Goal: Task Accomplishment & Management: Manage account settings

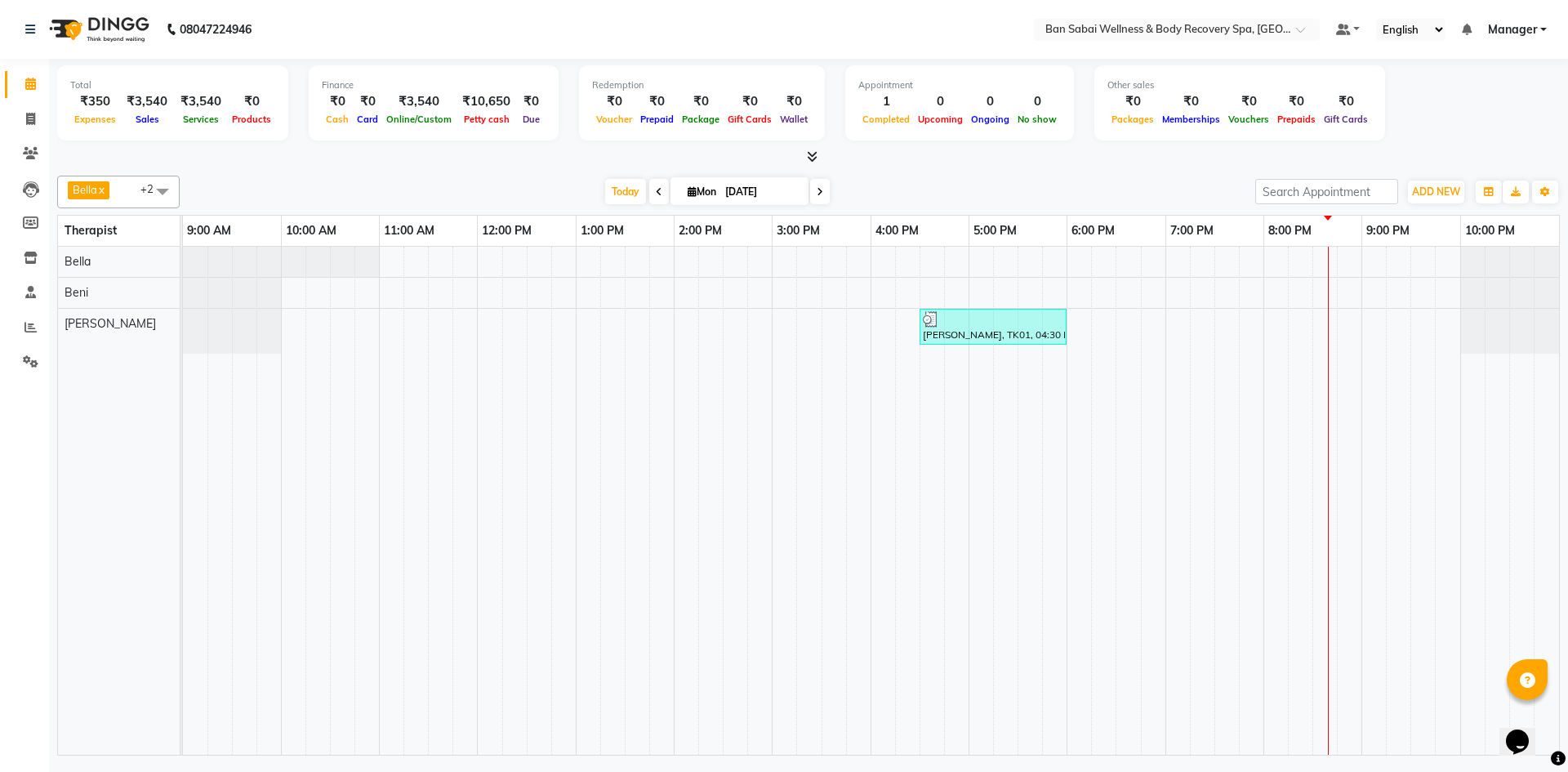
click at [1324, 265] on div "[PERSON_NAME], TK01, 04:30 PM-06:00 PM, Deep Tissue Massage (Strong Pressure)-3…" at bounding box center [871, 501] width 1376 height 508
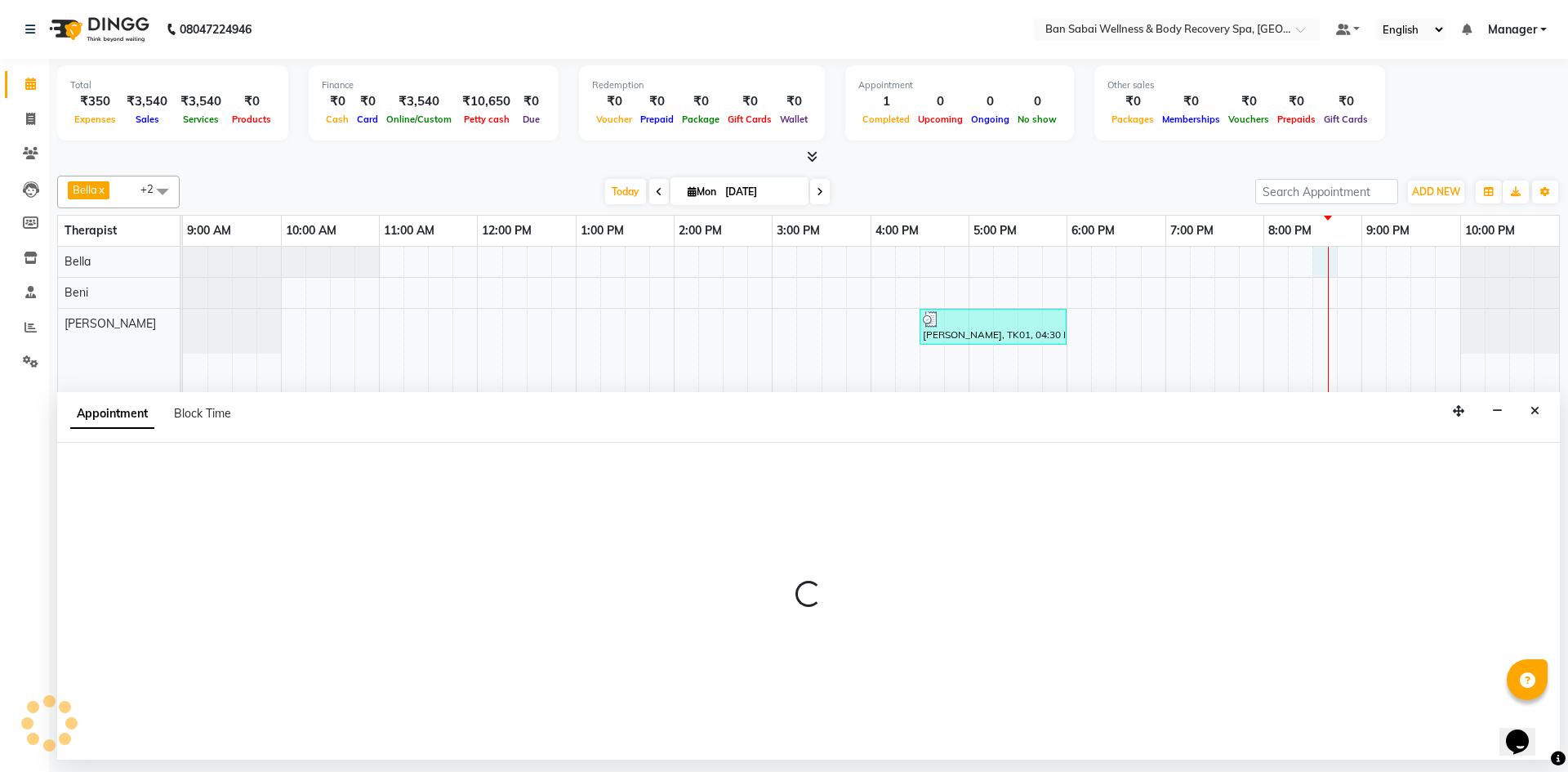
select select "88795"
select select "1230"
select select "tentative"
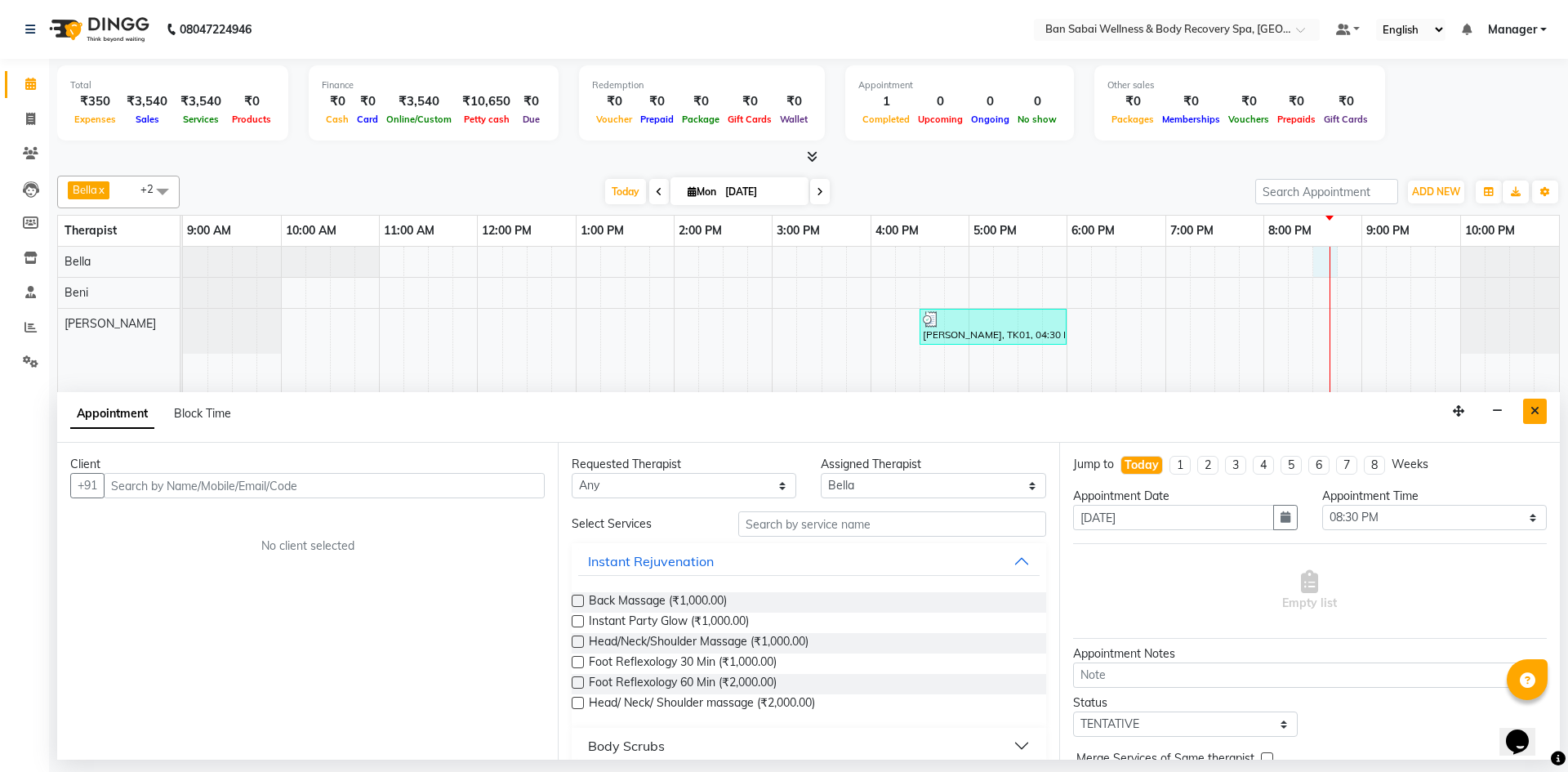
click at [1537, 407] on icon "Close" at bounding box center [1534, 411] width 9 height 12
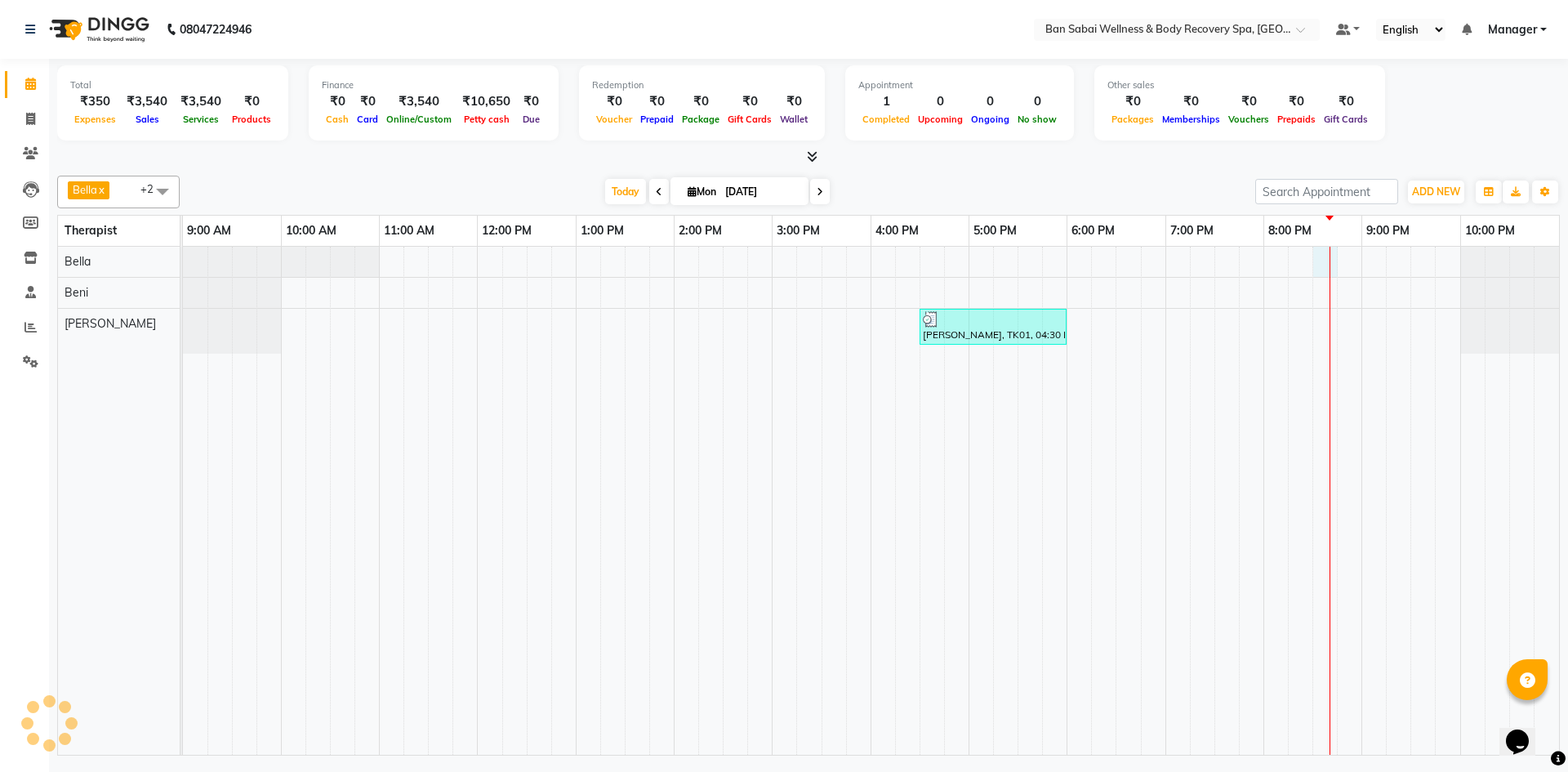
click at [1329, 264] on div "[PERSON_NAME], TK01, 04:30 PM-06:00 PM, Deep Tissue Massage (Strong Pressure)-3…" at bounding box center [871, 501] width 1376 height 508
select select "88795"
select select "1230"
select select "tentative"
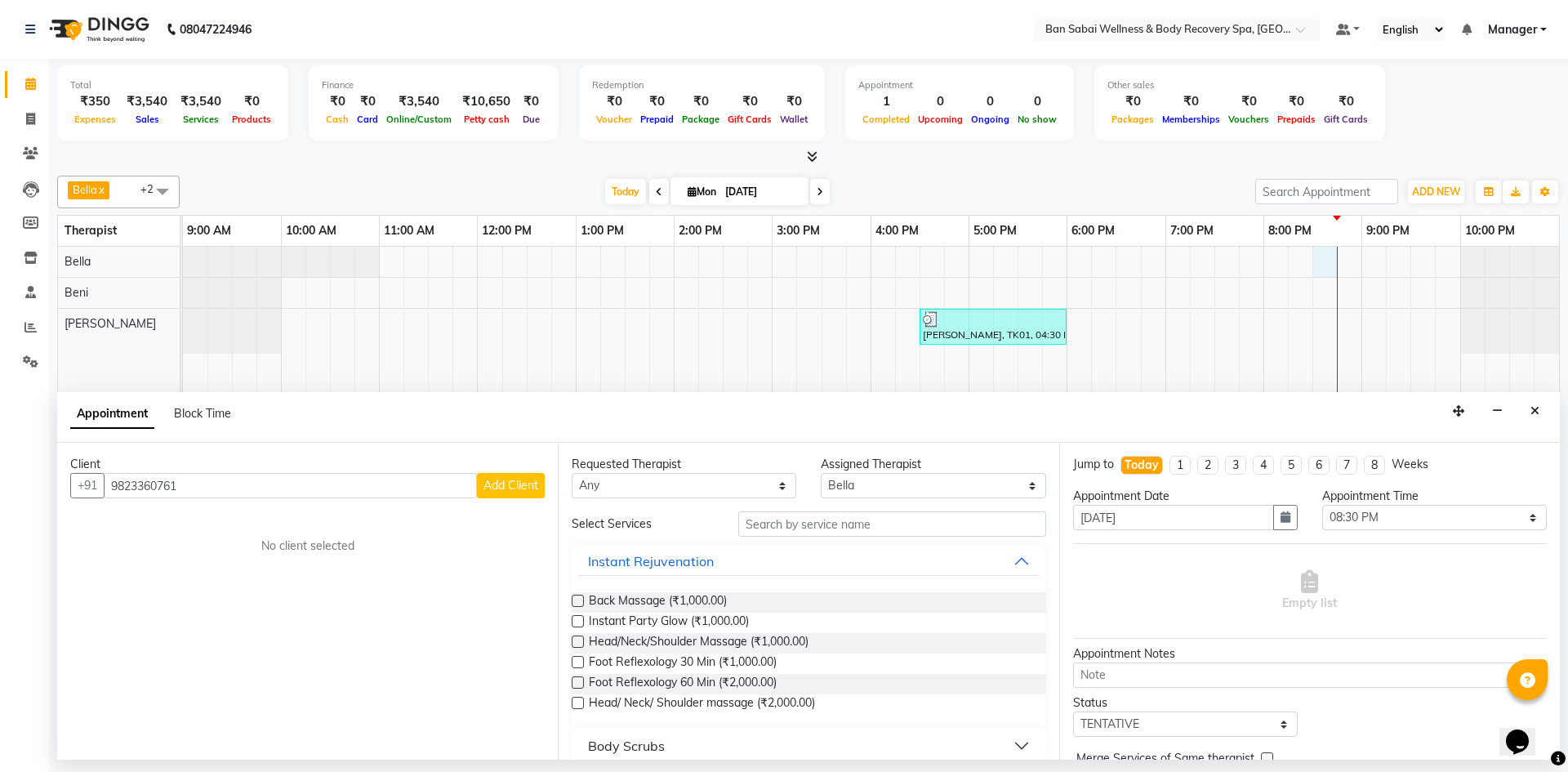
type input "9823360761"
click at [524, 486] on span "Add Client" at bounding box center [510, 484] width 55 height 14
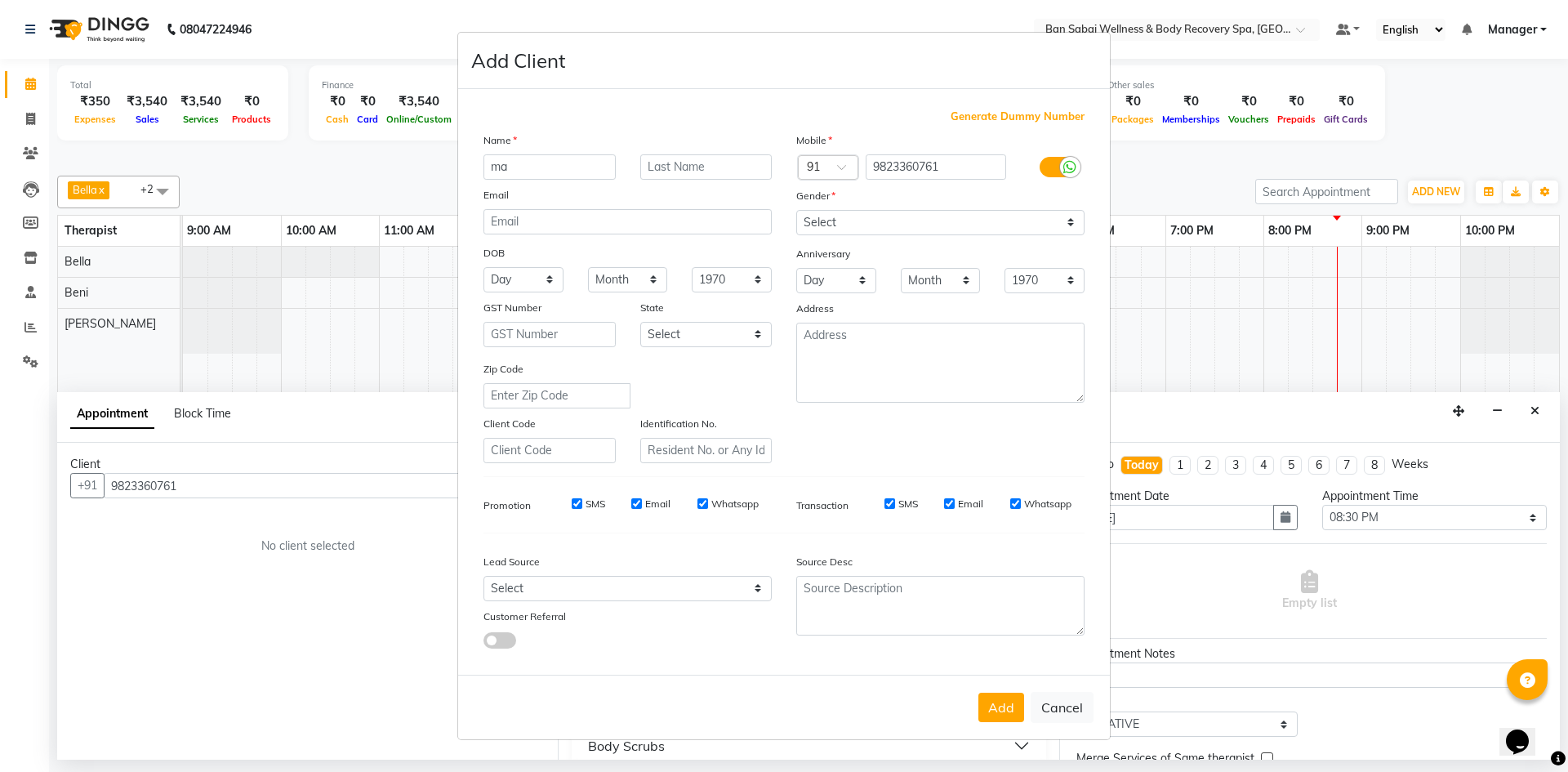
type input "m"
type input "Manthan"
type input "[PERSON_NAME]"
click at [1074, 221] on select "Select [DEMOGRAPHIC_DATA] [DEMOGRAPHIC_DATA] Other Prefer Not To Say" at bounding box center [940, 223] width 289 height 25
select select "[DEMOGRAPHIC_DATA]"
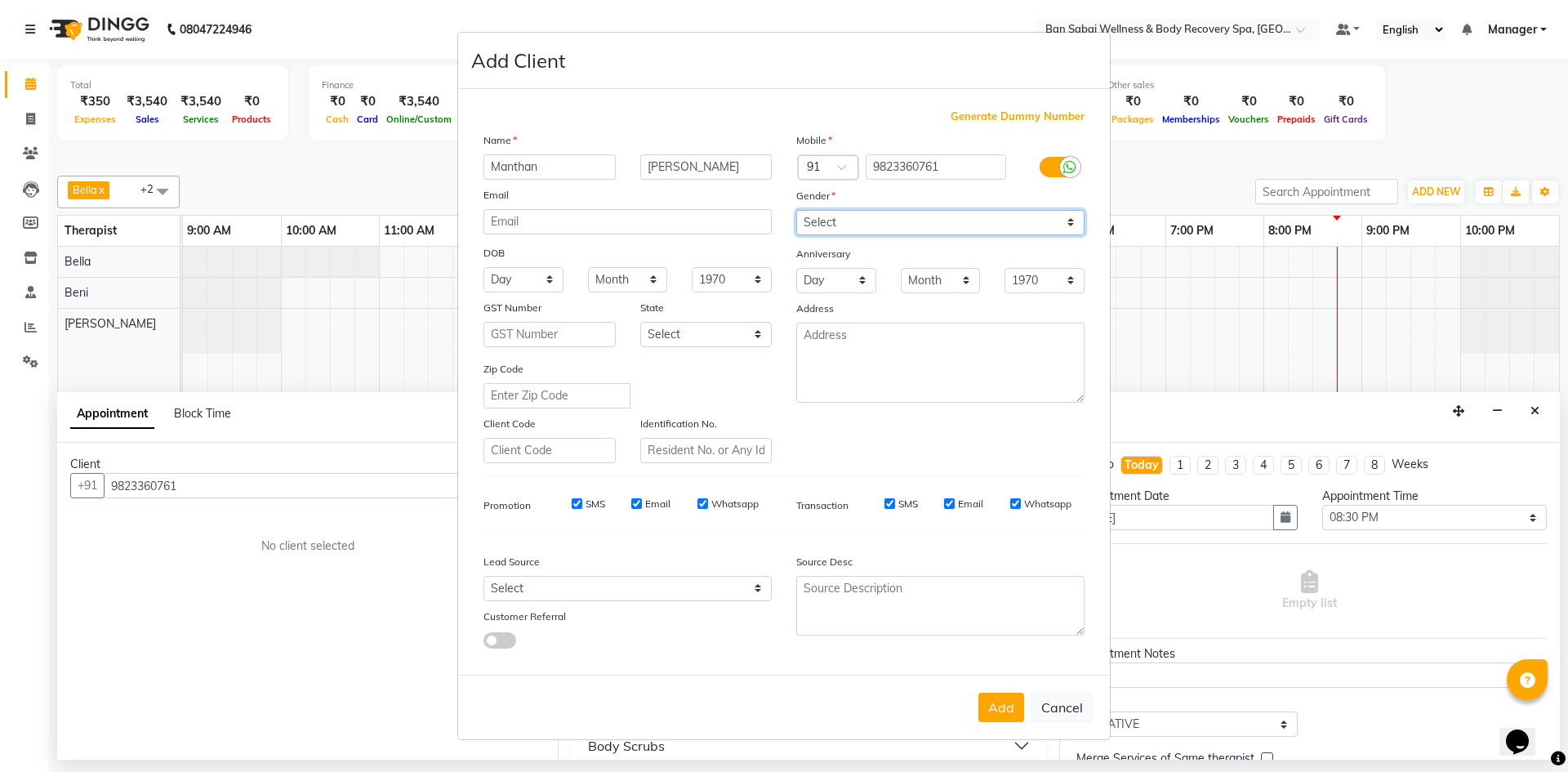
click at [796, 210] on select "Select [DEMOGRAPHIC_DATA] [DEMOGRAPHIC_DATA] Other Prefer Not To Say" at bounding box center [940, 223] width 289 height 25
click at [580, 503] on input "SMS" at bounding box center [576, 503] width 11 height 11
checkbox input "false"
click at [640, 506] on input "Email" at bounding box center [636, 503] width 11 height 11
checkbox input "false"
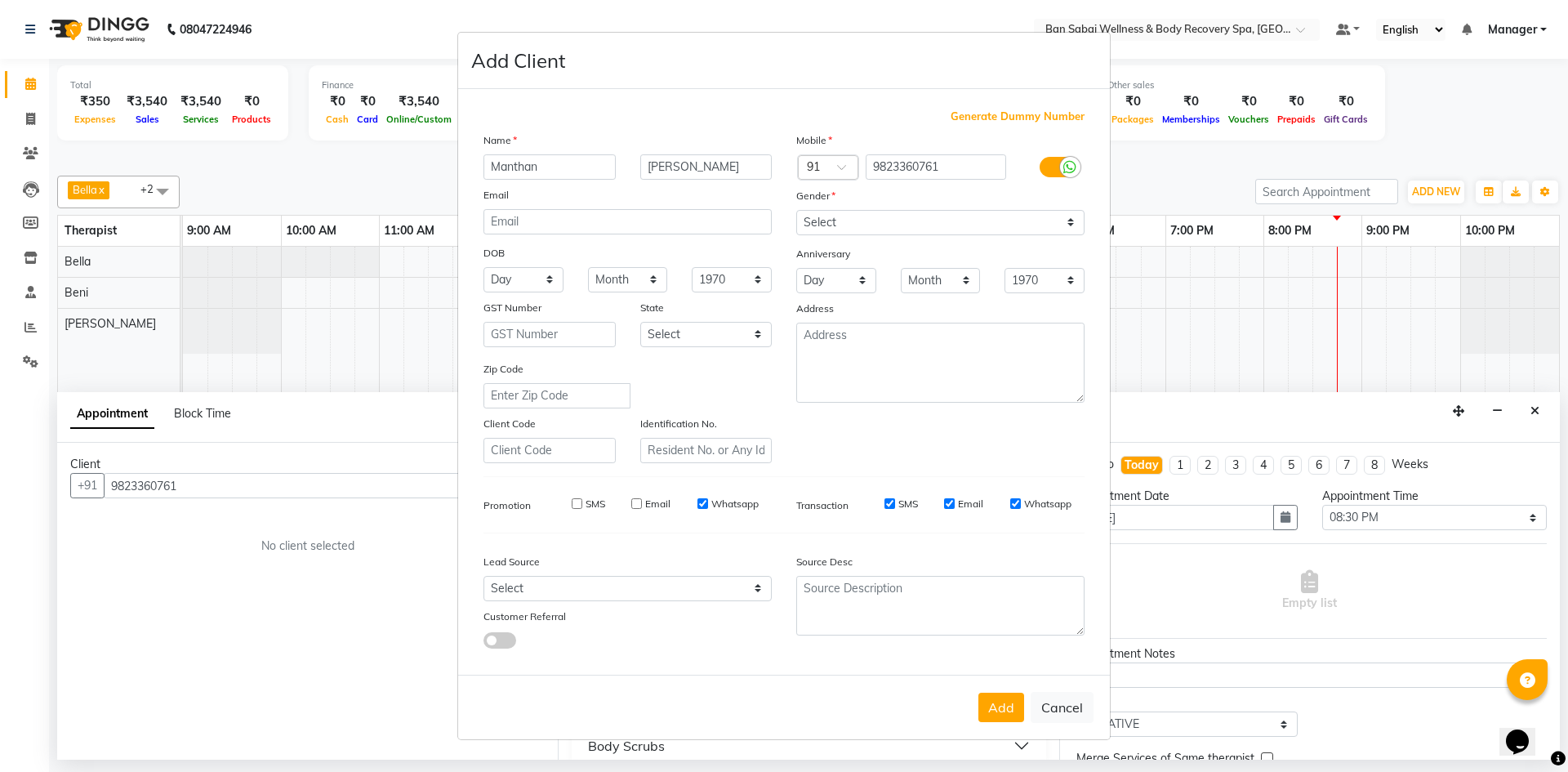
click at [703, 505] on input "Whatsapp" at bounding box center [702, 503] width 11 height 11
checkbox input "false"
click at [758, 588] on select "Select Walk-in Referral Internet Friend Word of Mouth Advertisement Facebook Ju…" at bounding box center [627, 589] width 289 height 25
select select "56638"
click at [483, 576] on select "Select Walk-in Referral Internet Friend Word of Mouth Advertisement Facebook Ju…" at bounding box center [627, 589] width 289 height 25
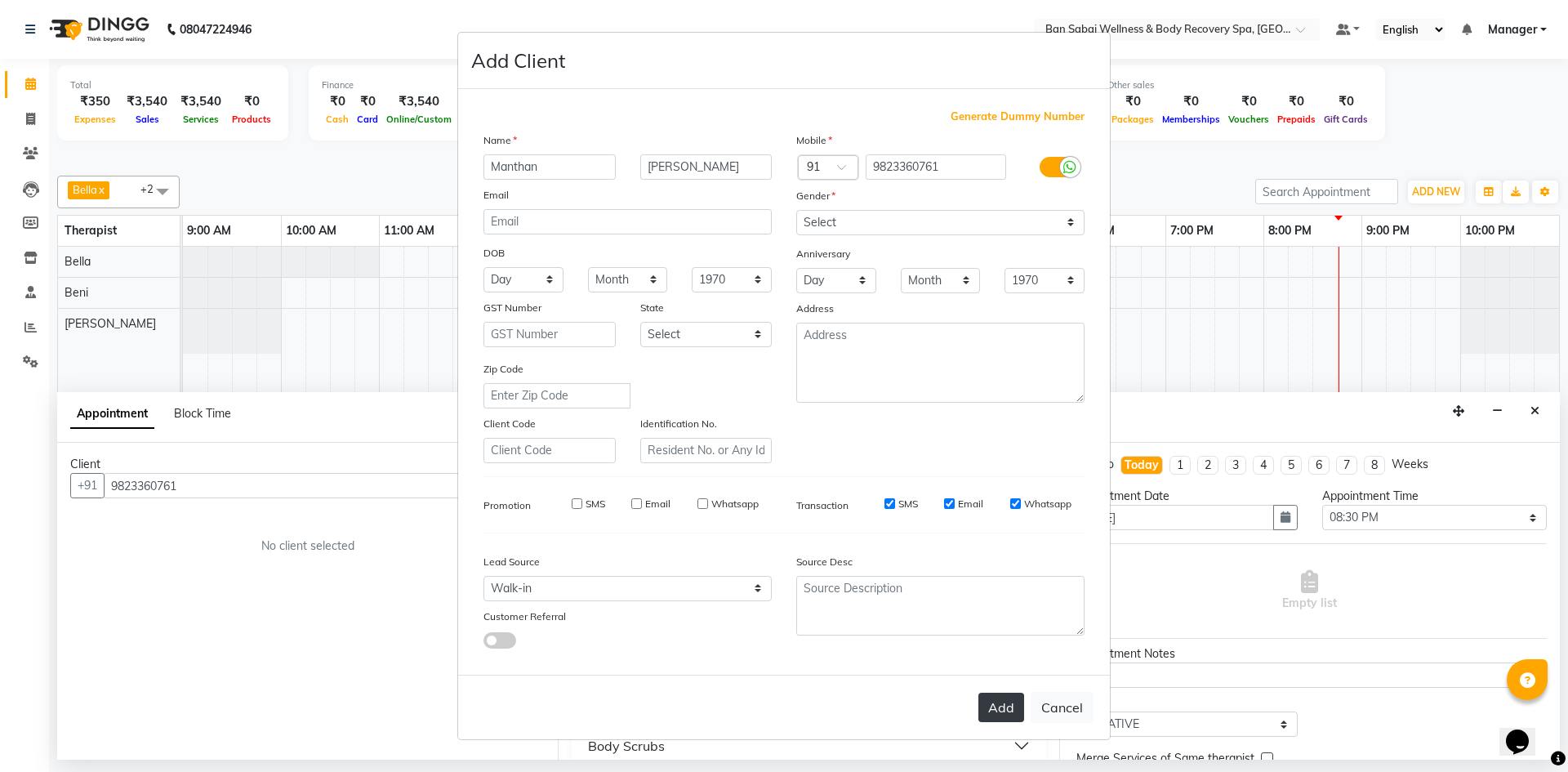
click at [991, 695] on button "Add" at bounding box center [1001, 707] width 45 height 29
select select
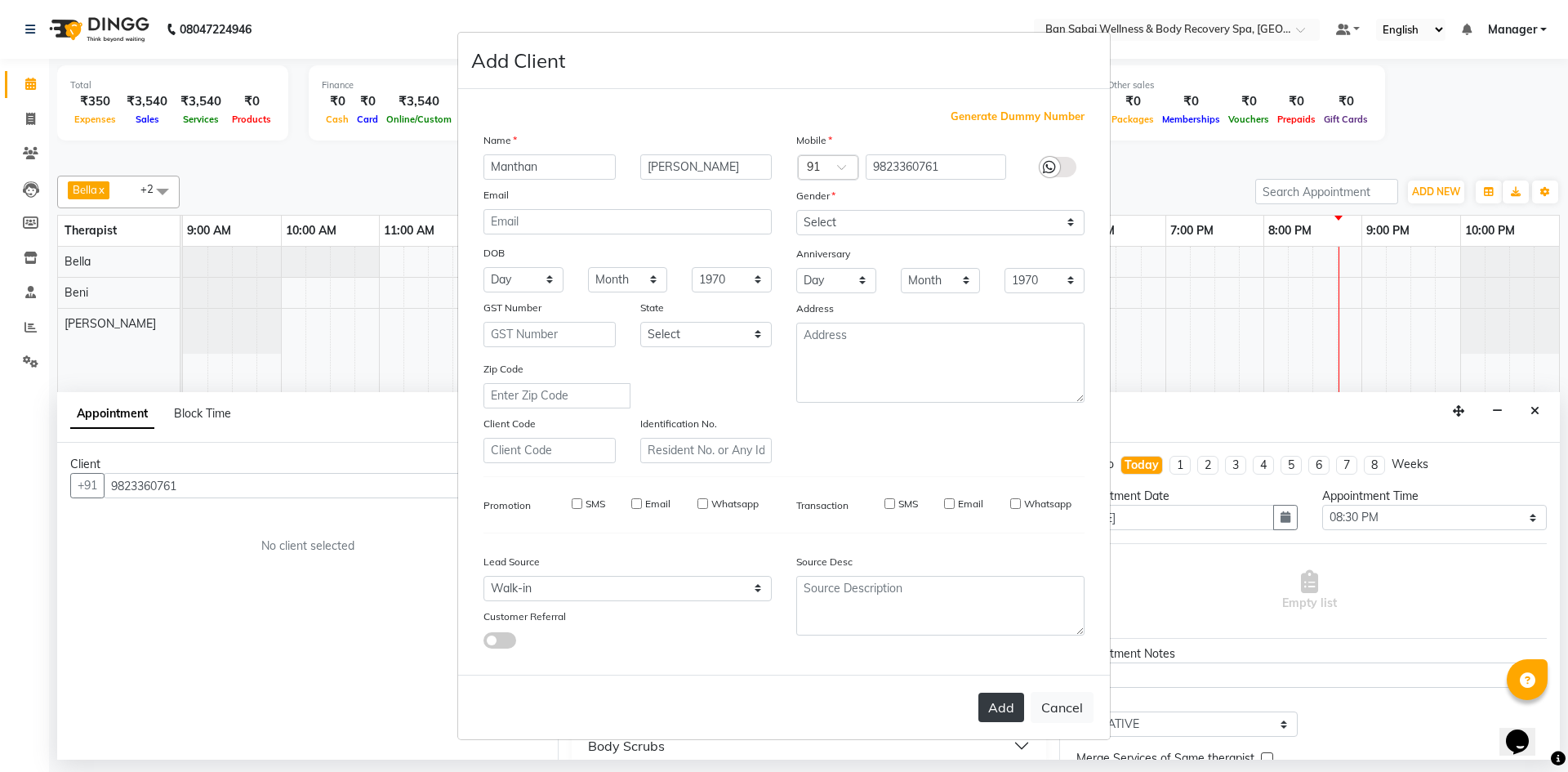
select select
checkbox input "false"
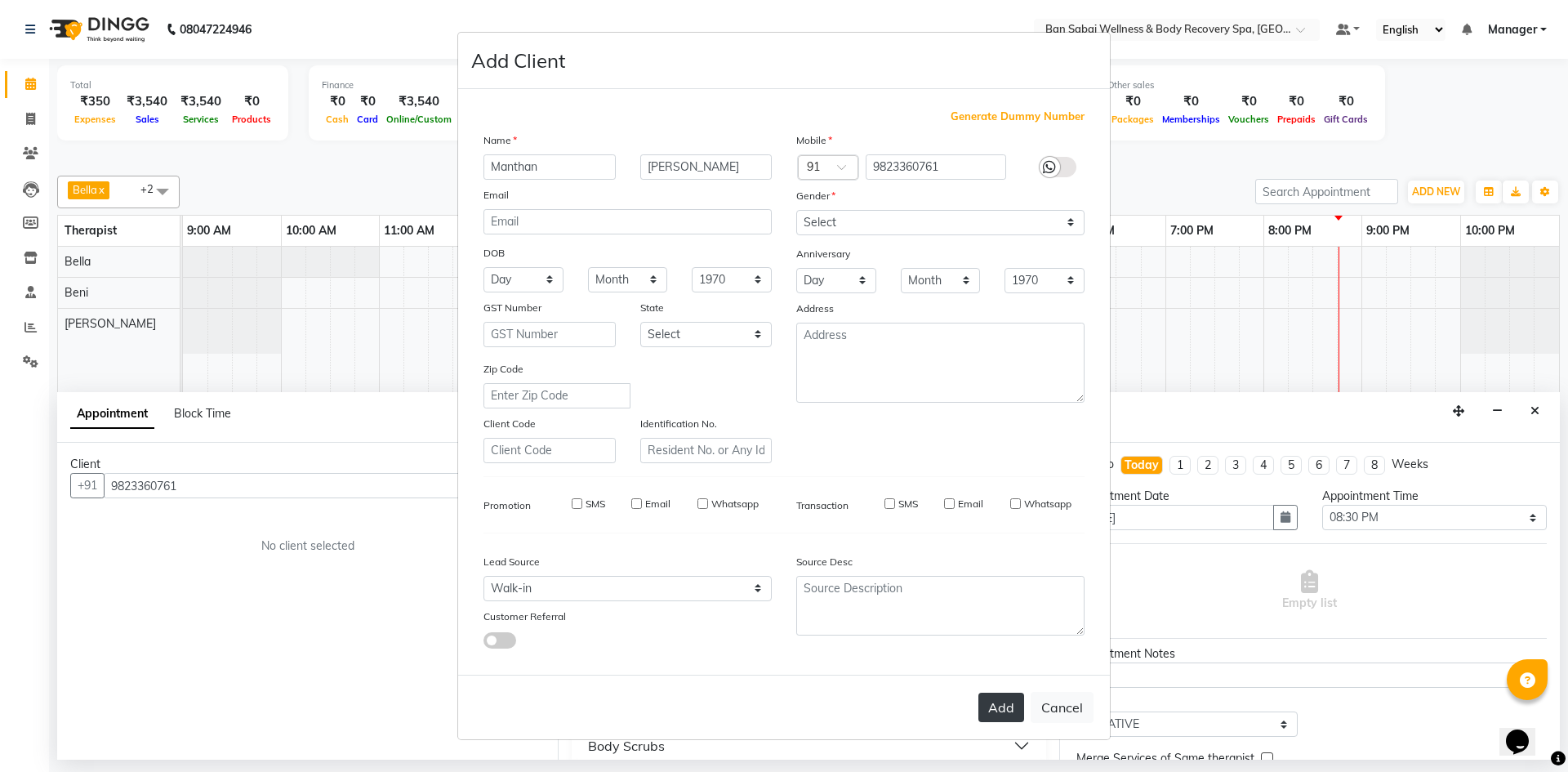
checkbox input "false"
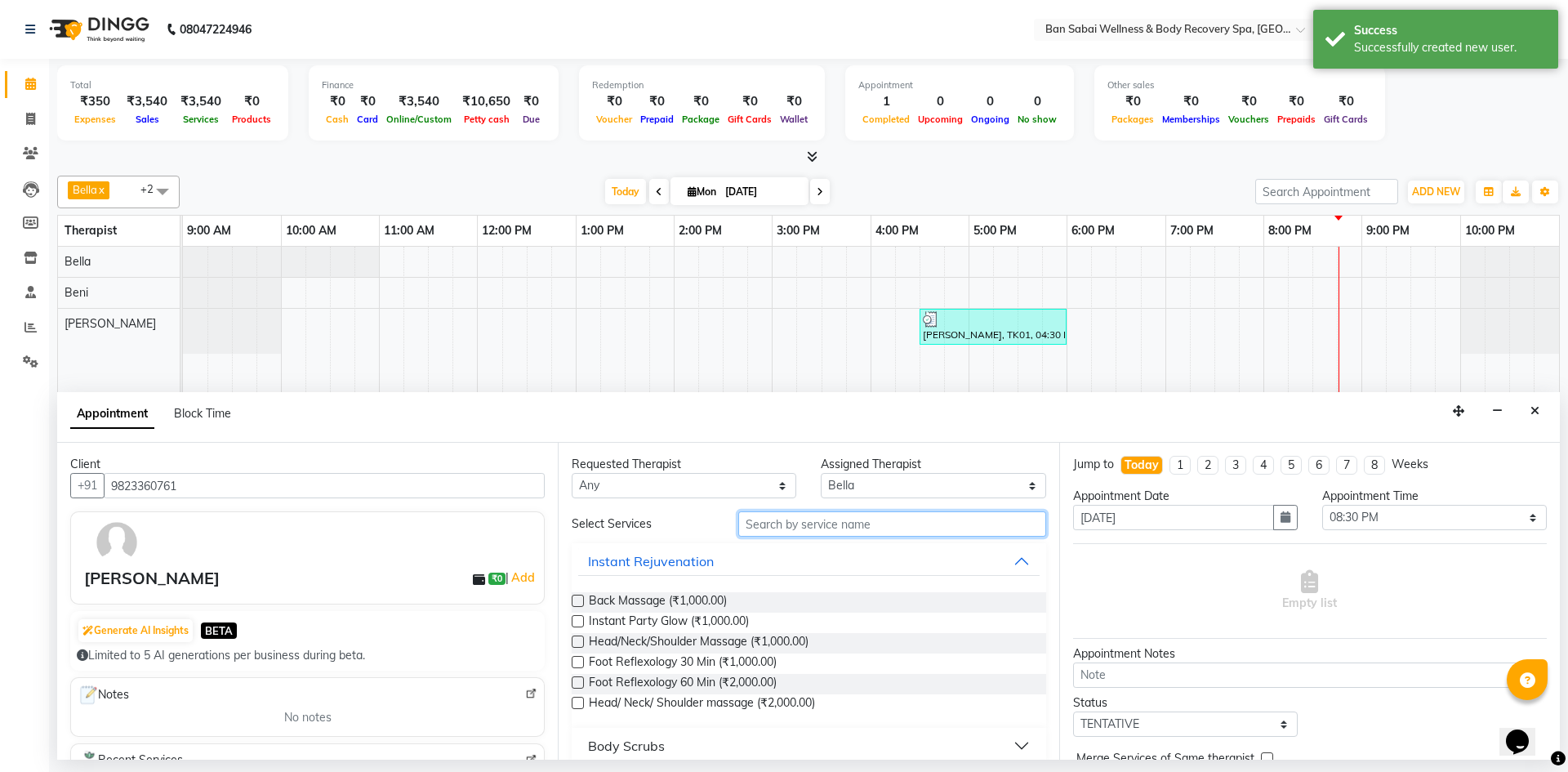
click at [906, 524] on input "text" at bounding box center [892, 524] width 308 height 25
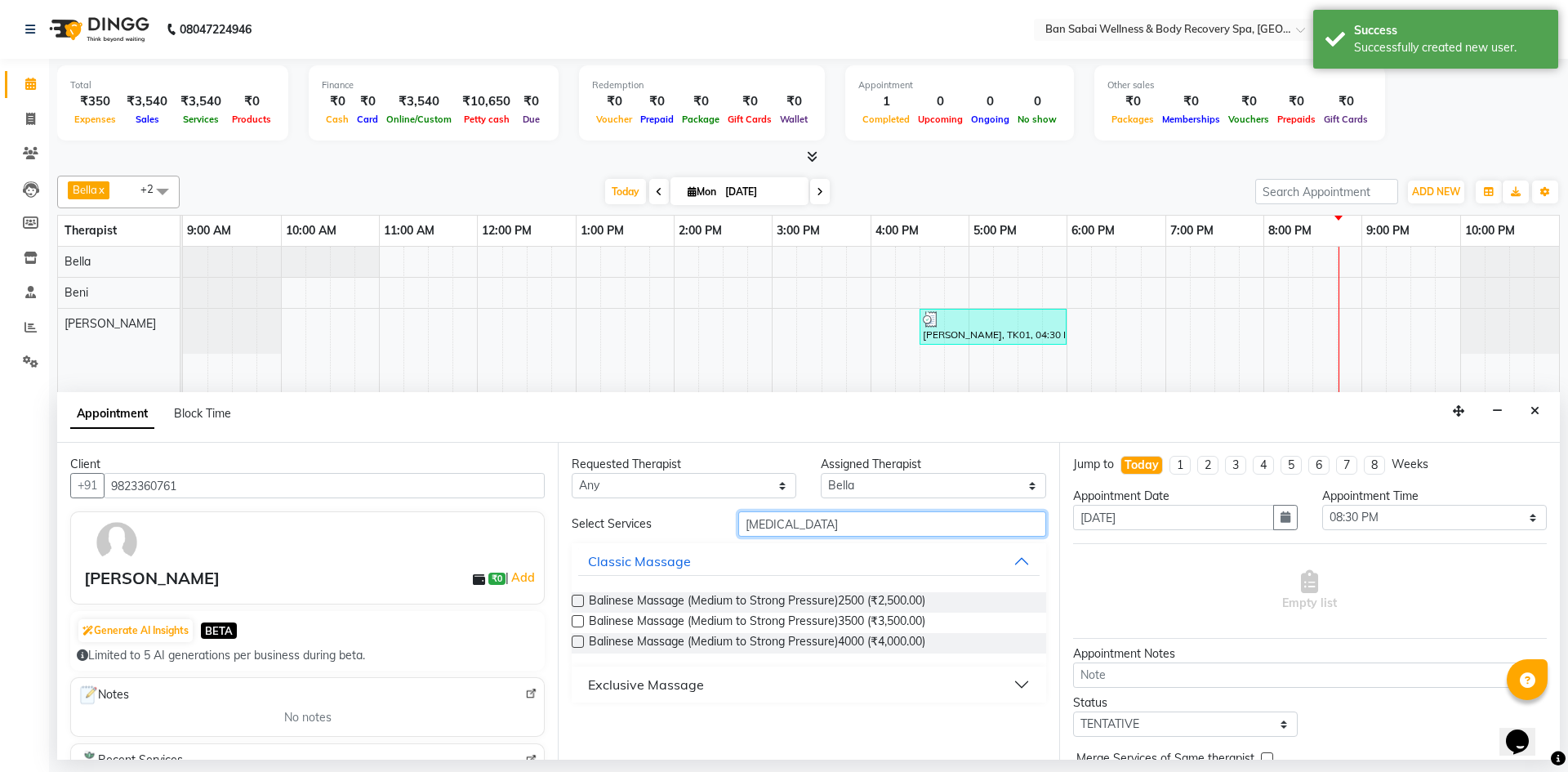
type input "[MEDICAL_DATA]"
click at [577, 601] on label at bounding box center [577, 600] width 13 height 13
click at [577, 601] on input "checkbox" at bounding box center [576, 602] width 11 height 11
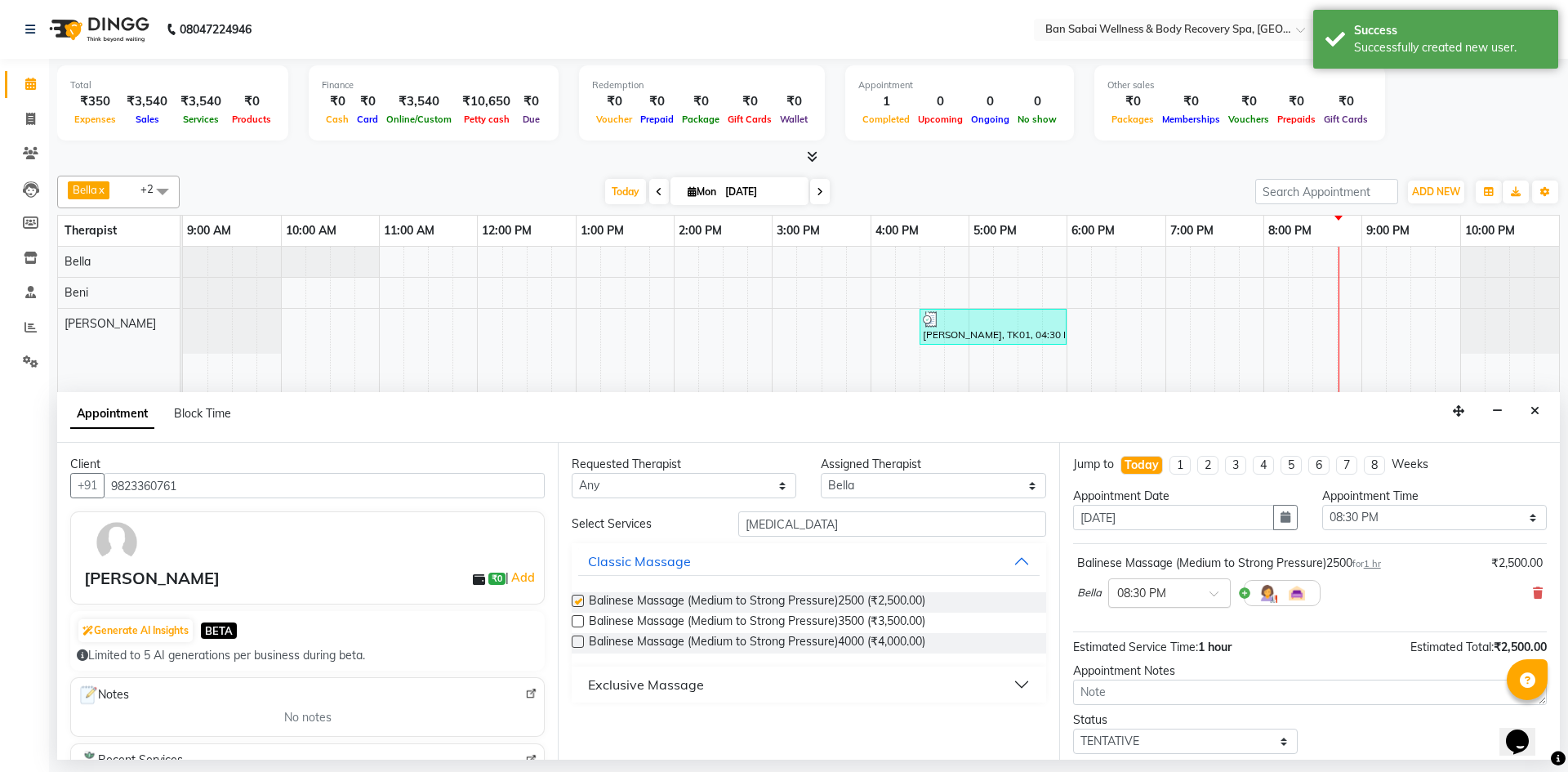
checkbox input "false"
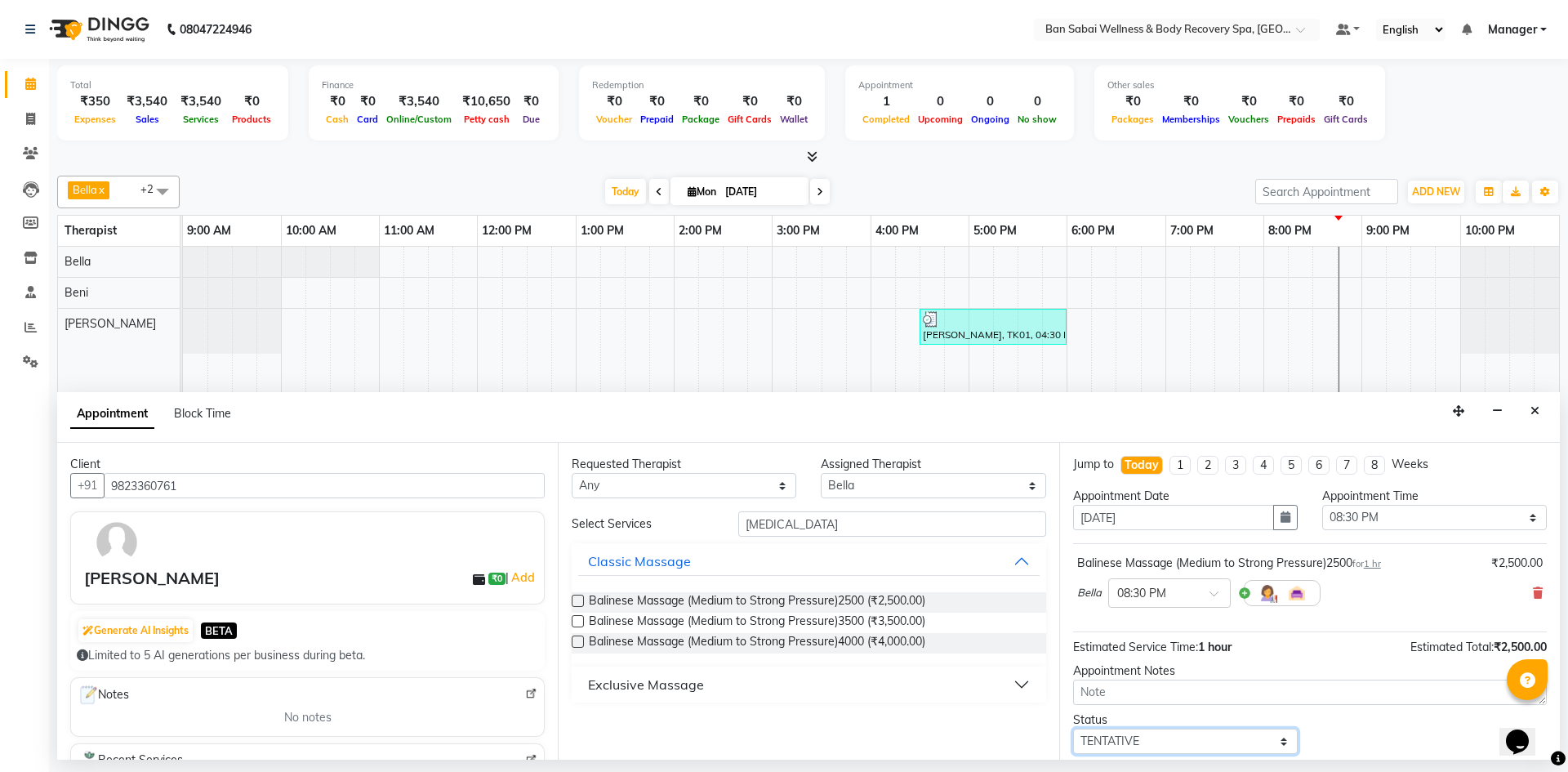
click at [1271, 745] on select "Select TENTATIVE CONFIRM CHECK-IN UPCOMING" at bounding box center [1185, 741] width 225 height 25
click at [1073, 729] on select "Select TENTATIVE CONFIRM CHECK-IN UPCOMING" at bounding box center [1185, 741] width 225 height 25
click at [1282, 742] on select "Select TENTATIVE CONFIRM CHECK-IN UPCOMING" at bounding box center [1185, 741] width 225 height 25
select select "check-in"
click at [1073, 729] on select "Select TENTATIVE CONFIRM CHECK-IN UPCOMING" at bounding box center [1185, 741] width 225 height 25
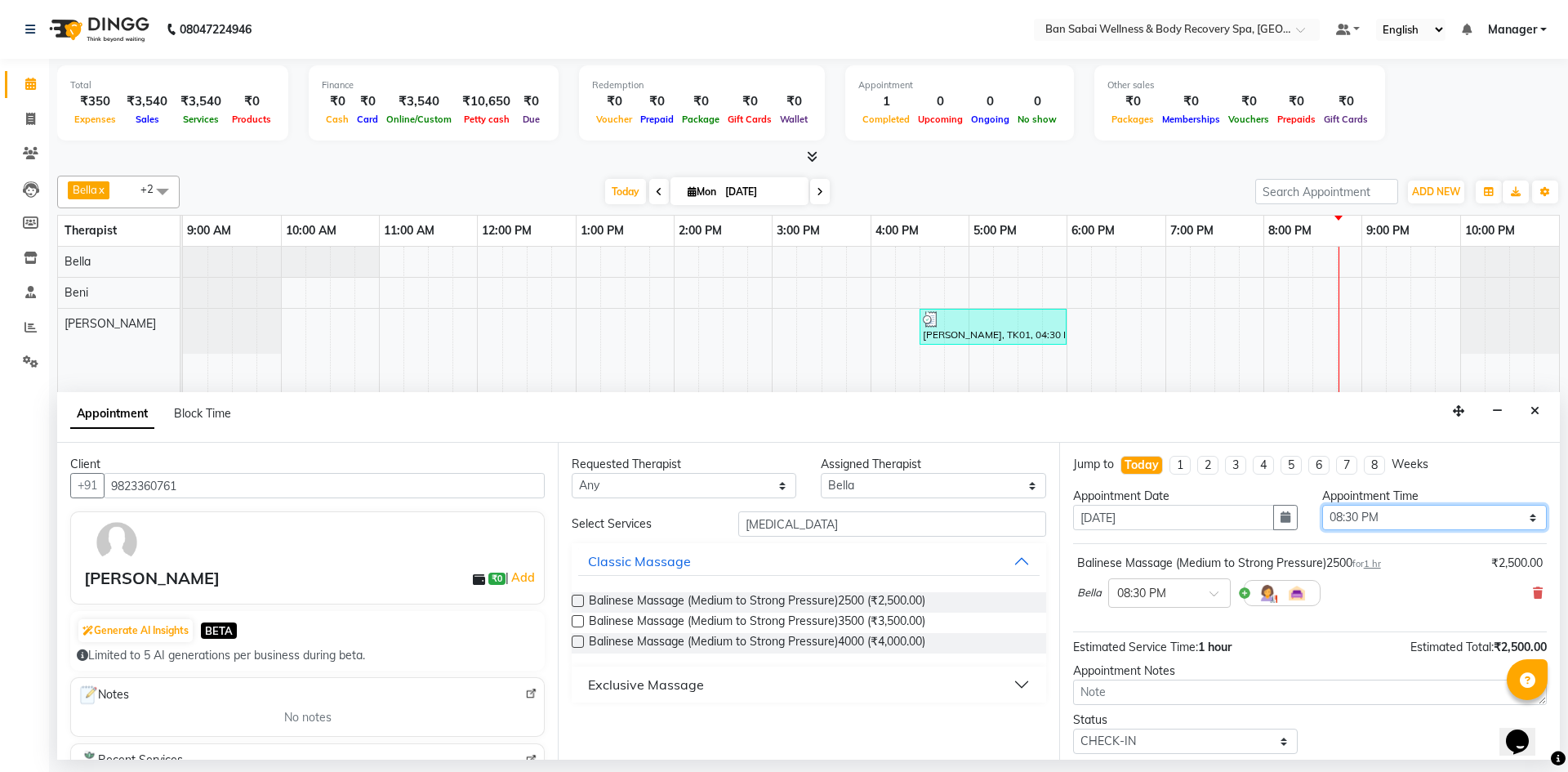
click at [1521, 519] on select "Select 10:00 AM 10:05 AM 10:10 AM 10:15 AM 10:20 AM 10:25 AM 10:30 AM 10:35 AM …" at bounding box center [1434, 517] width 225 height 25
click at [1523, 518] on select "Select 10:00 AM 10:05 AM 10:10 AM 10:15 AM 10:20 AM 10:25 AM 10:30 AM 10:35 AM …" at bounding box center [1434, 517] width 225 height 25
click at [1322, 505] on select "Select 10:00 AM 10:05 AM 10:10 AM 10:15 AM 10:20 AM 10:25 AM 10:30 AM 10:35 AM …" at bounding box center [1434, 517] width 225 height 25
click at [1519, 521] on select "Select 10:00 AM 10:05 AM 10:10 AM 10:15 AM 10:20 AM 10:25 AM 10:30 AM 10:35 AM …" at bounding box center [1434, 517] width 225 height 25
select select "1250"
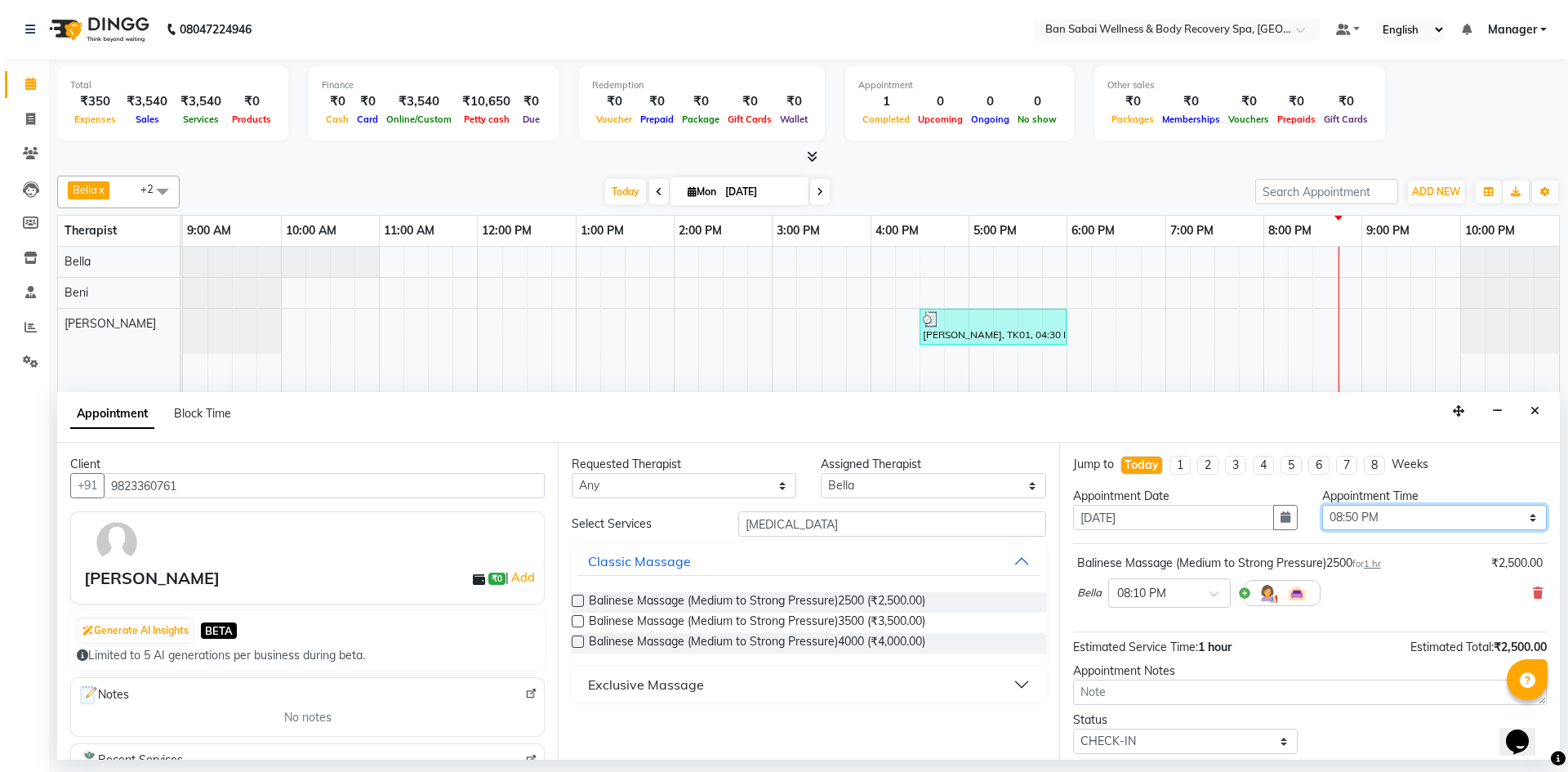
click at [1322, 505] on select "Select 10:00 AM 10:05 AM 10:10 AM 10:15 AM 10:20 AM 10:25 AM 10:30 AM 10:35 AM …" at bounding box center [1434, 517] width 225 height 25
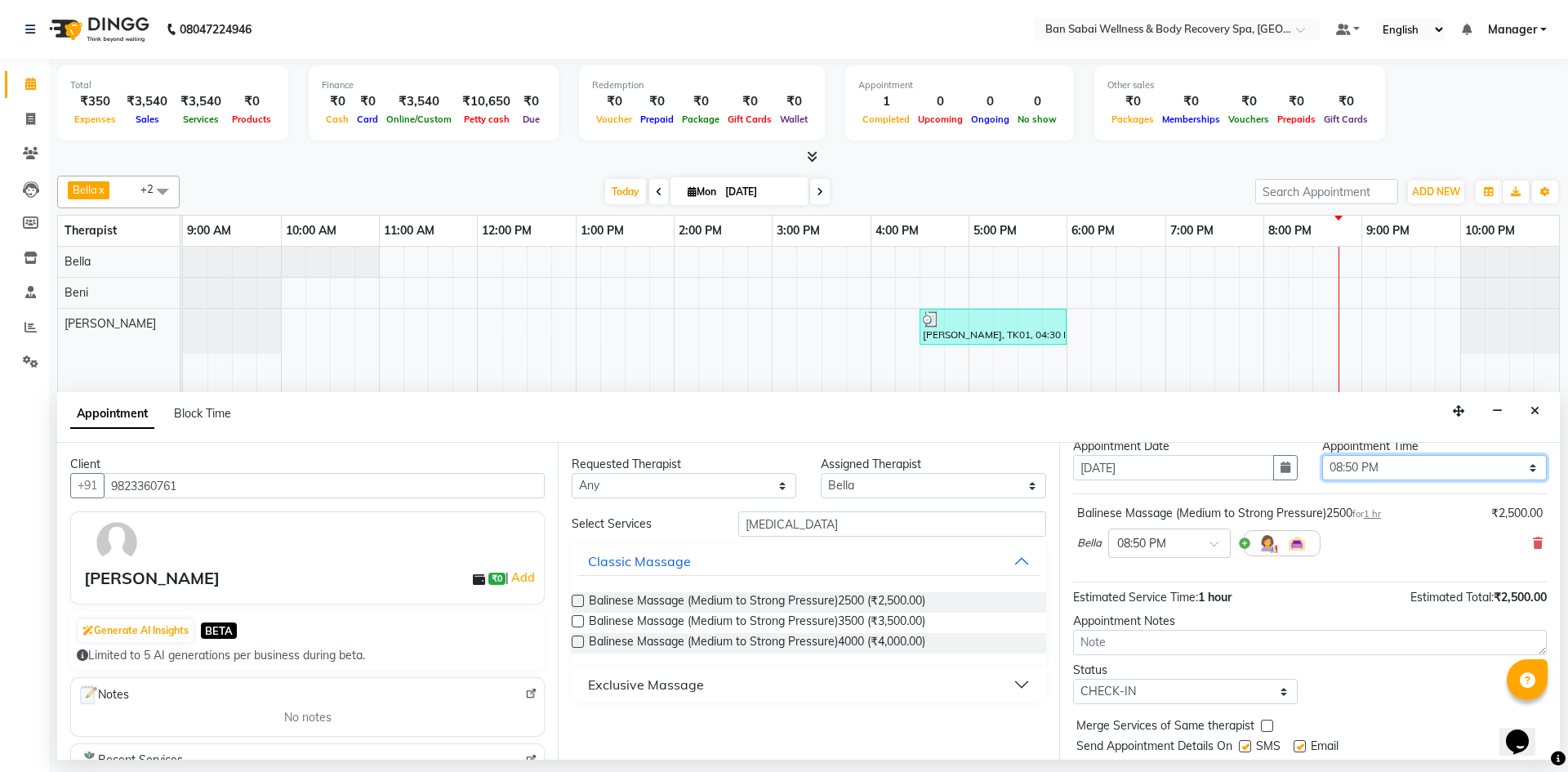
scroll to position [97, 0]
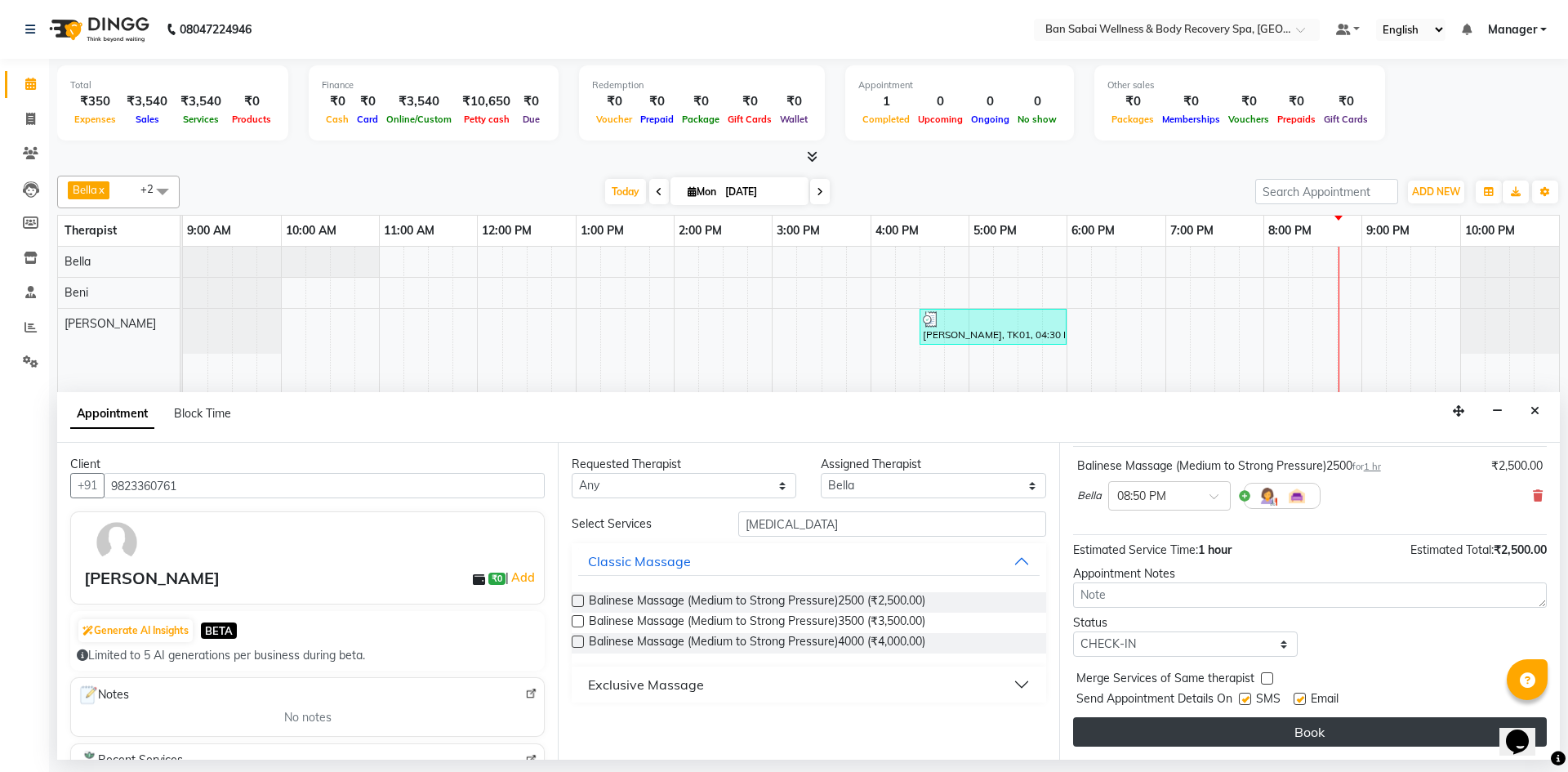
click at [1334, 731] on button "Book" at bounding box center [1309, 731] width 474 height 29
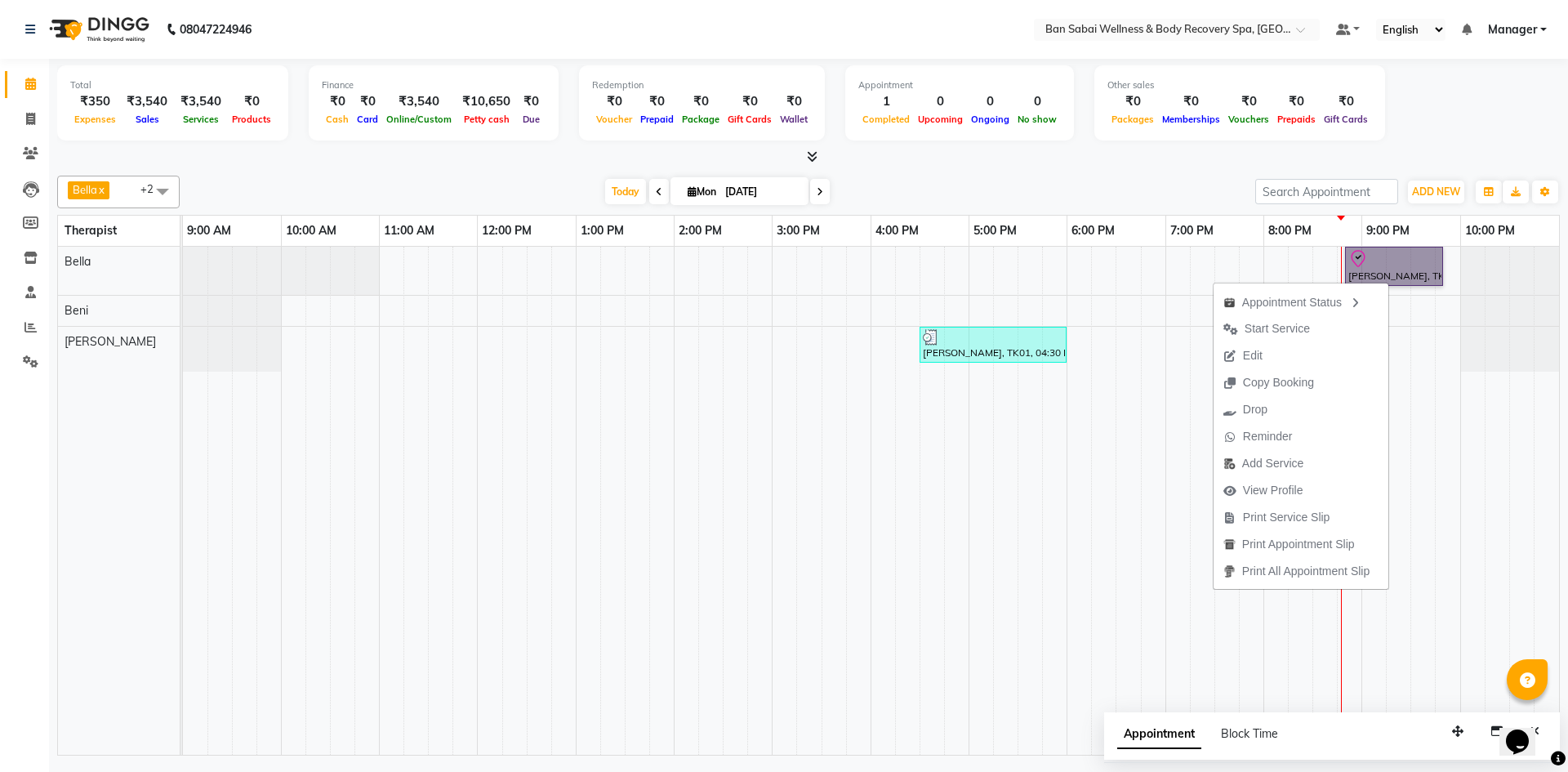
click at [1409, 367] on div "[PERSON_NAME], TK02, 08:50 PM-09:50 PM, Balinese Massage (Medium to Strong Pres…" at bounding box center [871, 501] width 1376 height 508
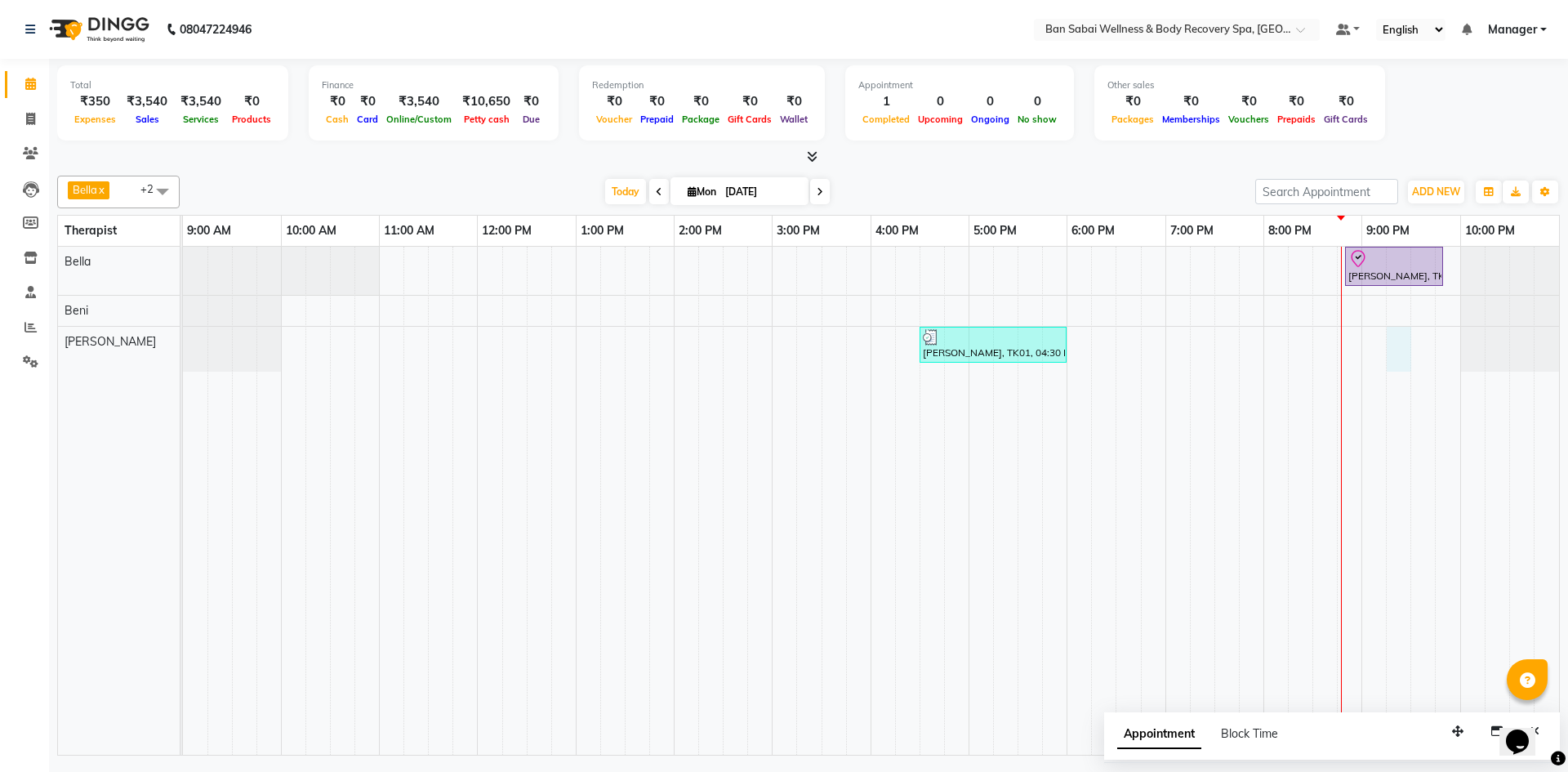
select select "89080"
select select "1275"
select select "tentative"
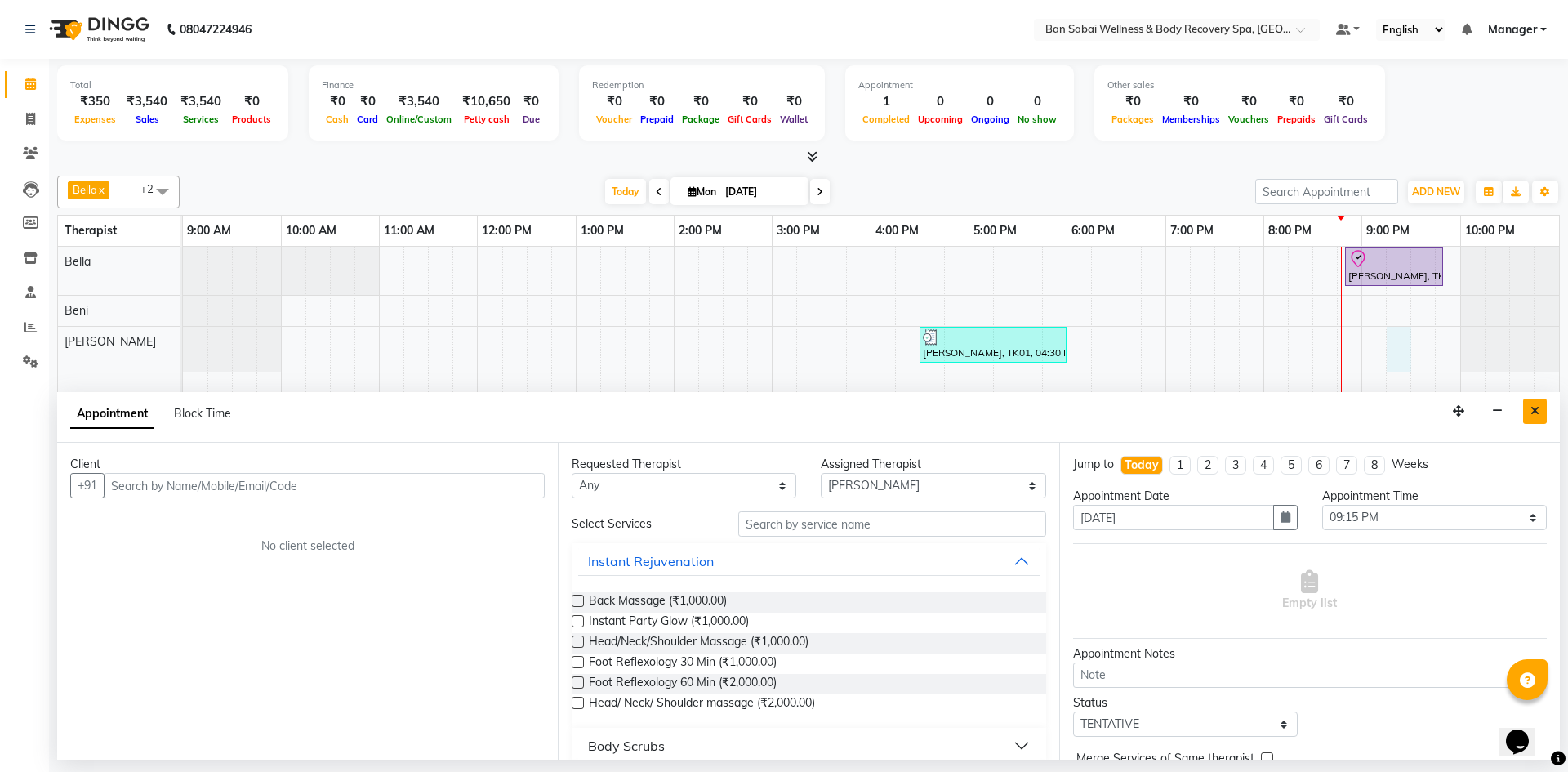
click at [1543, 410] on button "Close" at bounding box center [1534, 411] width 24 height 25
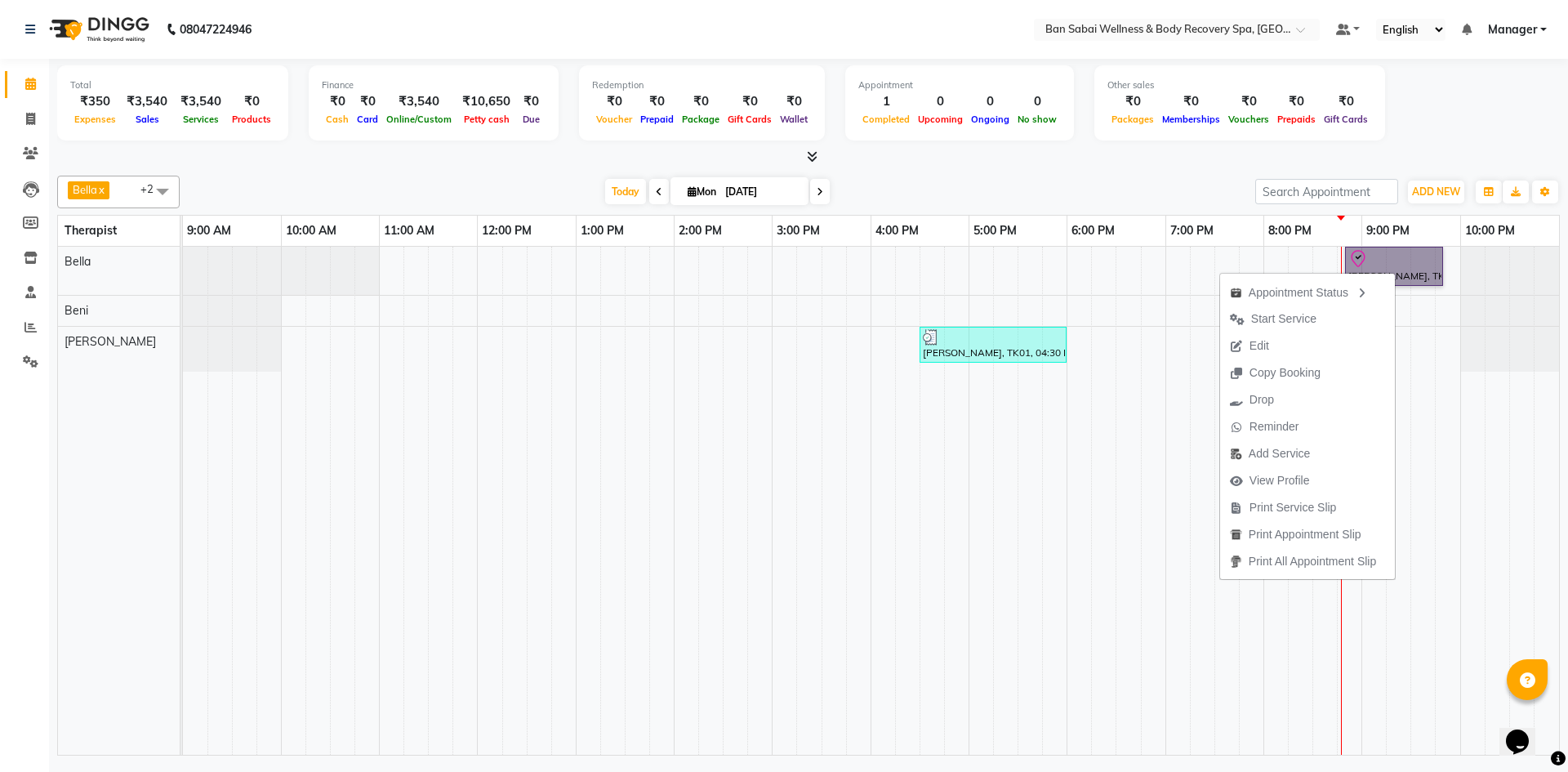
click at [1493, 432] on td at bounding box center [1497, 501] width 24 height 508
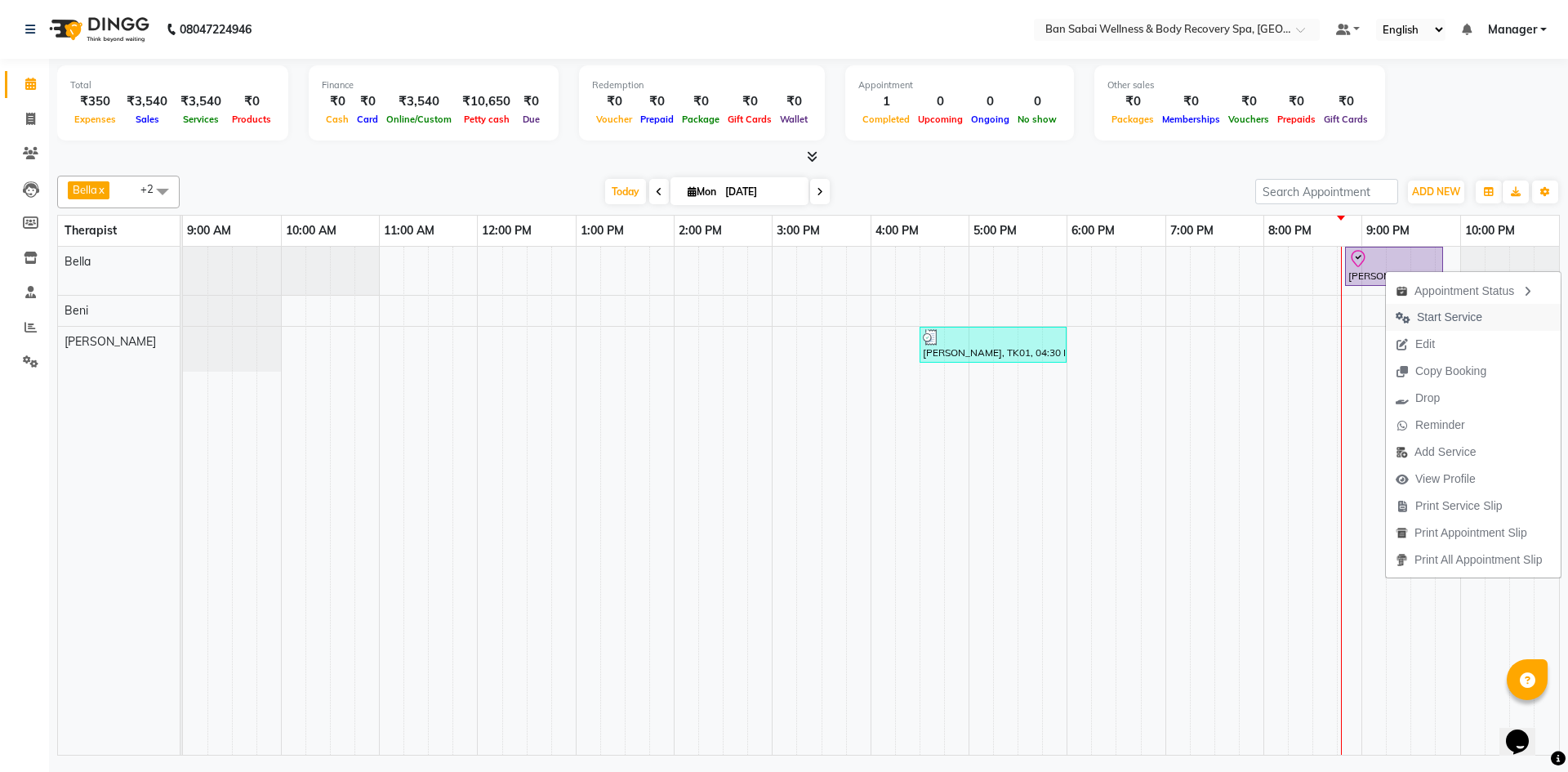
click at [1428, 320] on span "Start Service" at bounding box center [1449, 317] width 66 height 17
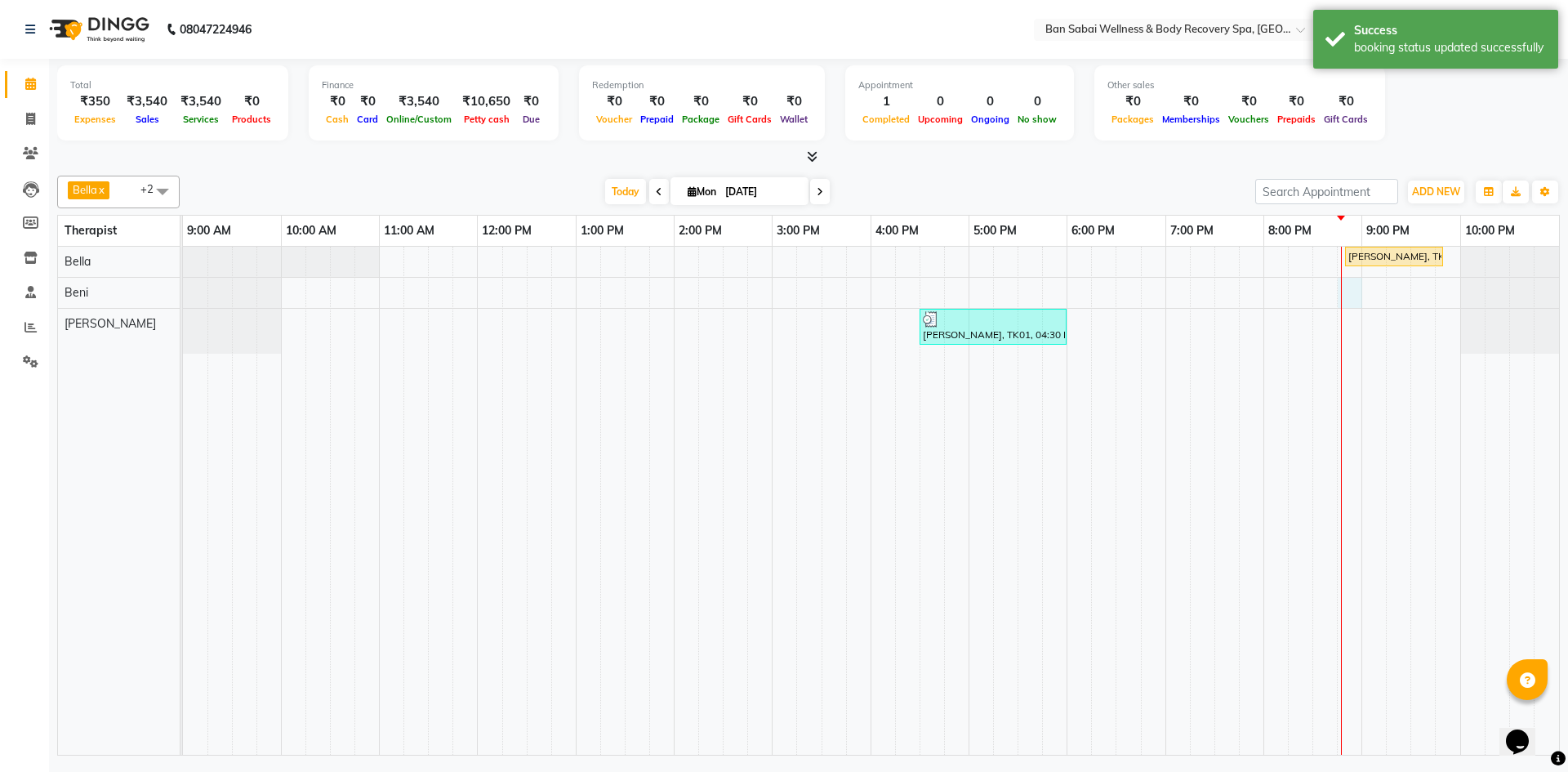
click at [1353, 293] on div "[PERSON_NAME], TK02, 08:50 PM-09:50 PM, Balinese Massage (Medium to Strong Pres…" at bounding box center [871, 501] width 1376 height 508
select select "88797"
select select "1245"
select select "tentative"
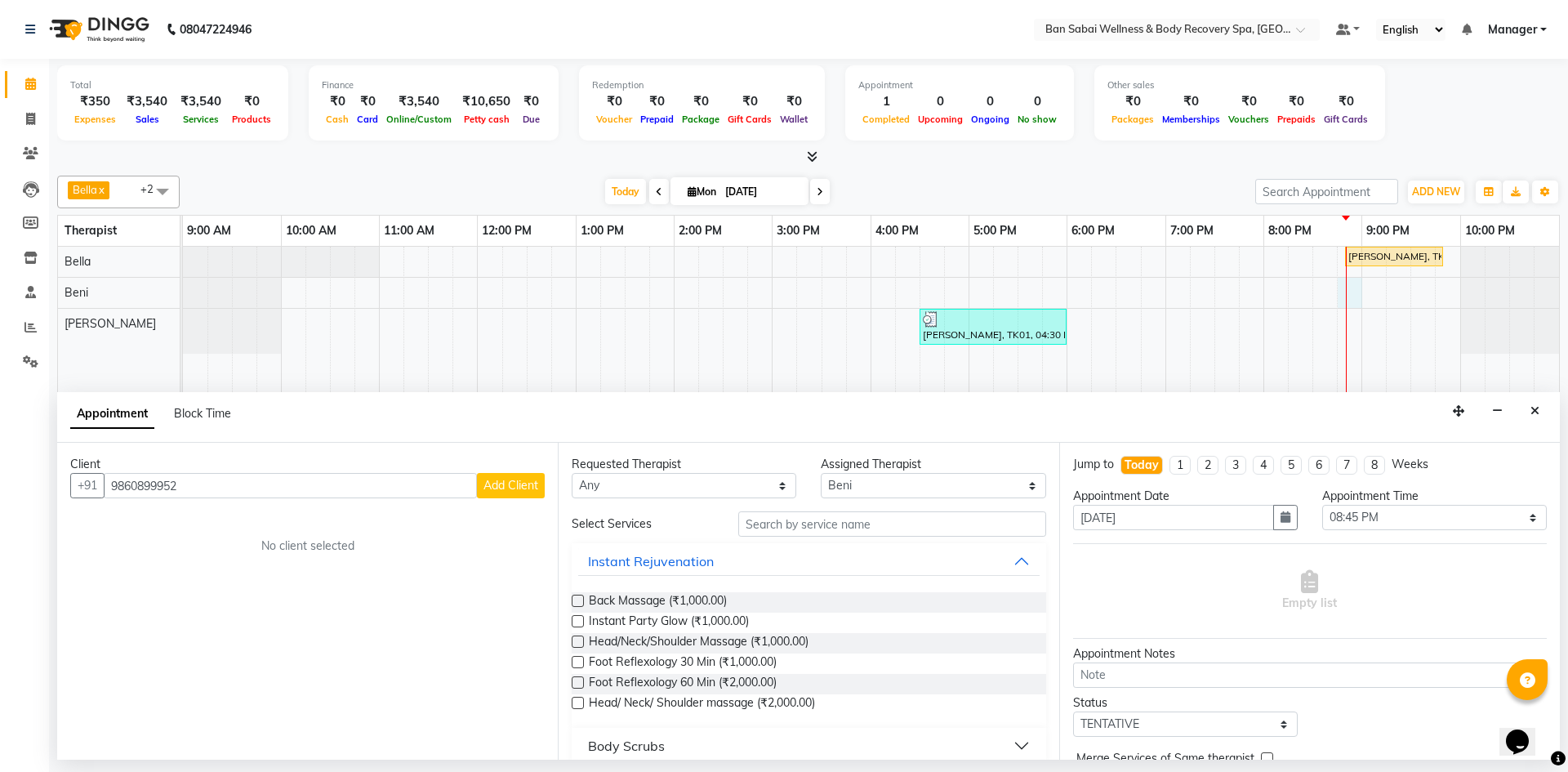
type input "9860899952"
click at [516, 494] on button "Add Client" at bounding box center [510, 485] width 68 height 25
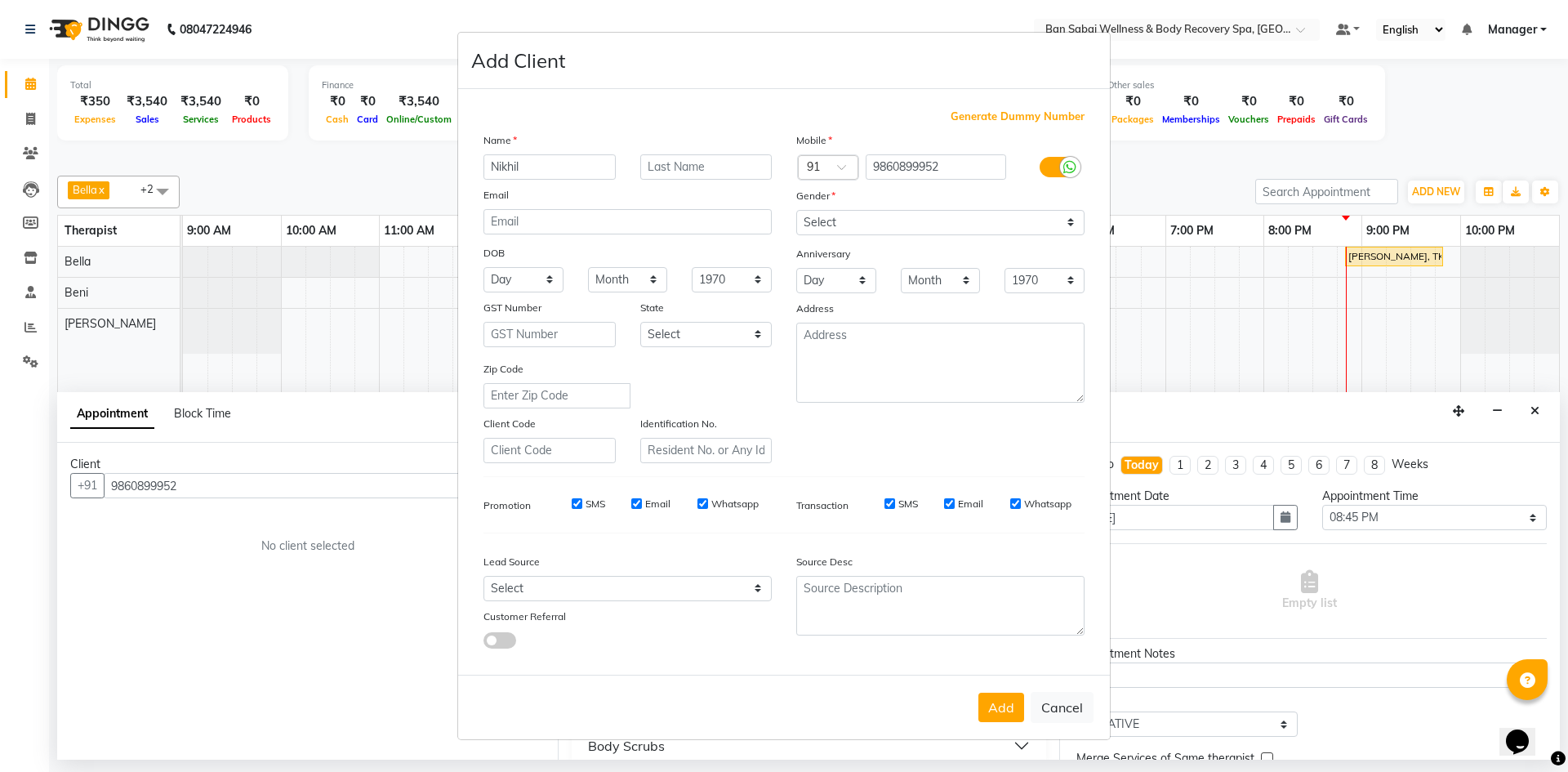
type input "Nikhil"
click at [737, 164] on input "text" at bounding box center [706, 167] width 132 height 25
type input "Pote"
click at [757, 586] on select "Select Walk-in Referral Internet Friend Word of Mouth Advertisement Facebook Ju…" at bounding box center [627, 589] width 289 height 25
select select "56638"
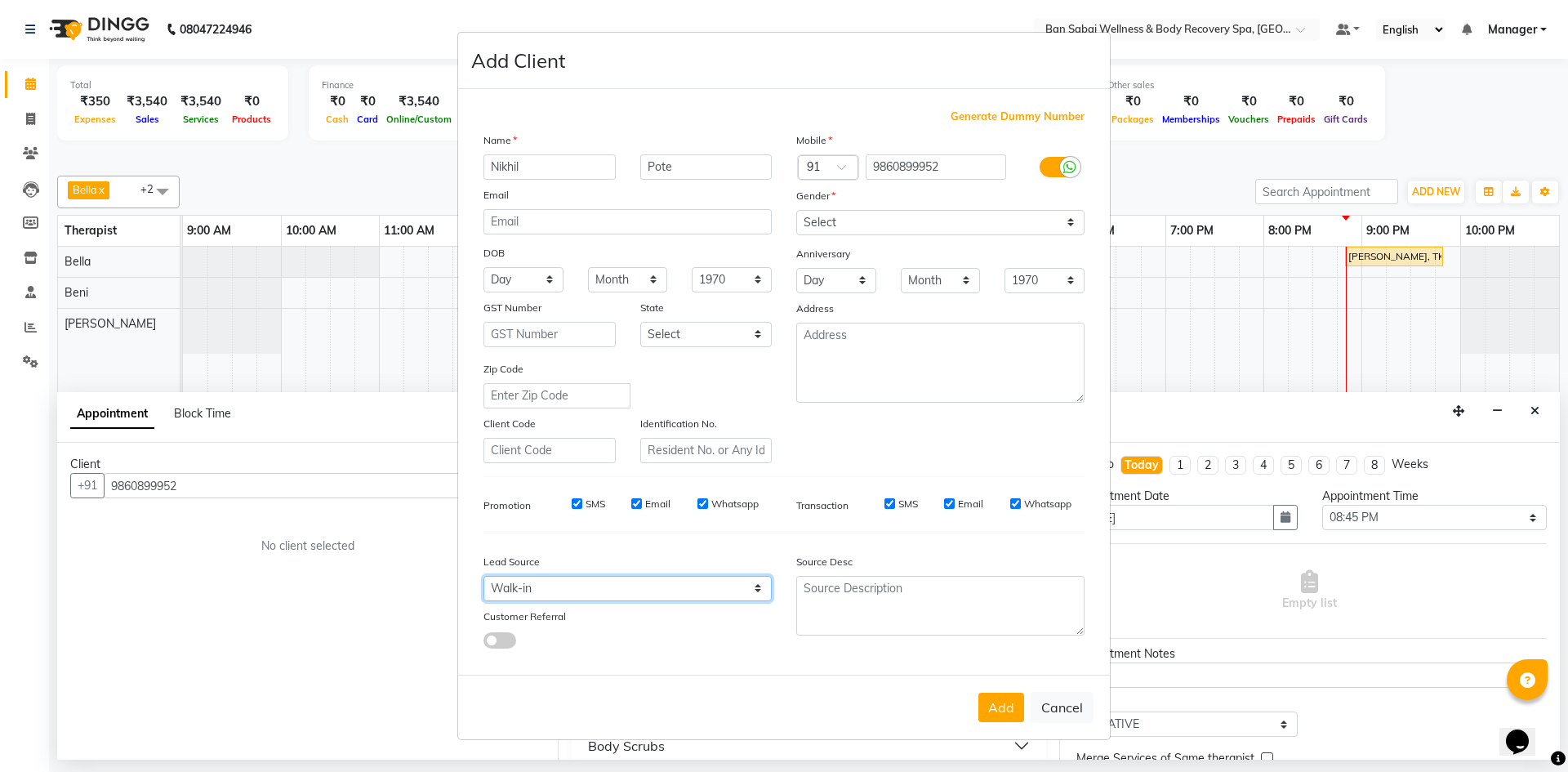
click at [483, 576] on select "Select Walk-in Referral Internet Friend Word of Mouth Advertisement Facebook Ju…" at bounding box center [627, 589] width 289 height 25
click at [702, 502] on input "Whatsapp" at bounding box center [702, 503] width 11 height 11
checkbox input "false"
click at [635, 503] on input "Email" at bounding box center [636, 503] width 11 height 11
checkbox input "false"
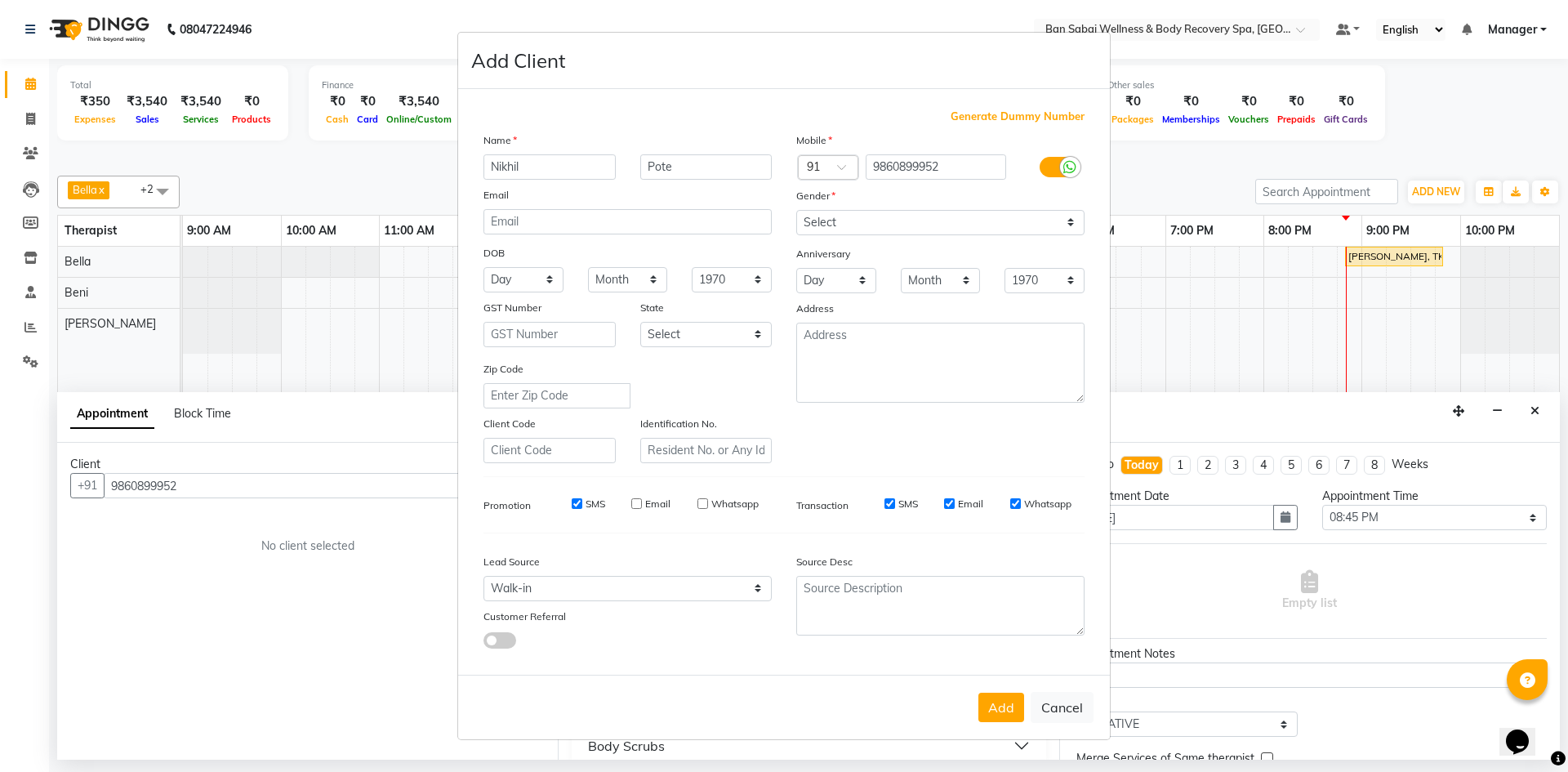
click at [582, 502] on div "SMS" at bounding box center [577, 504] width 56 height 14
click at [582, 503] on input "SMS" at bounding box center [576, 503] width 11 height 11
checkbox input "false"
click at [1067, 224] on select "Select [DEMOGRAPHIC_DATA] [DEMOGRAPHIC_DATA] Other Prefer Not To Say" at bounding box center [940, 223] width 289 height 25
select select "[DEMOGRAPHIC_DATA]"
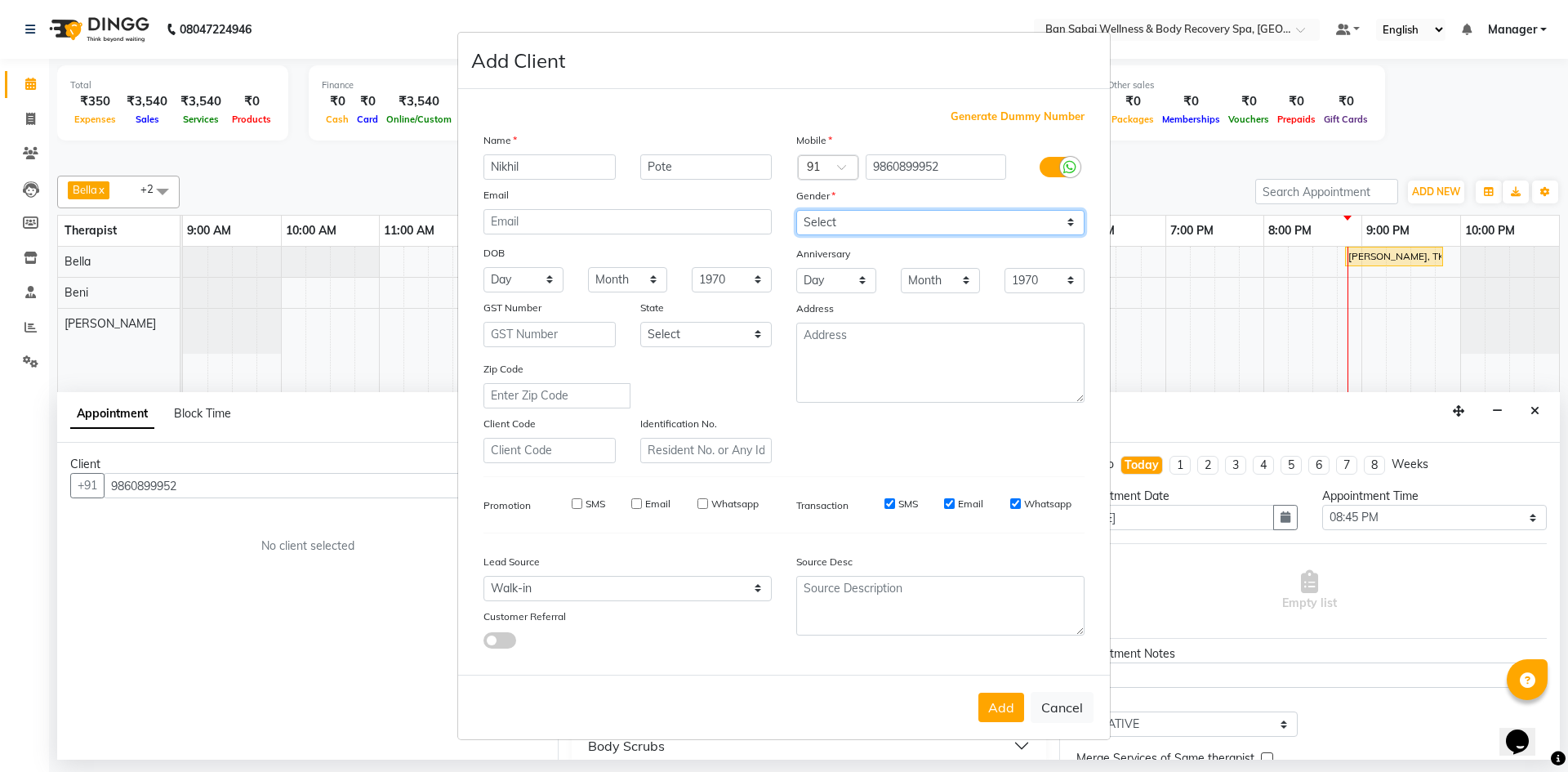
click at [796, 210] on select "Select [DEMOGRAPHIC_DATA] [DEMOGRAPHIC_DATA] Other Prefer Not To Say" at bounding box center [940, 223] width 289 height 25
click at [1001, 714] on button "Add" at bounding box center [1001, 707] width 45 height 29
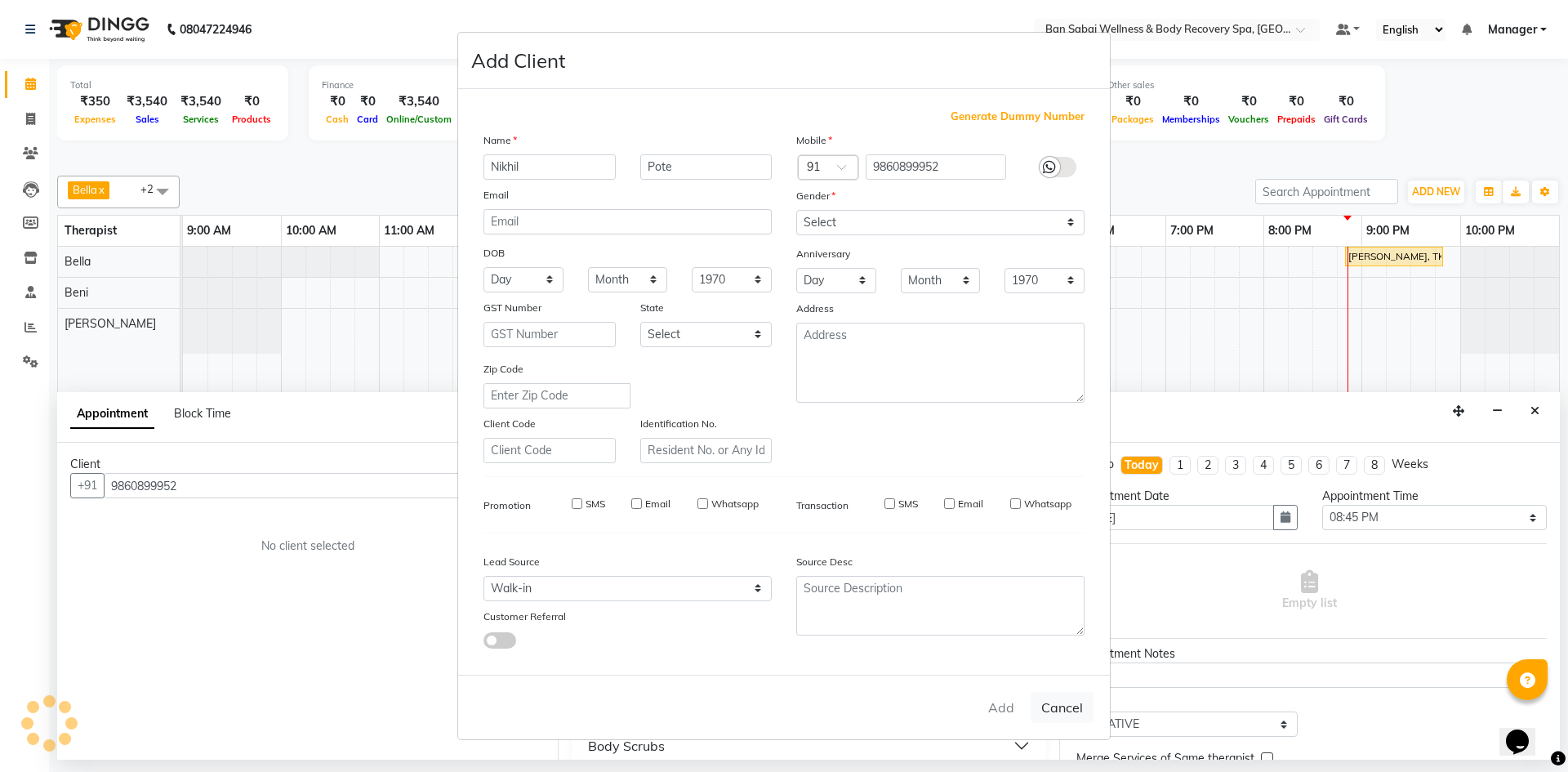
select select
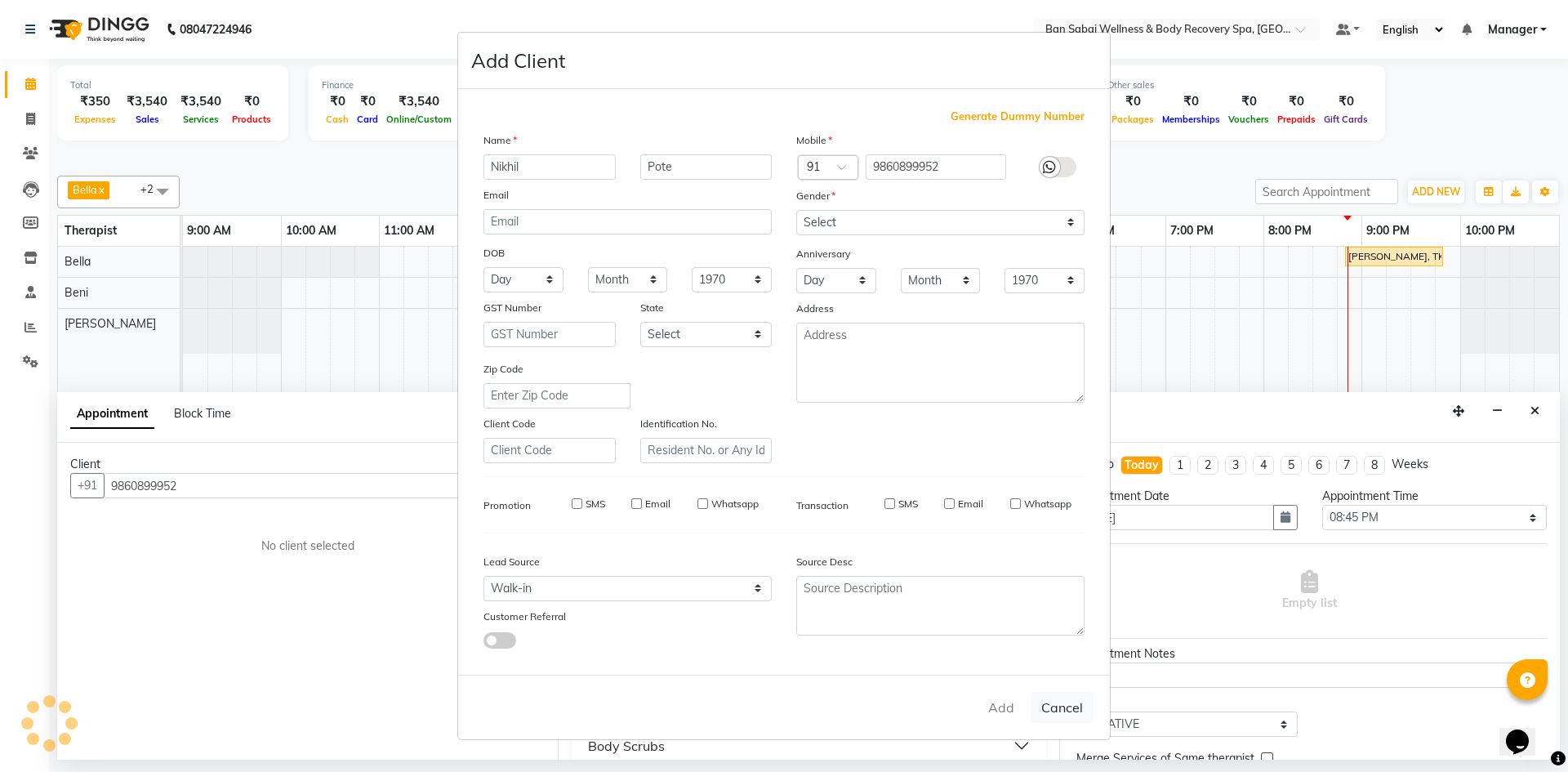
select select
checkbox input "false"
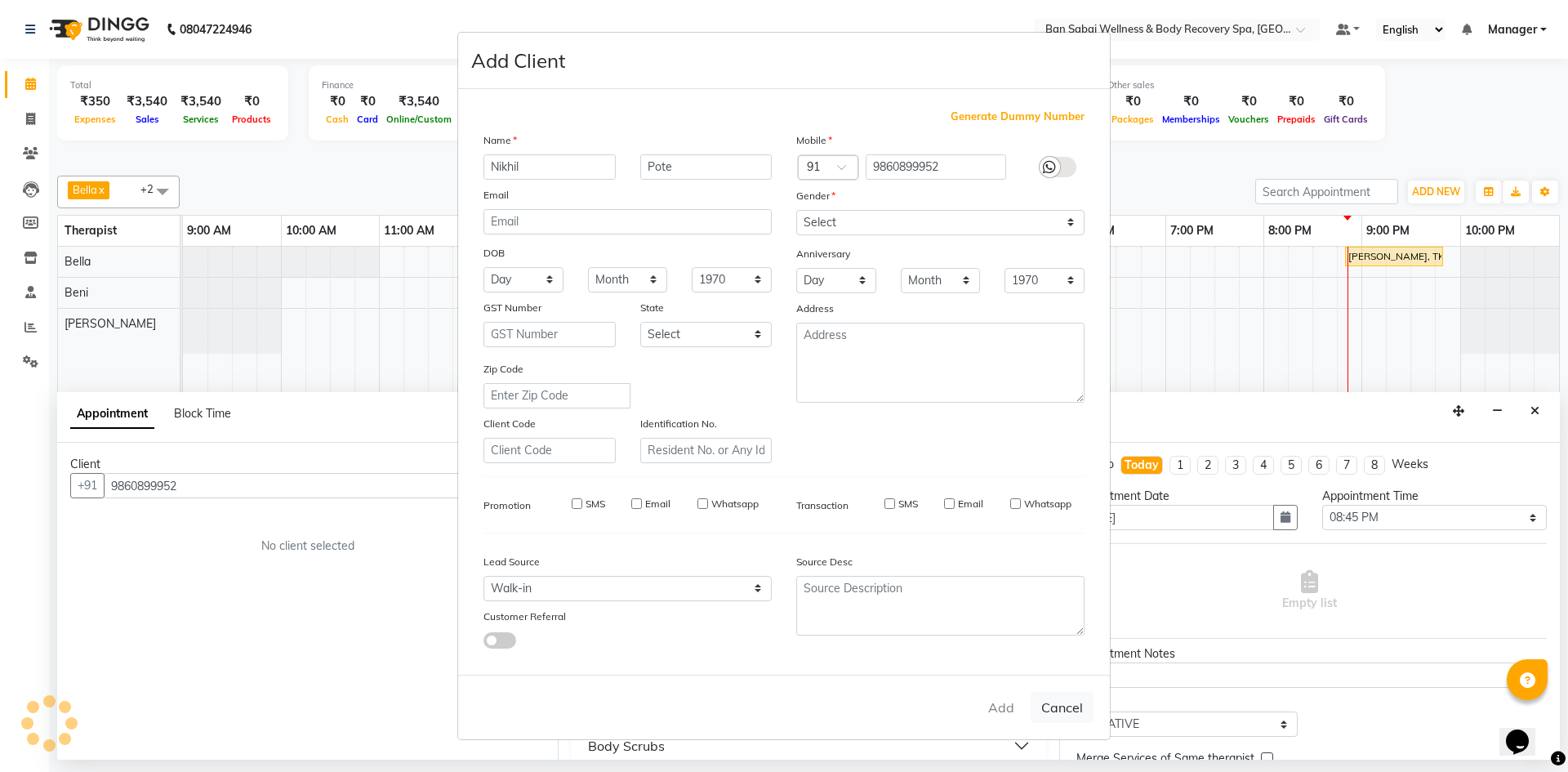
checkbox input "false"
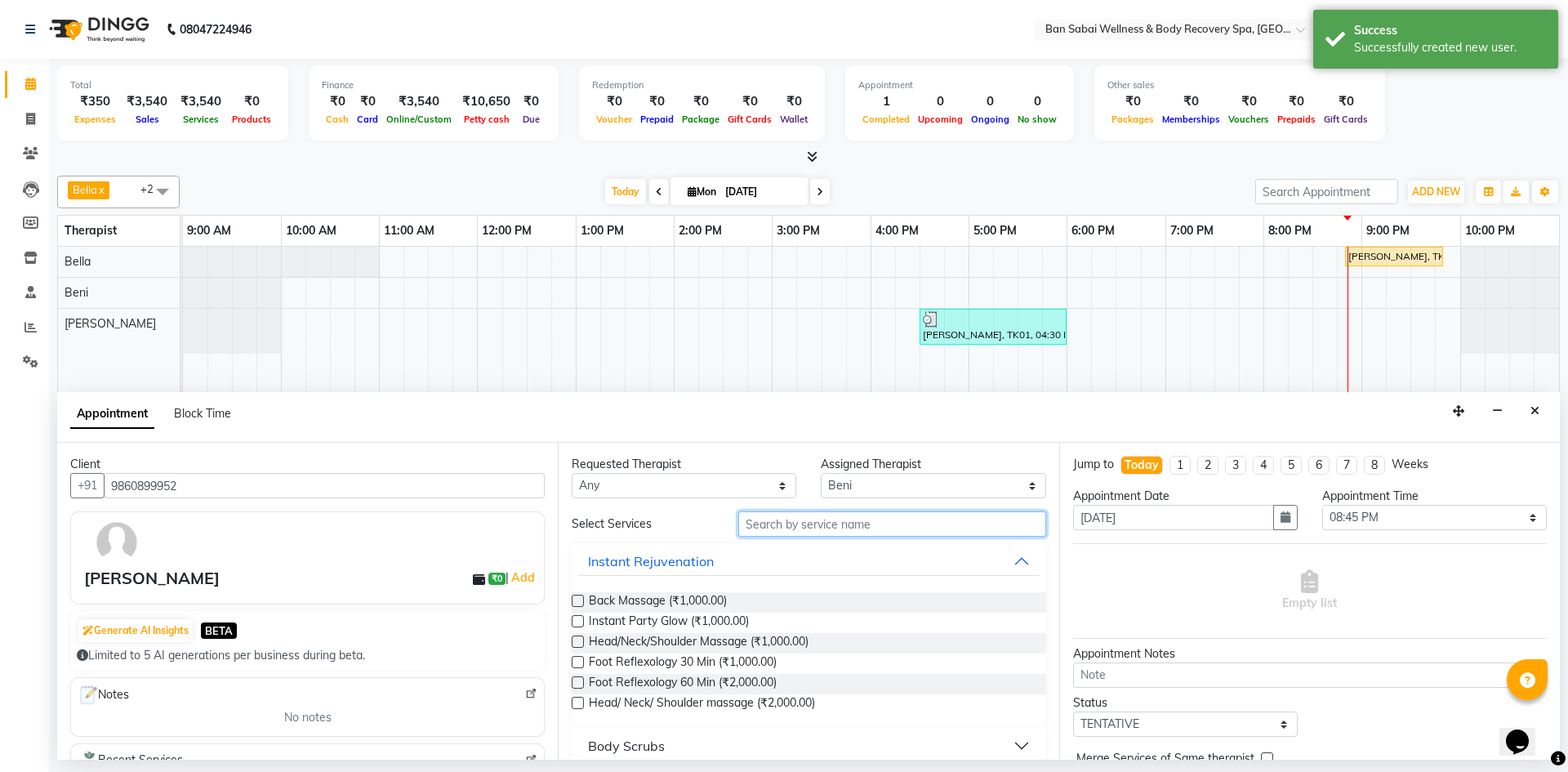
click at [840, 523] on input "text" at bounding box center [892, 524] width 308 height 25
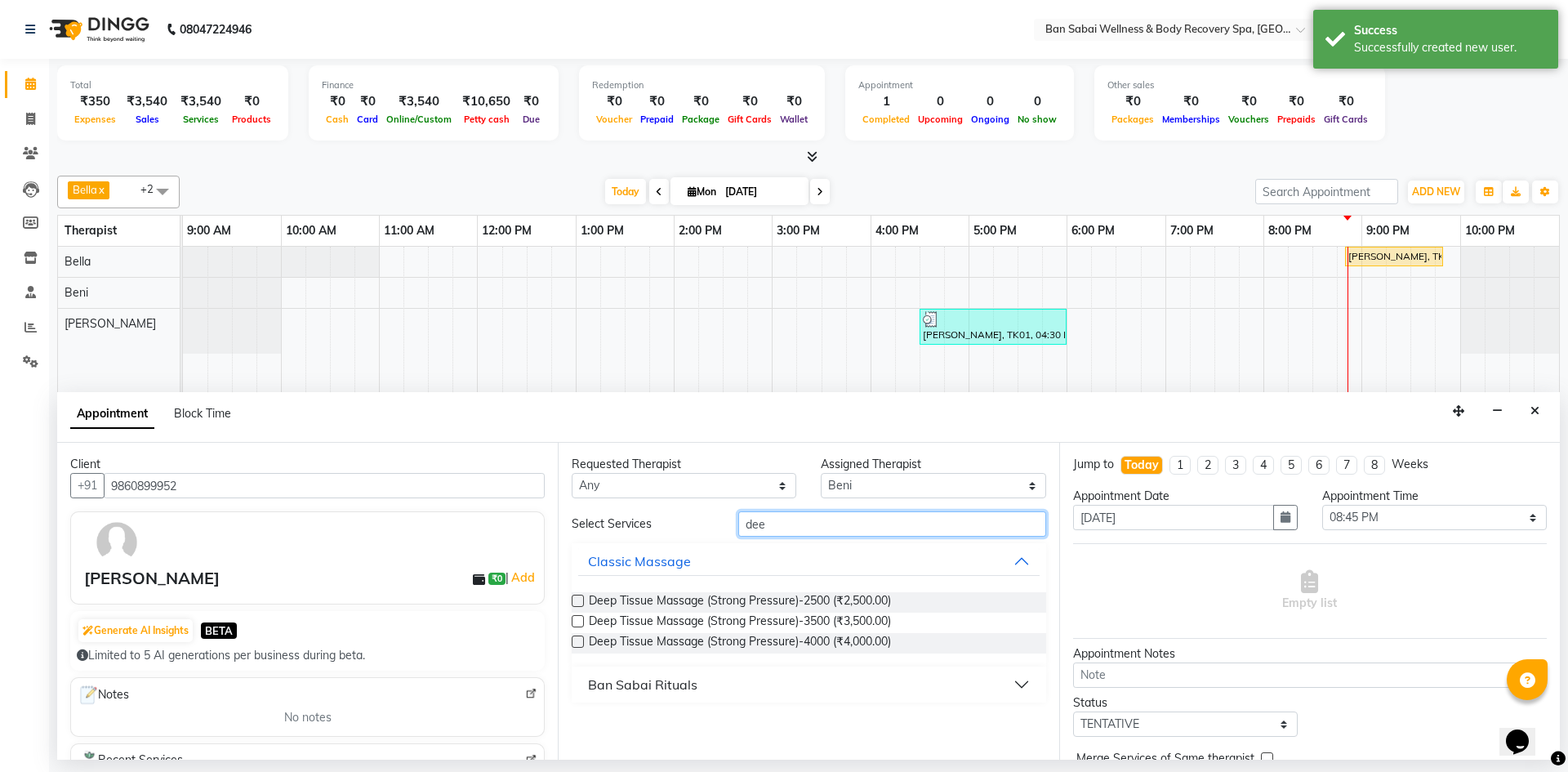
type input "dee"
click at [576, 600] on label at bounding box center [577, 600] width 13 height 13
click at [576, 600] on input "checkbox" at bounding box center [576, 602] width 11 height 11
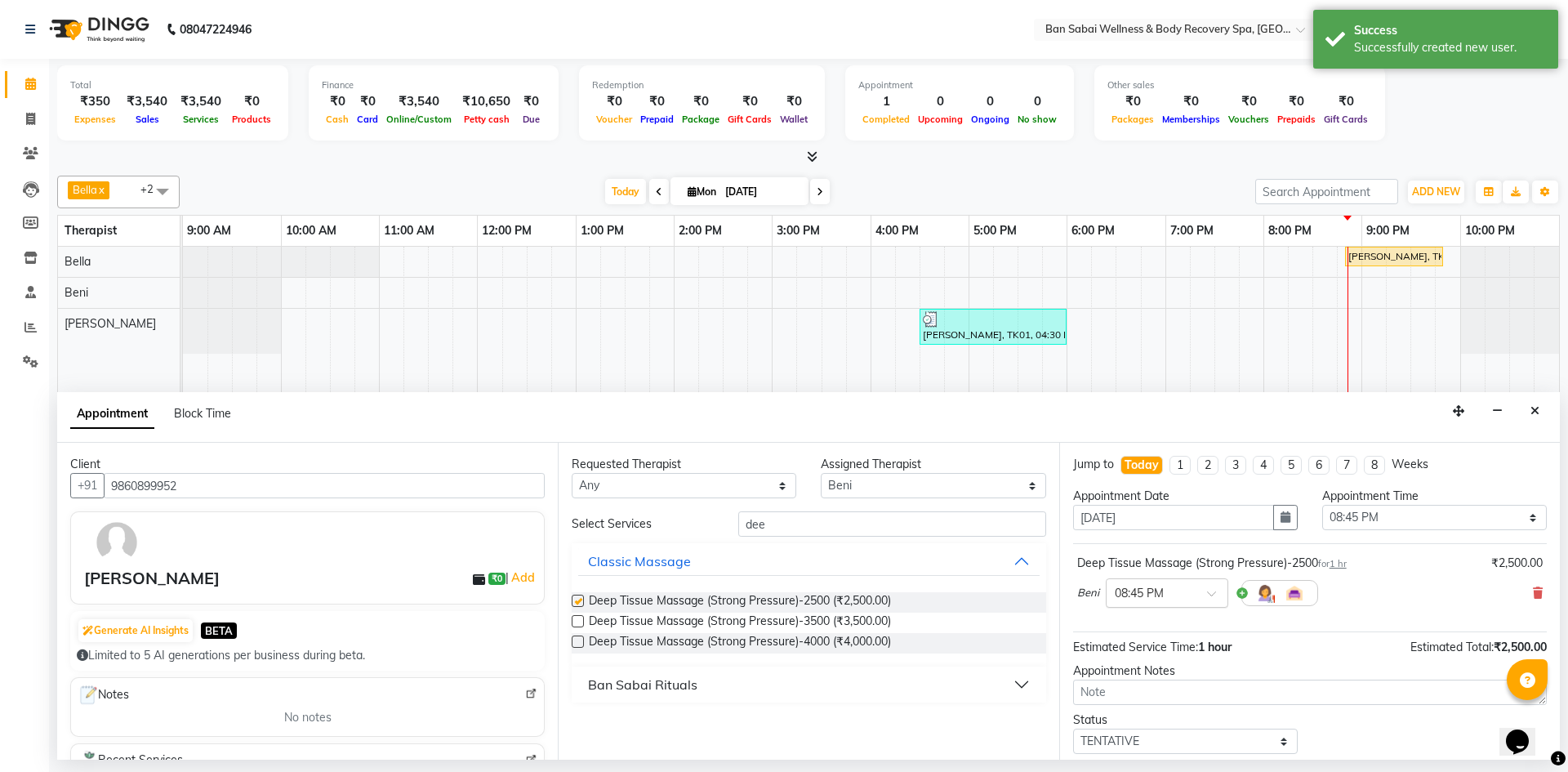
checkbox input "false"
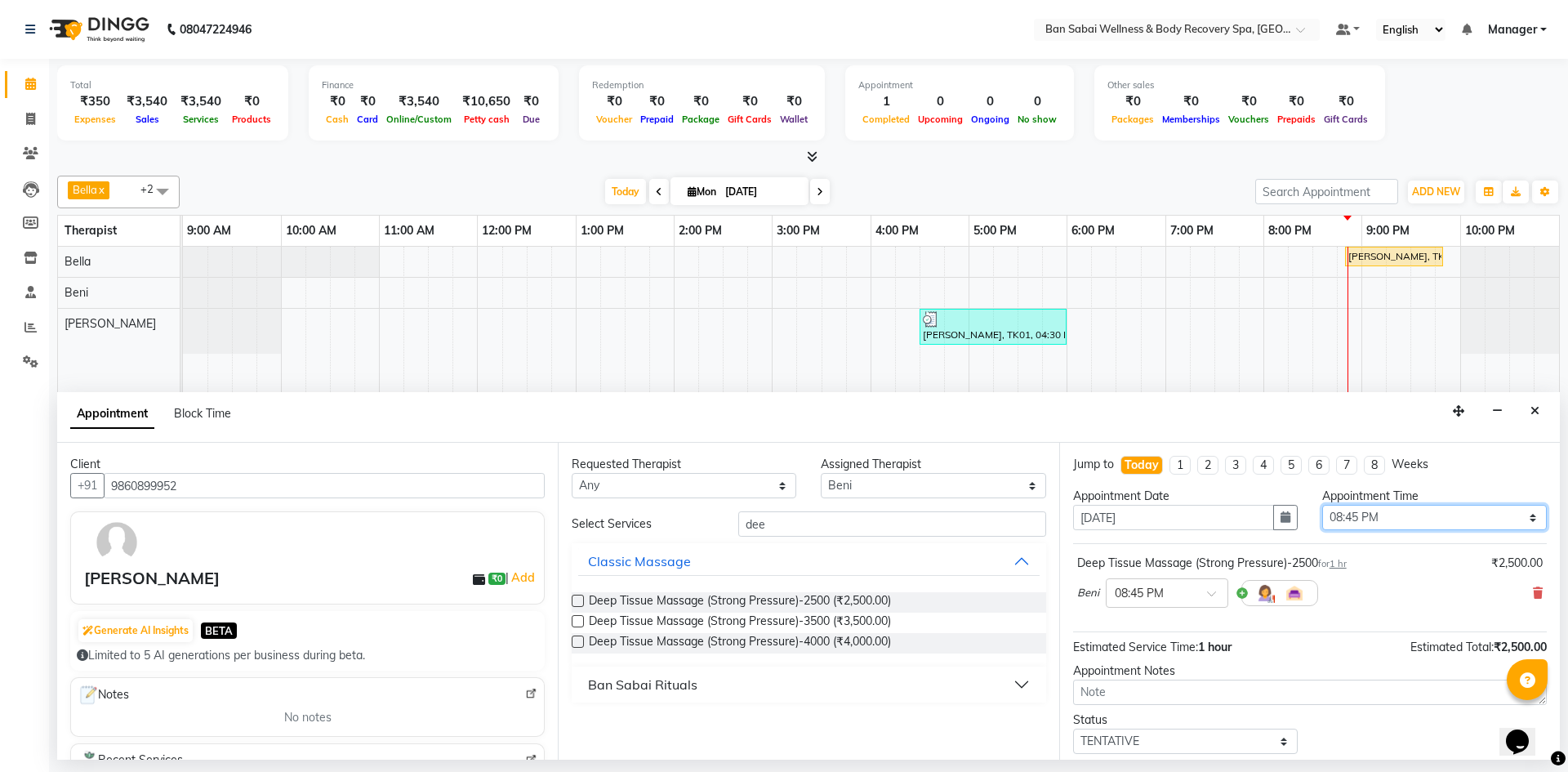
click at [1524, 521] on select "Select 10:00 AM 10:05 AM 10:10 AM 10:15 AM 10:20 AM 10:25 AM 10:30 AM 10:35 AM …" at bounding box center [1434, 517] width 225 height 25
select select "1255"
click at [1322, 505] on select "Select 10:00 AM 10:05 AM 10:10 AM 10:15 AM 10:20 AM 10:25 AM 10:30 AM 10:35 AM …" at bounding box center [1434, 517] width 225 height 25
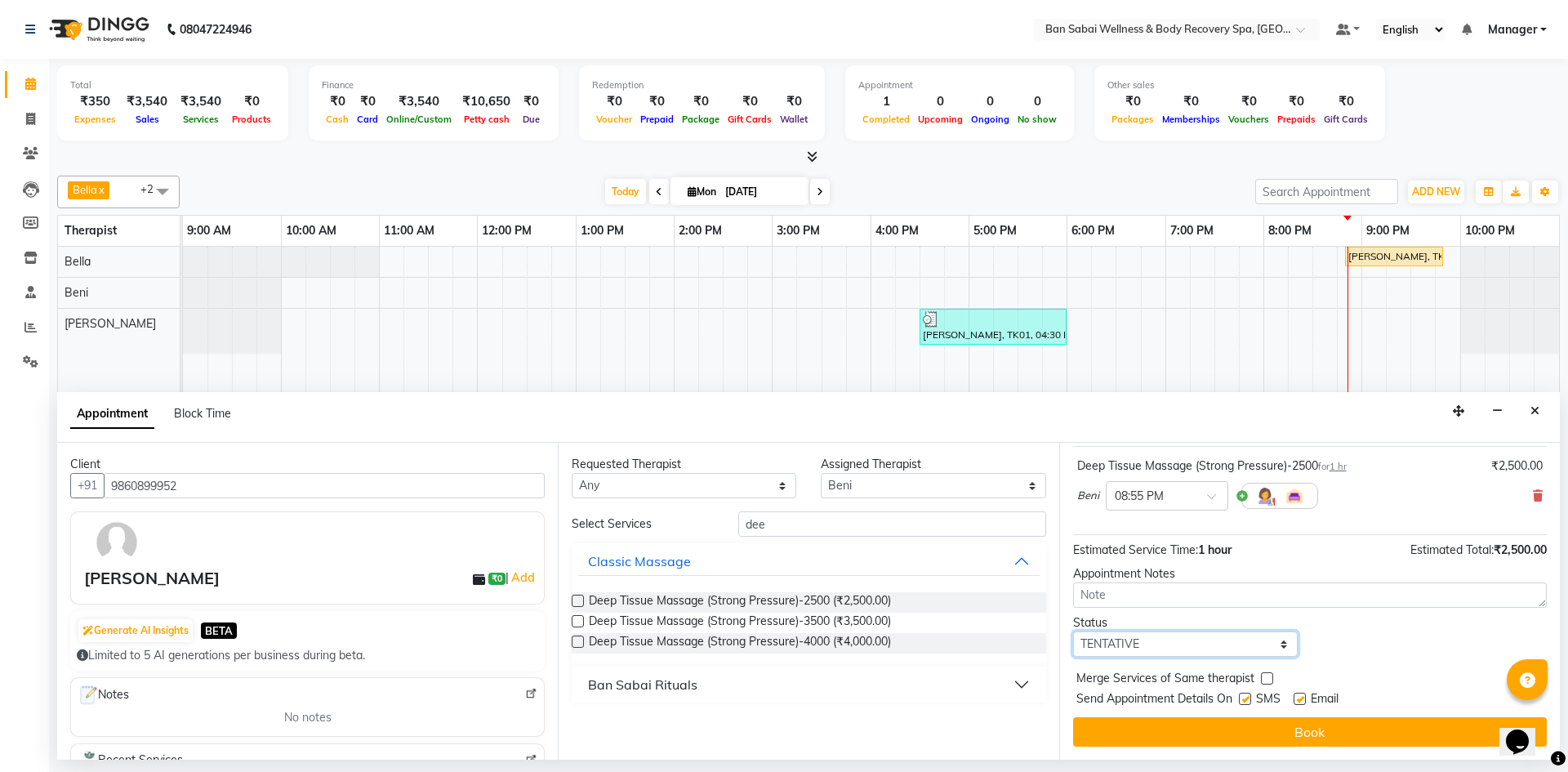
click at [1276, 643] on select "Select TENTATIVE CONFIRM CHECK-IN UPCOMING" at bounding box center [1185, 644] width 225 height 25
select select "check-in"
click at [1073, 631] on select "Select TENTATIVE CONFIRM CHECK-IN UPCOMING" at bounding box center [1185, 644] width 225 height 25
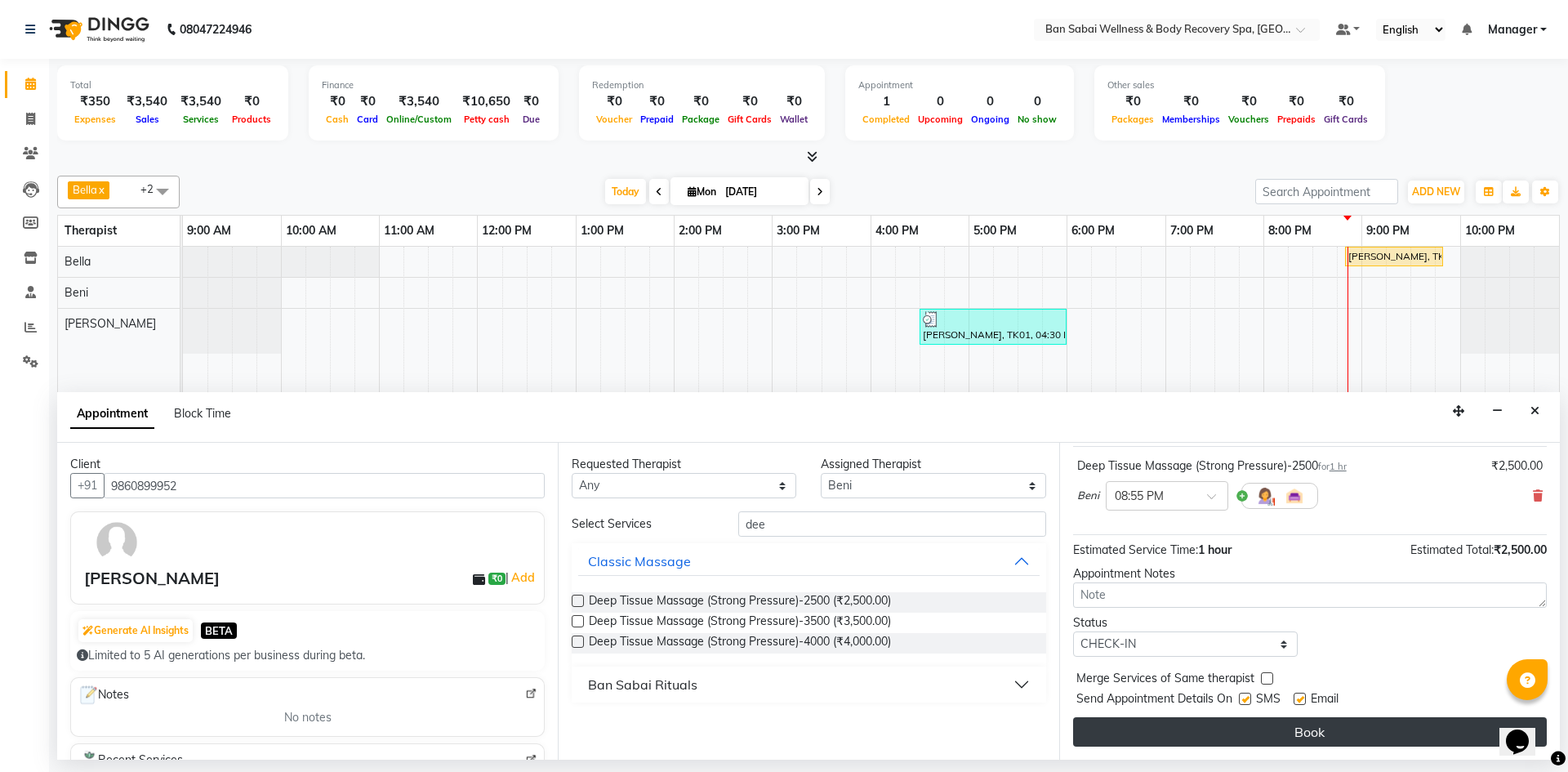
click at [1332, 731] on button "Book" at bounding box center [1309, 731] width 474 height 29
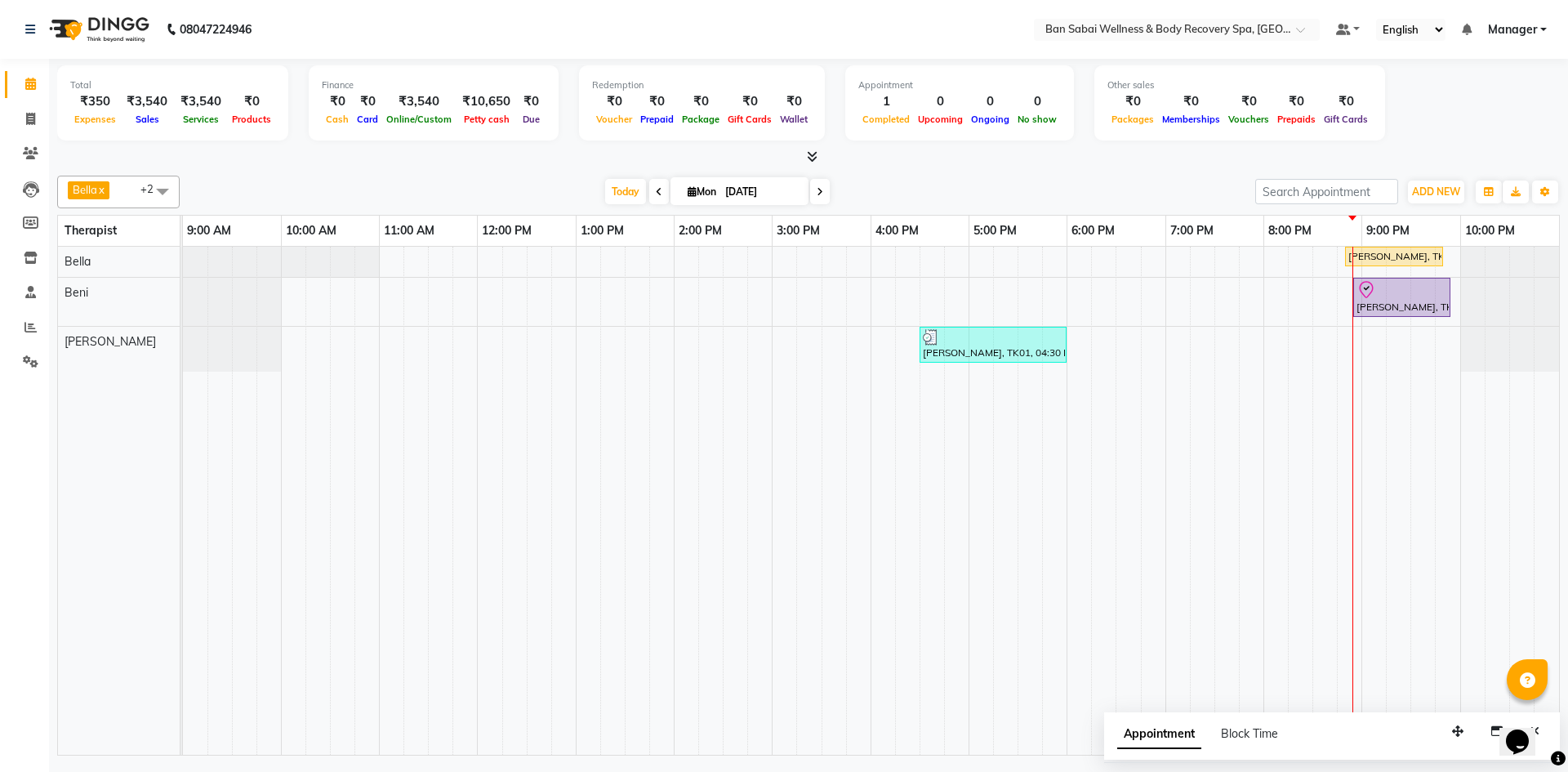
click at [1286, 483] on td at bounding box center [1275, 501] width 24 height 508
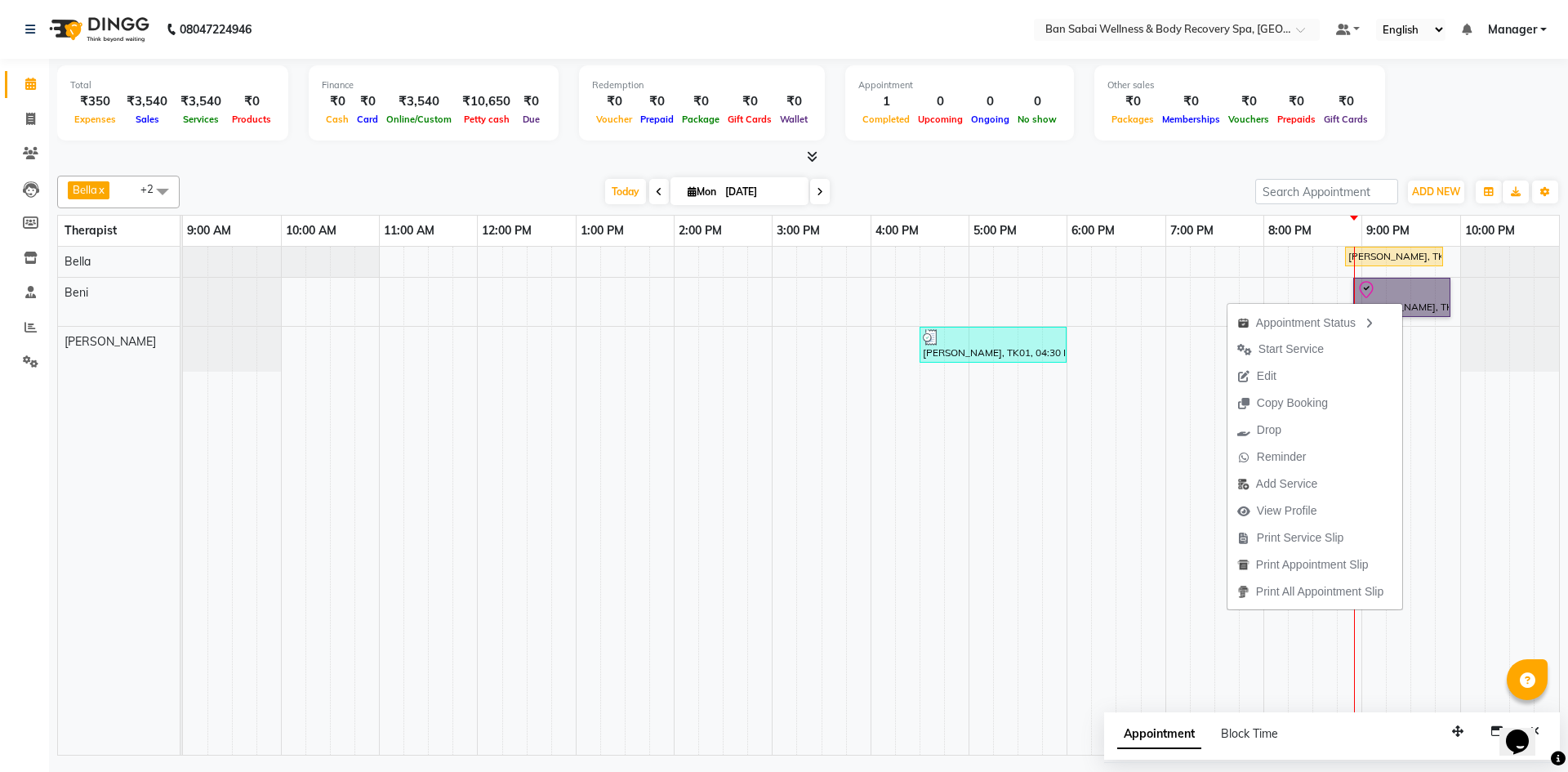
click at [1467, 550] on td at bounding box center [1472, 501] width 24 height 508
click at [1297, 353] on span "Start Service" at bounding box center [1295, 351] width 66 height 17
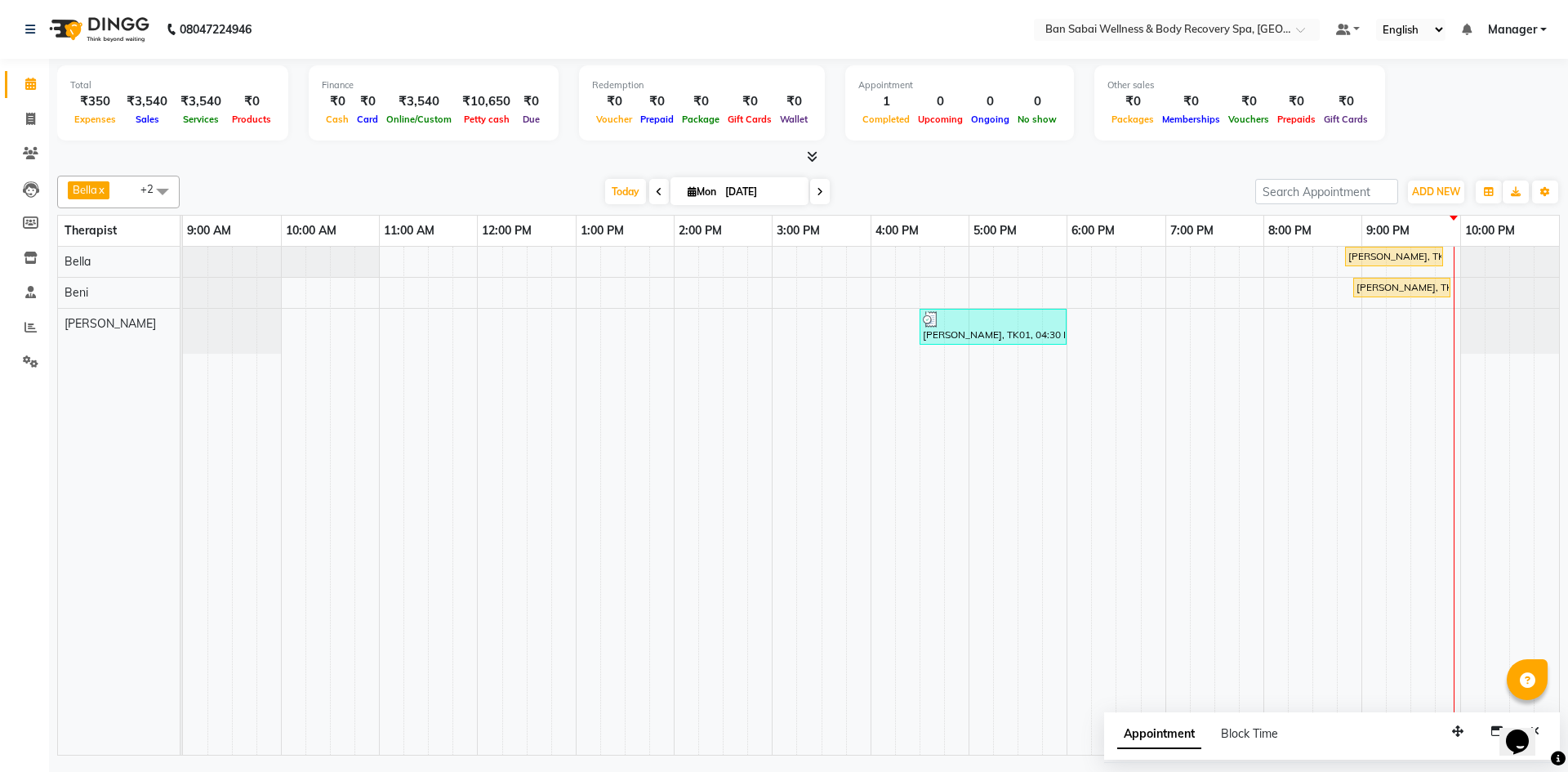
click at [649, 195] on span at bounding box center [659, 191] width 19 height 25
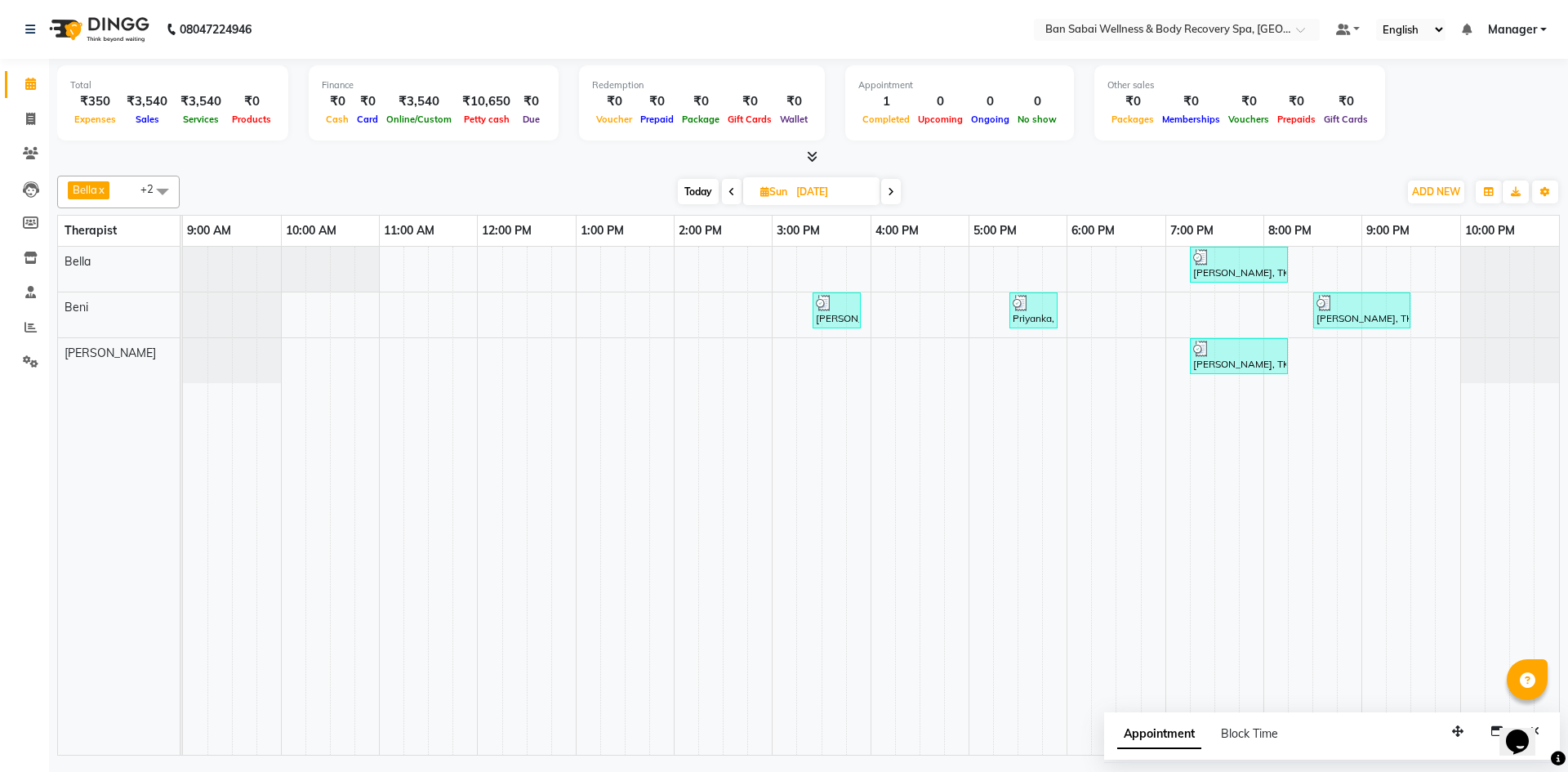
click at [731, 183] on span at bounding box center [731, 191] width 19 height 25
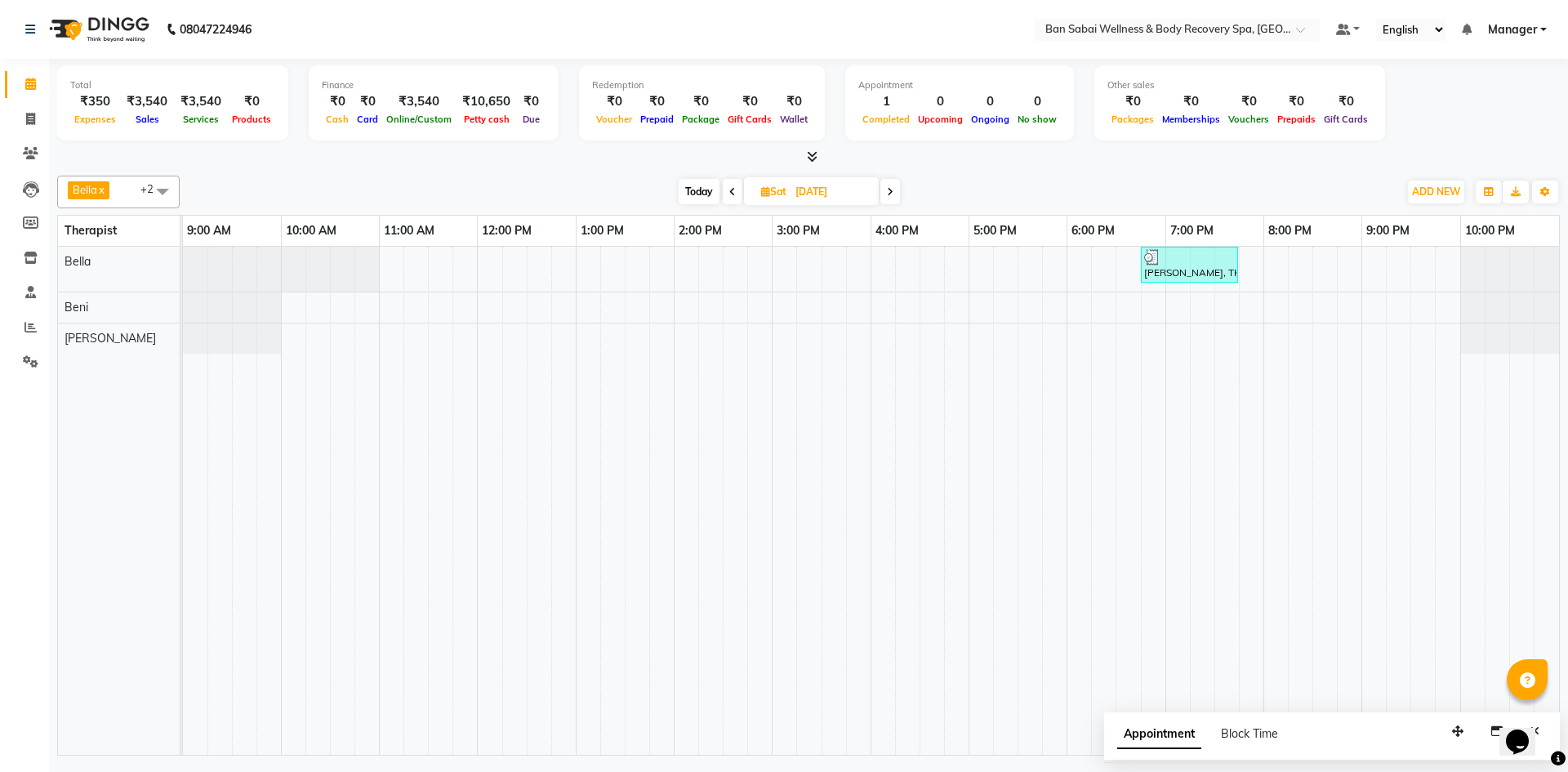
click at [729, 193] on icon at bounding box center [732, 192] width 7 height 10
click at [736, 185] on span at bounding box center [734, 191] width 19 height 25
click at [699, 194] on span "Today" at bounding box center [698, 191] width 41 height 25
type input "[DATE]"
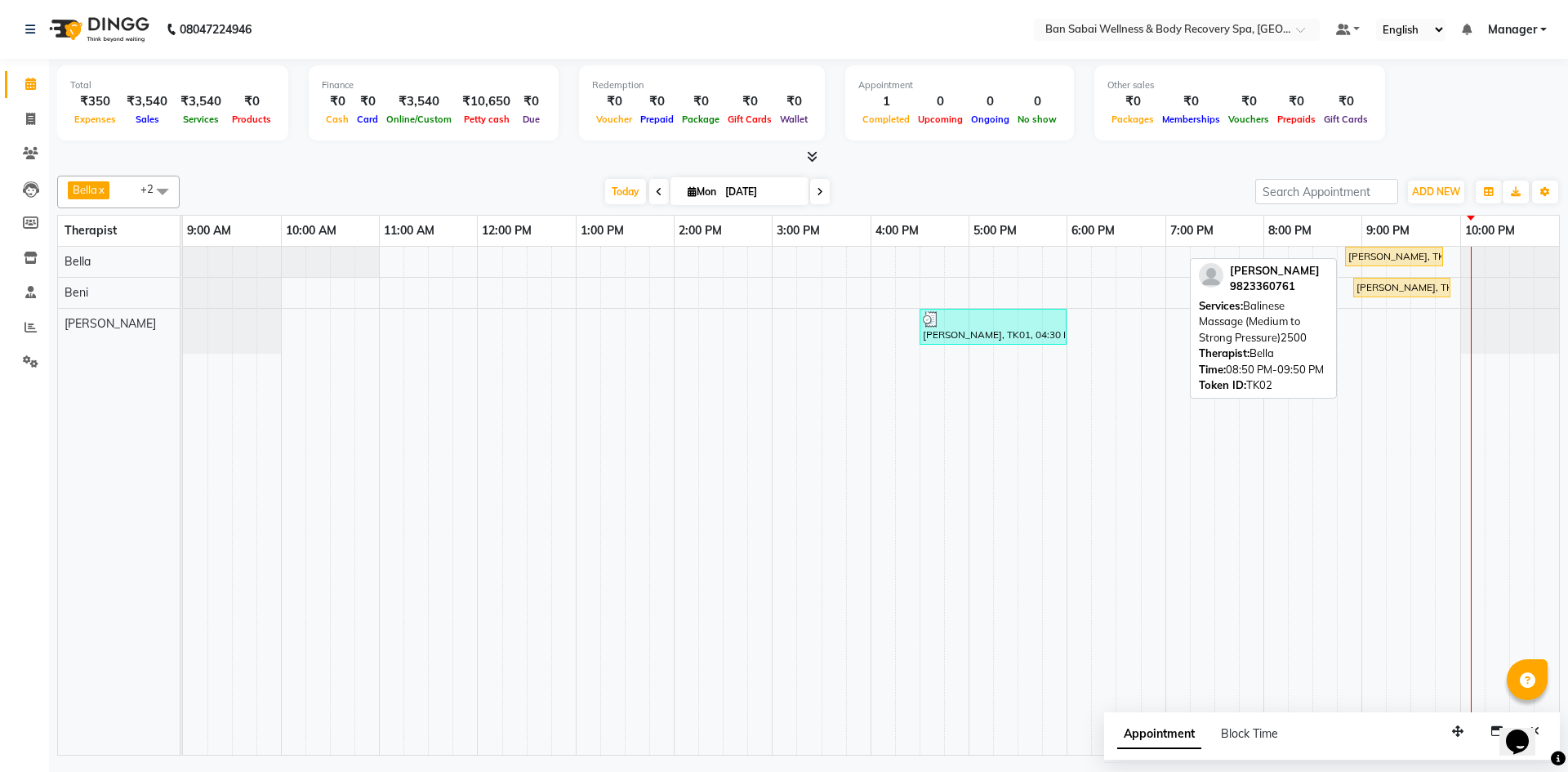
click at [1382, 253] on div "[PERSON_NAME], TK02, 08:50 PM-09:50 PM, Balinese Massage (Medium to Strong Pres…" at bounding box center [1394, 256] width 95 height 14
select select "1"
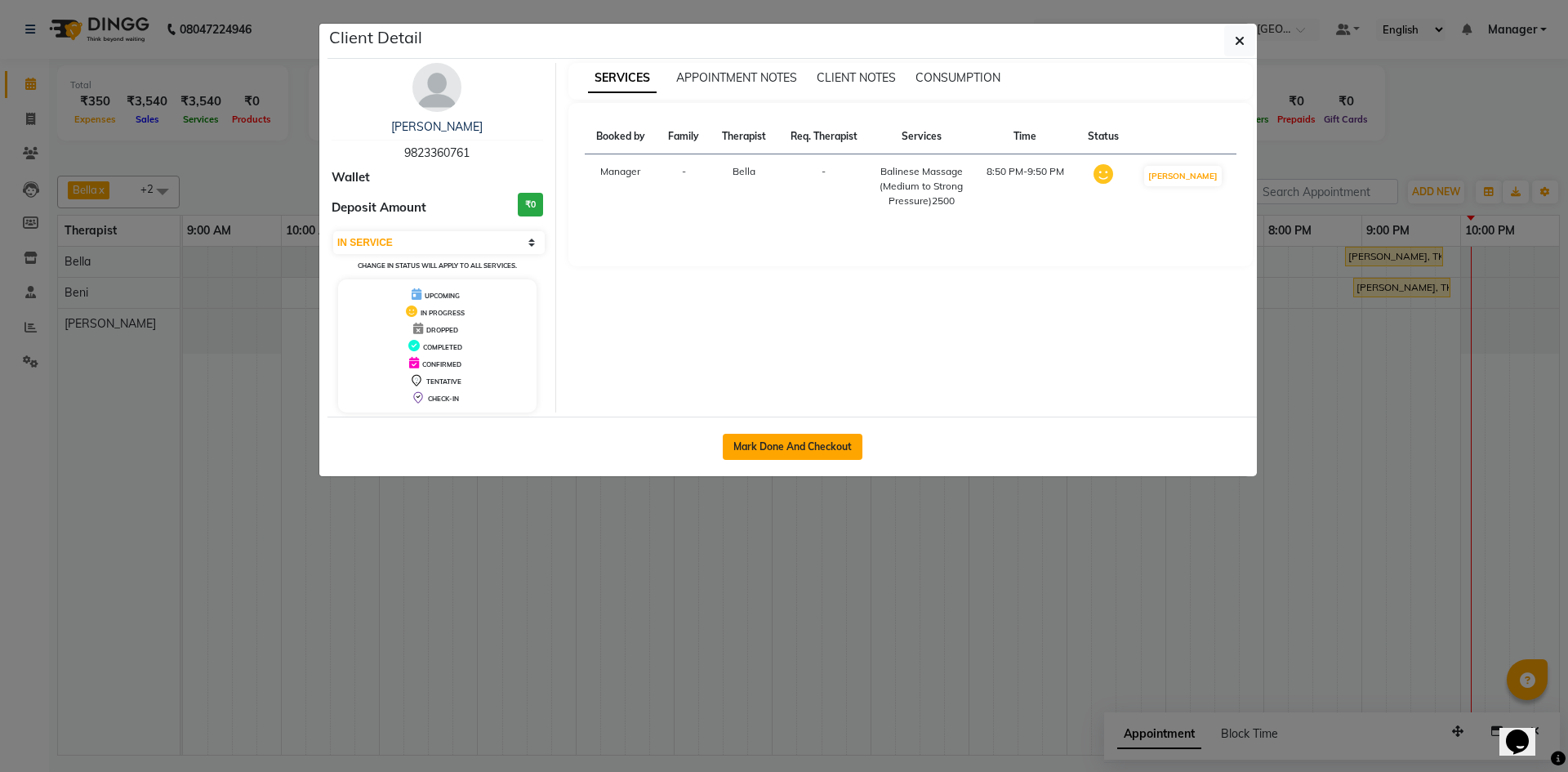
click at [799, 435] on button "Mark Done And Checkout" at bounding box center [792, 446] width 140 height 26
select select "8743"
select select "service"
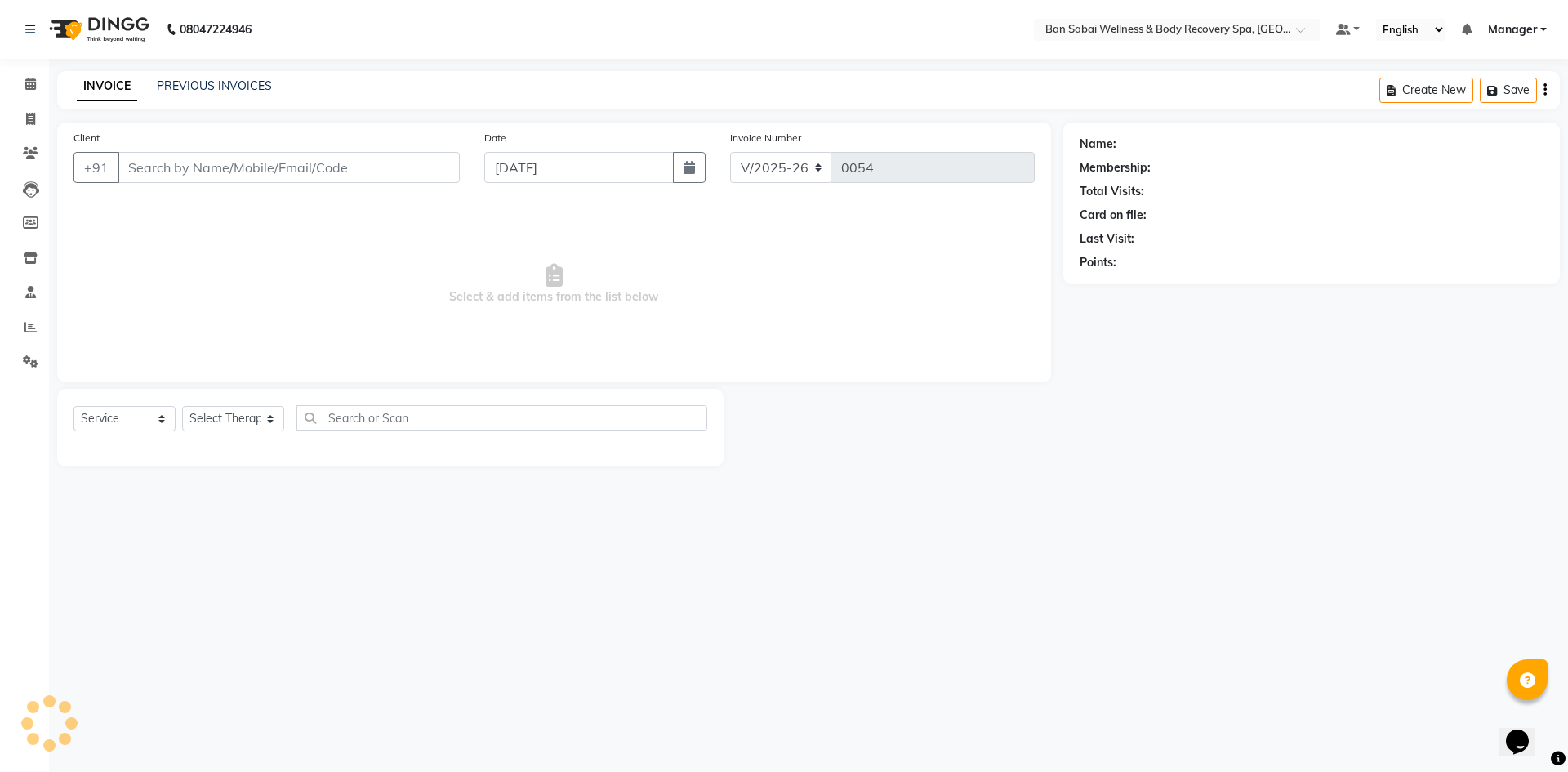
select select "3"
type input "9823360761"
select select "88795"
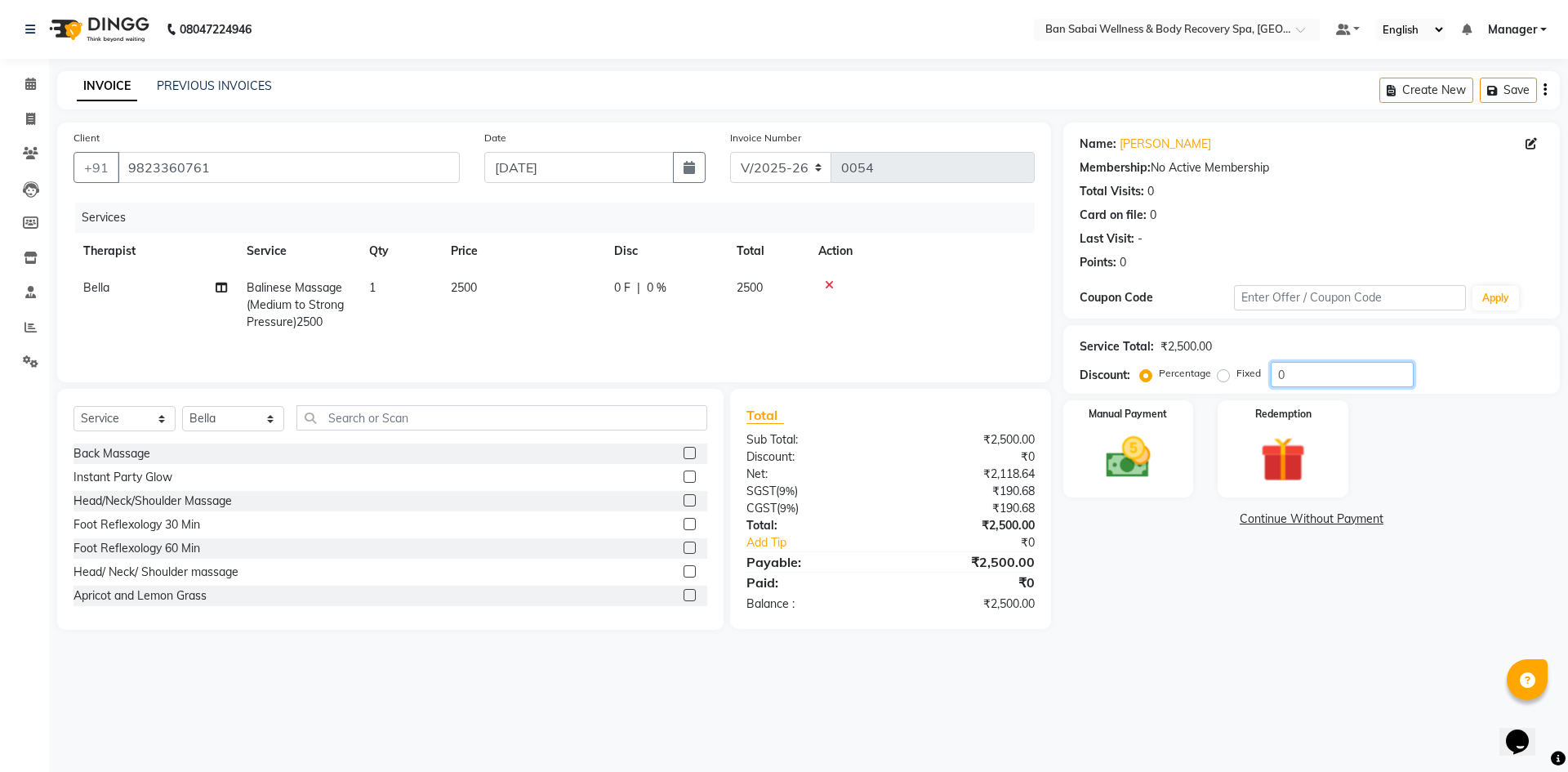
click at [1275, 378] on input "0" at bounding box center [1342, 374] width 143 height 25
click at [450, 287] on td "2500" at bounding box center [522, 305] width 163 height 71
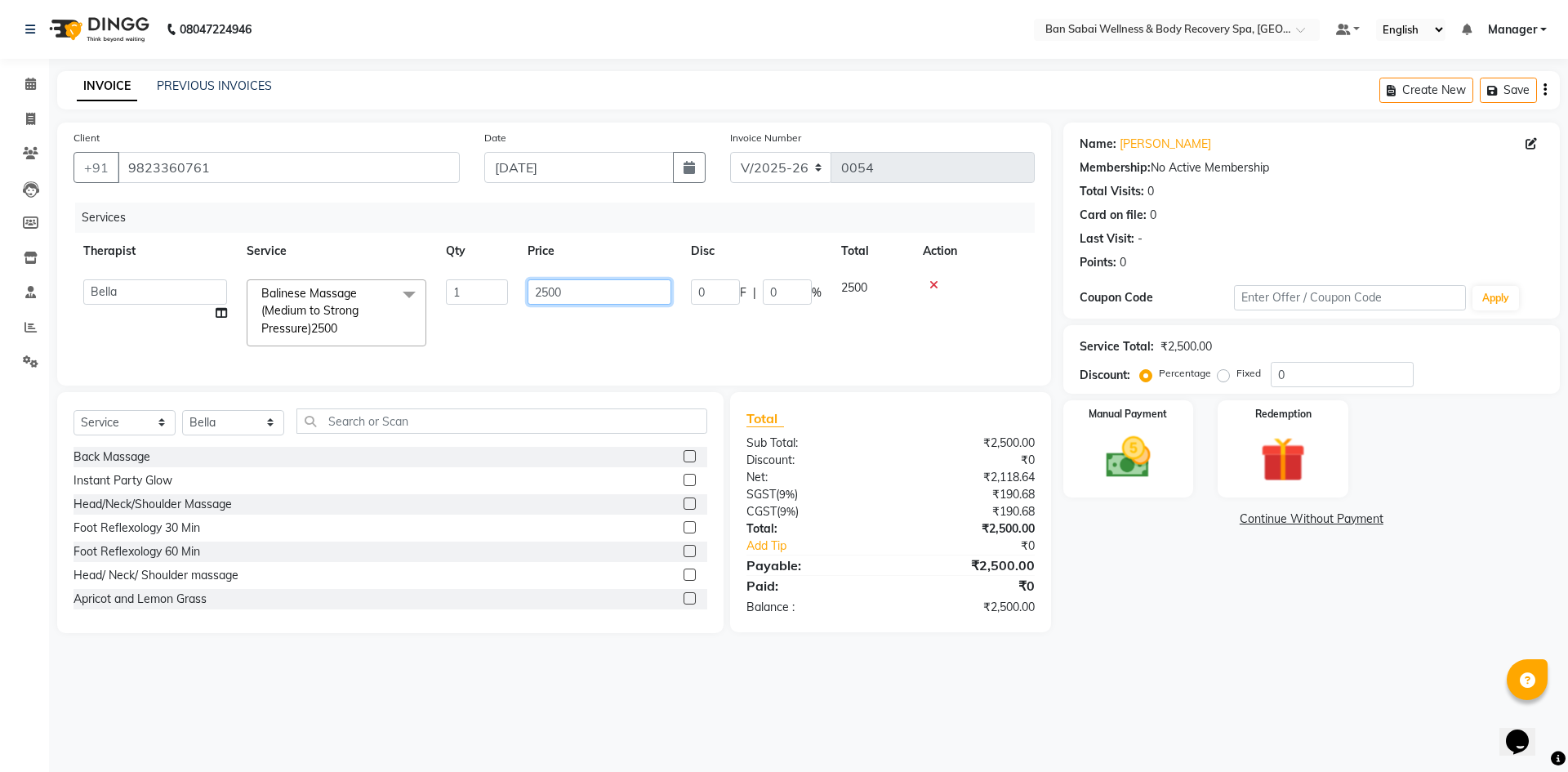
click at [554, 294] on input "2500" at bounding box center [599, 291] width 144 height 25
type input "2950"
drag, startPoint x: 765, startPoint y: 338, endPoint x: 776, endPoint y: 338, distance: 11.0
click at [765, 338] on tr "[PERSON_NAME] Manager [PERSON_NAME] Rin [PERSON_NAME] Balinese Massage (Medium …" at bounding box center [554, 313] width 961 height 87
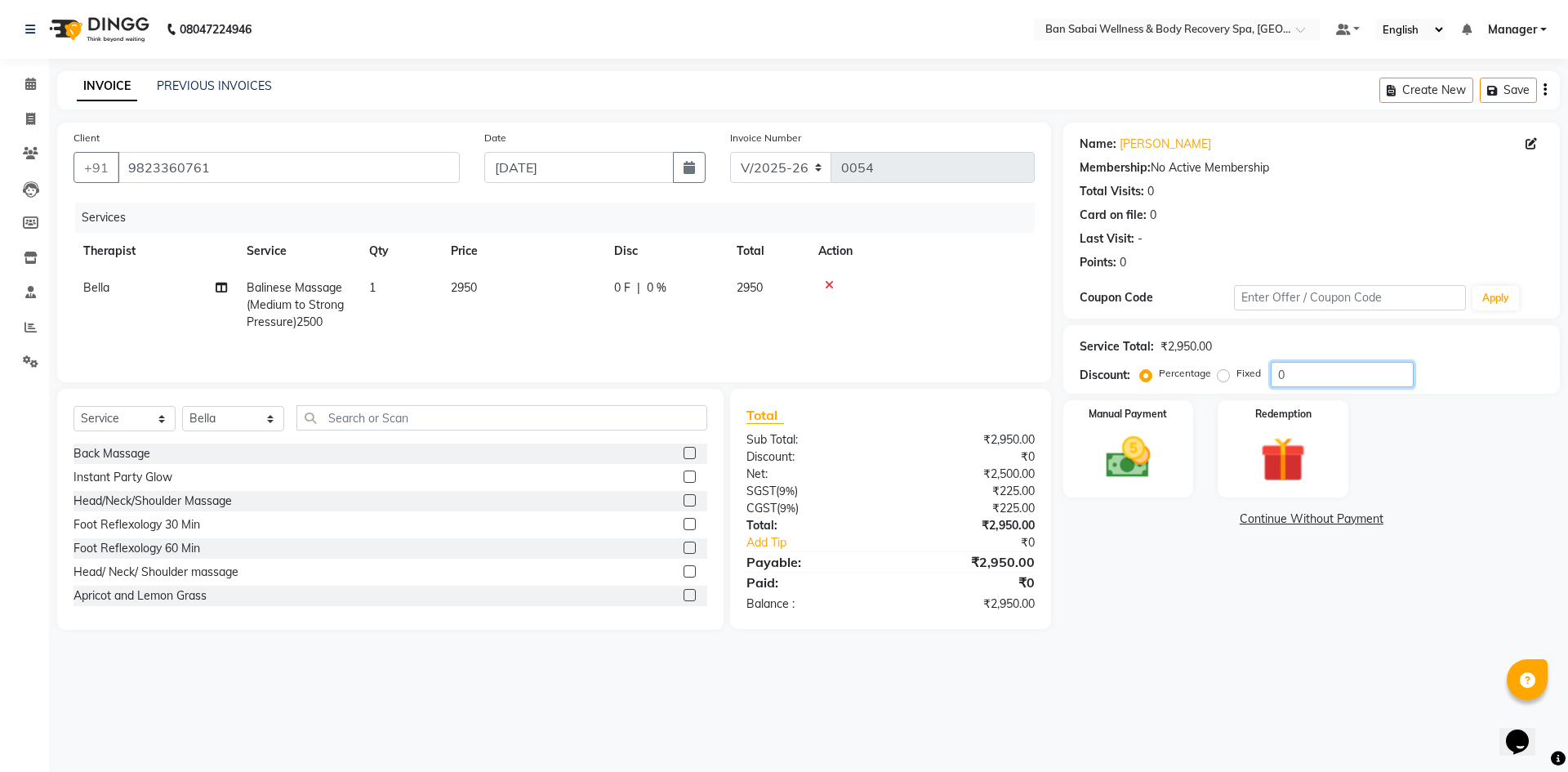
drag, startPoint x: 1278, startPoint y: 378, endPoint x: 1338, endPoint y: 409, distance: 67.5
click at [1278, 377] on input "0" at bounding box center [1342, 374] width 143 height 25
click at [1295, 372] on input "20" at bounding box center [1342, 374] width 143 height 25
type input "20.339"
click at [1138, 440] on img at bounding box center [1128, 457] width 76 height 54
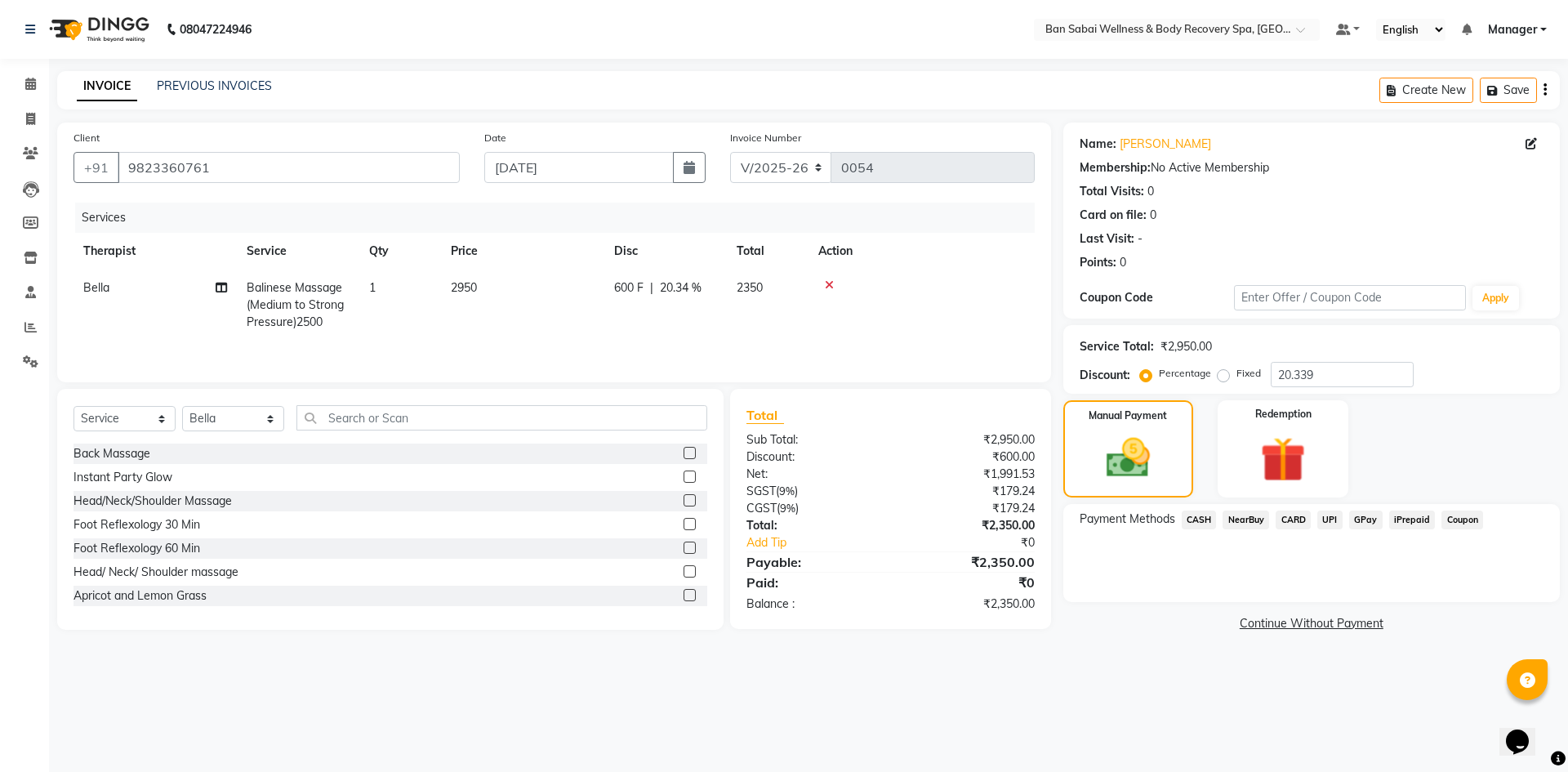
click at [1199, 520] on span "CASH" at bounding box center [1199, 519] width 35 height 18
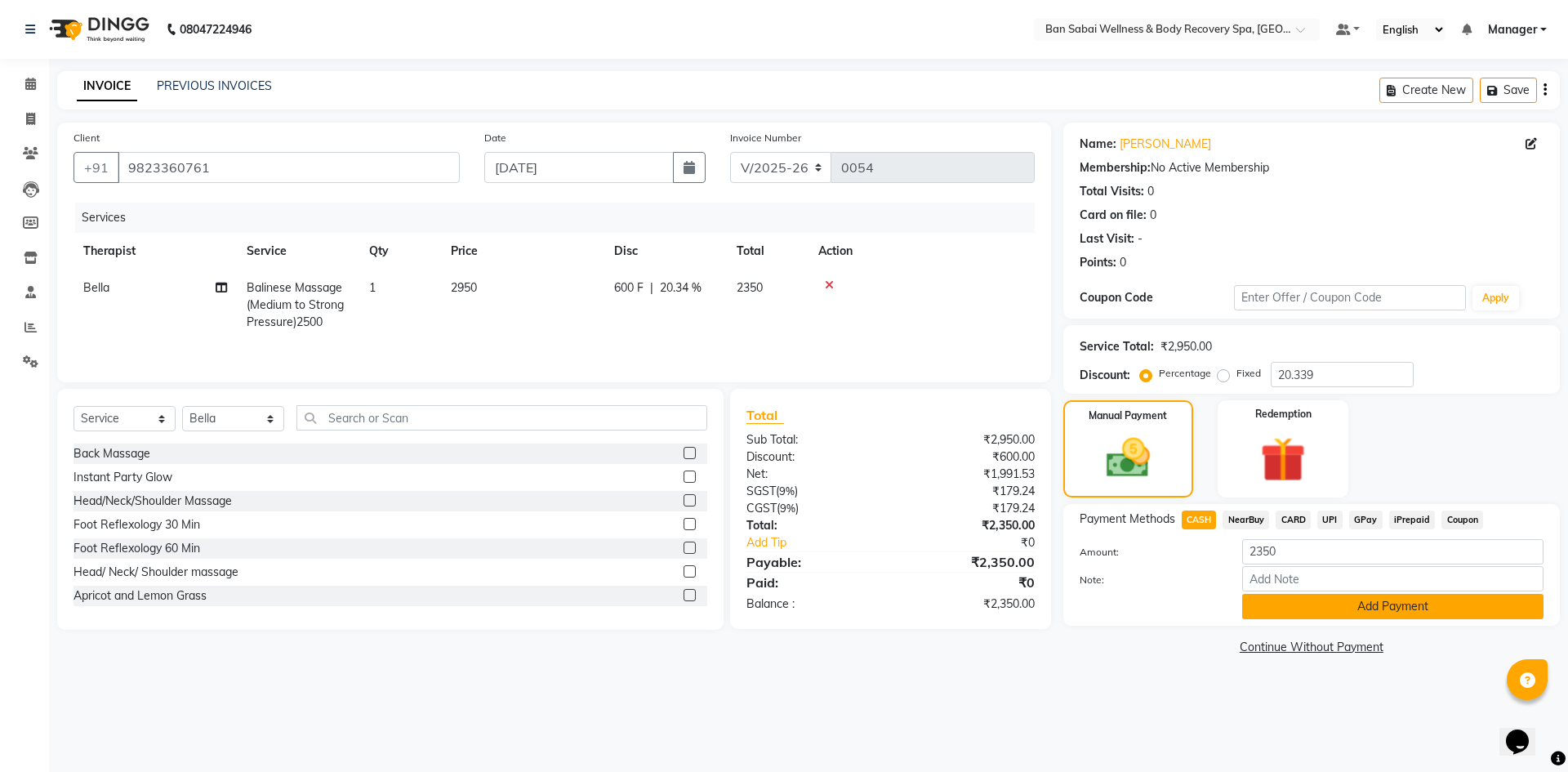
click at [1412, 606] on button "Add Payment" at bounding box center [1392, 606] width 301 height 25
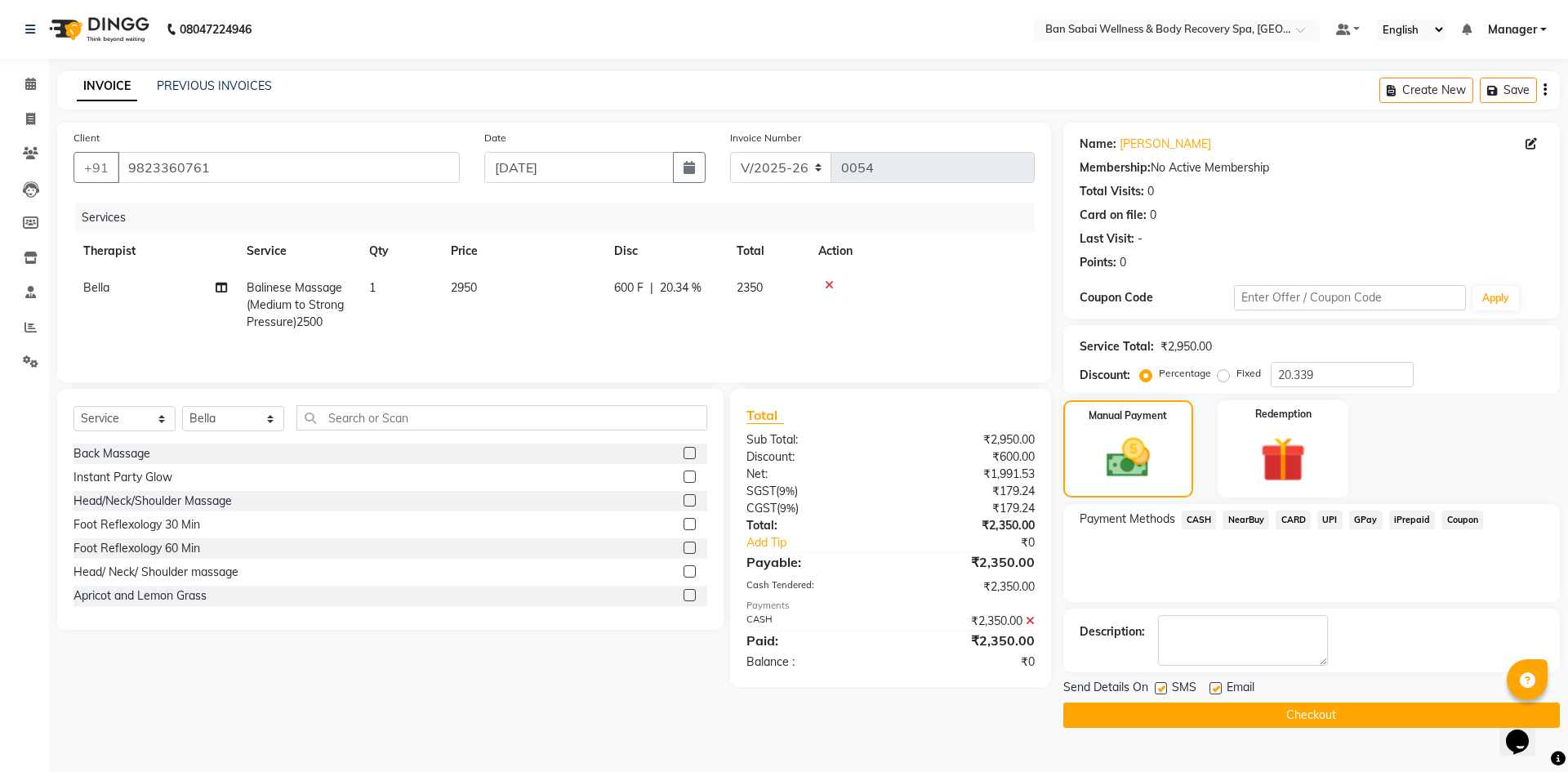
click at [1307, 715] on button "Checkout" at bounding box center [1311, 715] width 497 height 25
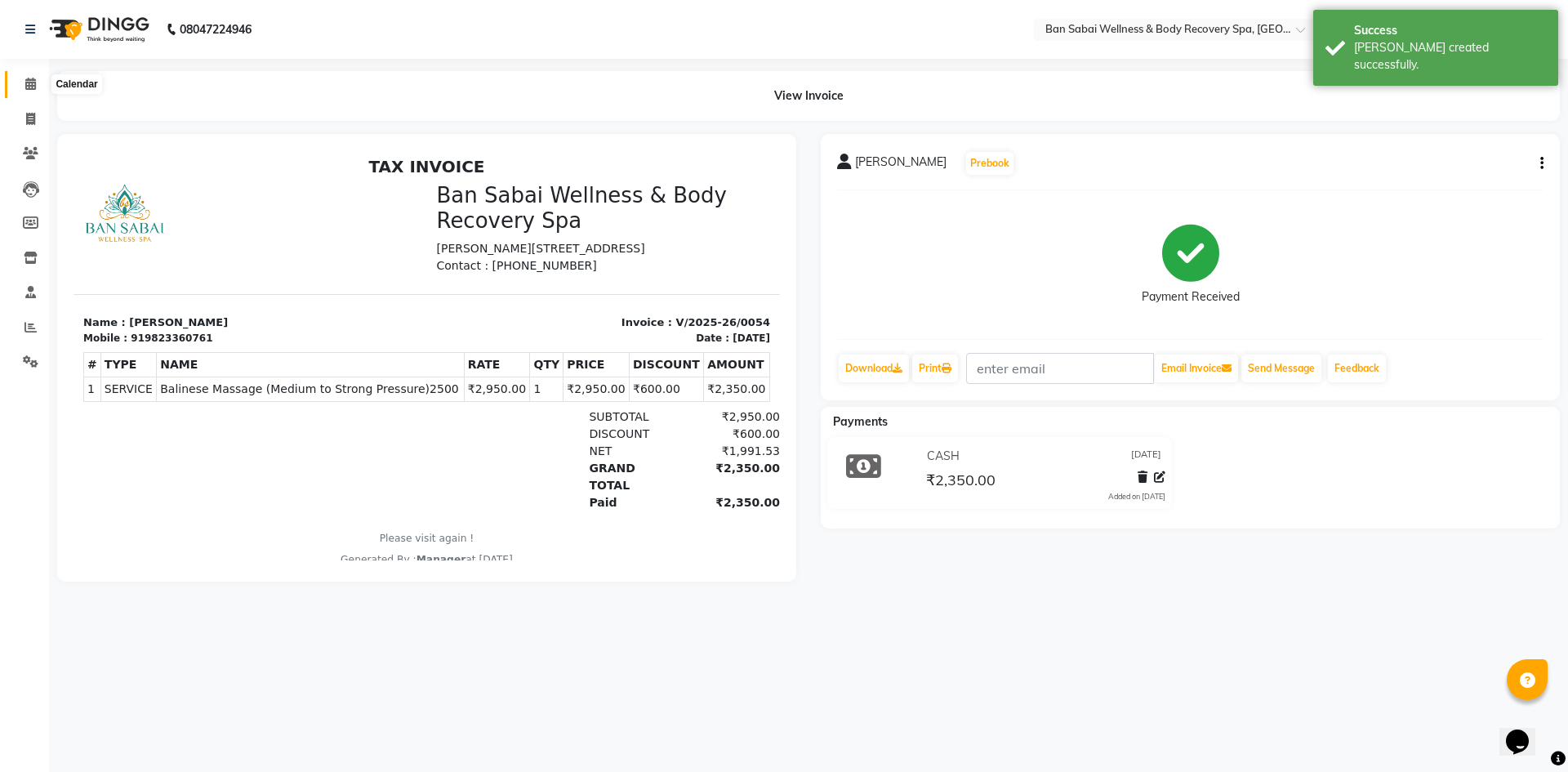
click at [29, 81] on icon at bounding box center [30, 83] width 11 height 13
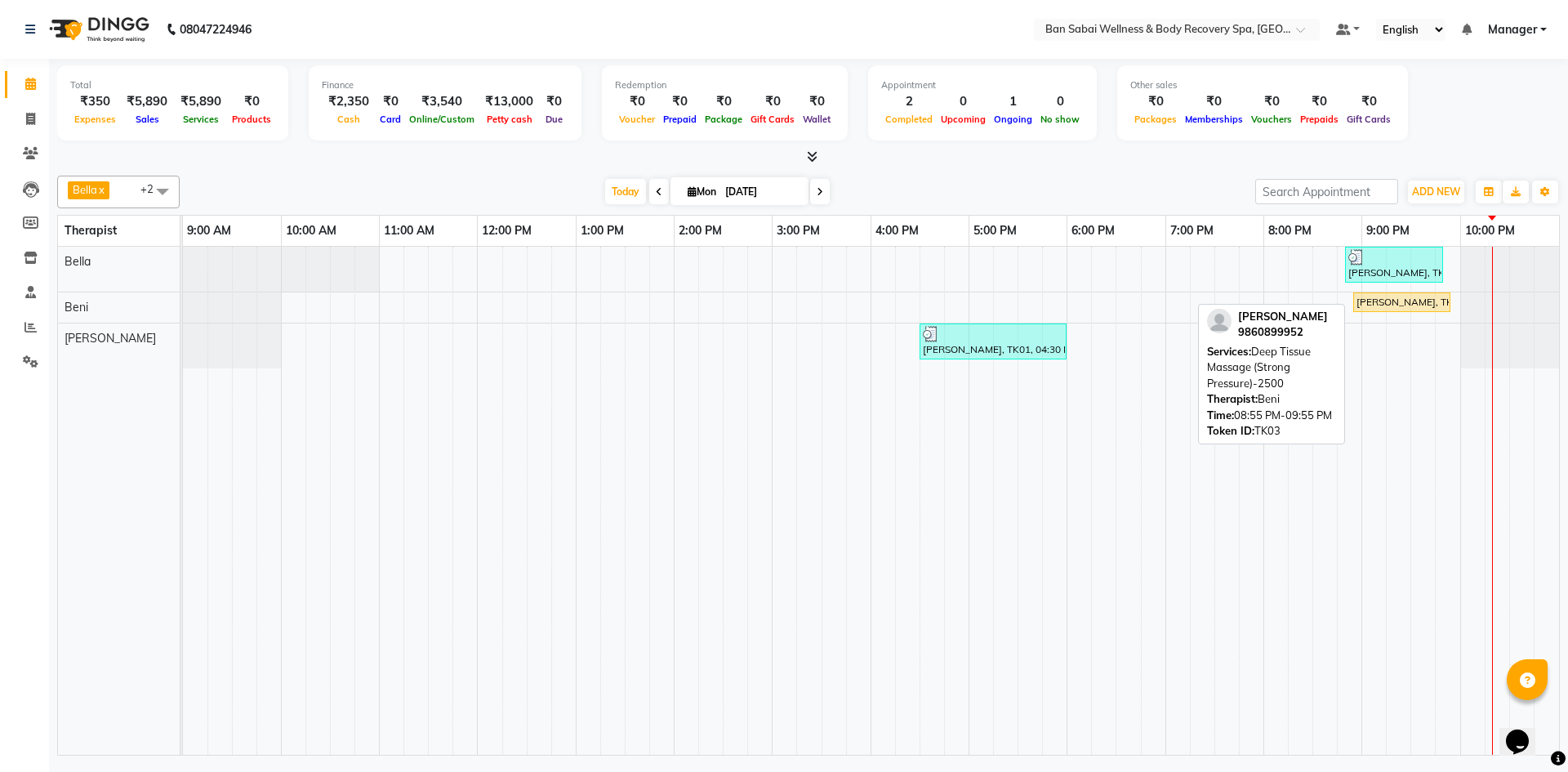
click at [1406, 300] on div "[PERSON_NAME], TK03, 08:55 PM-09:55 PM, Deep Tissue Massage (Strong Pressure)-2…" at bounding box center [1401, 302] width 94 height 14
select select "1"
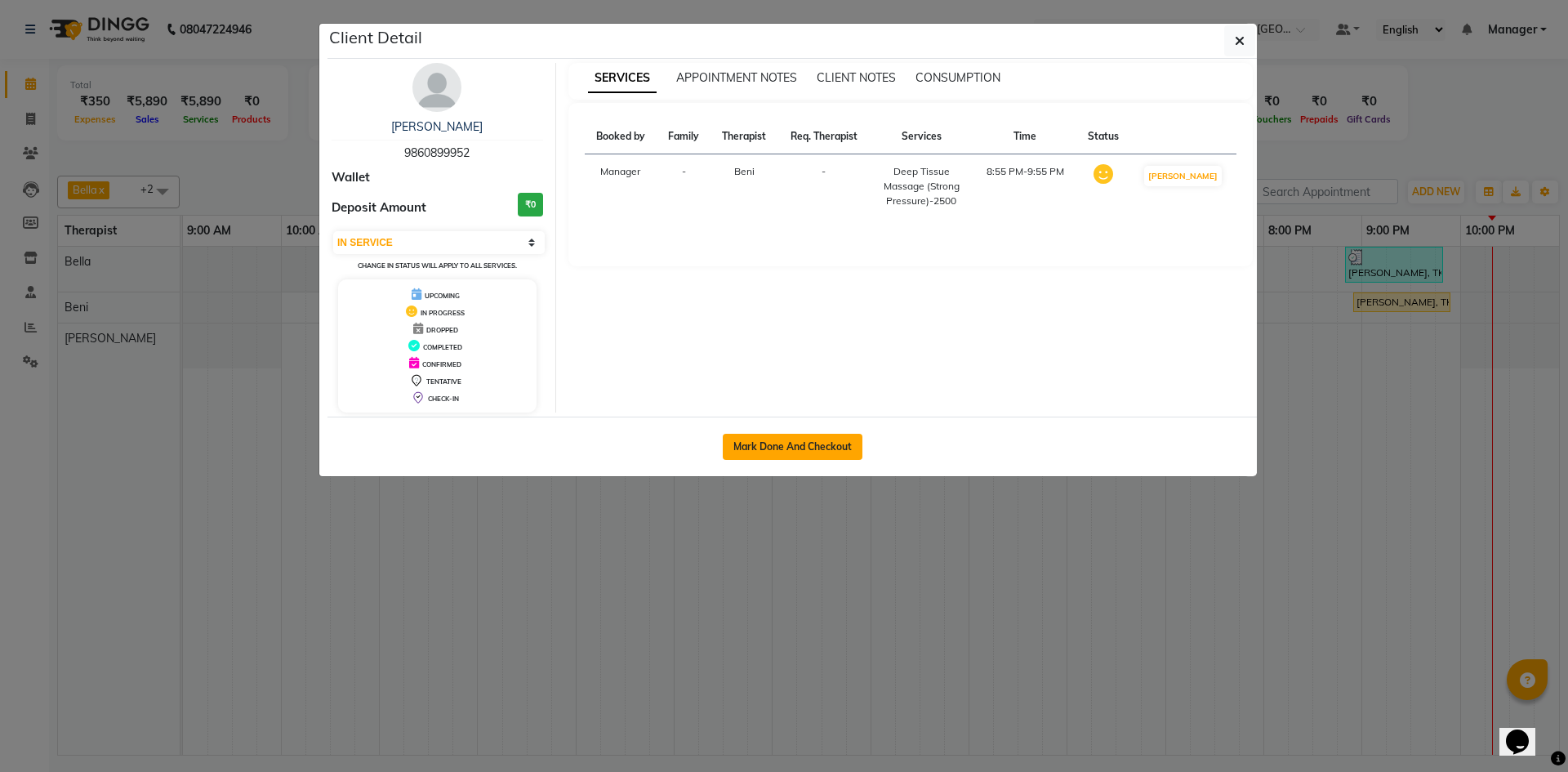
click at [834, 449] on button "Mark Done And Checkout" at bounding box center [792, 446] width 140 height 26
select select "service"
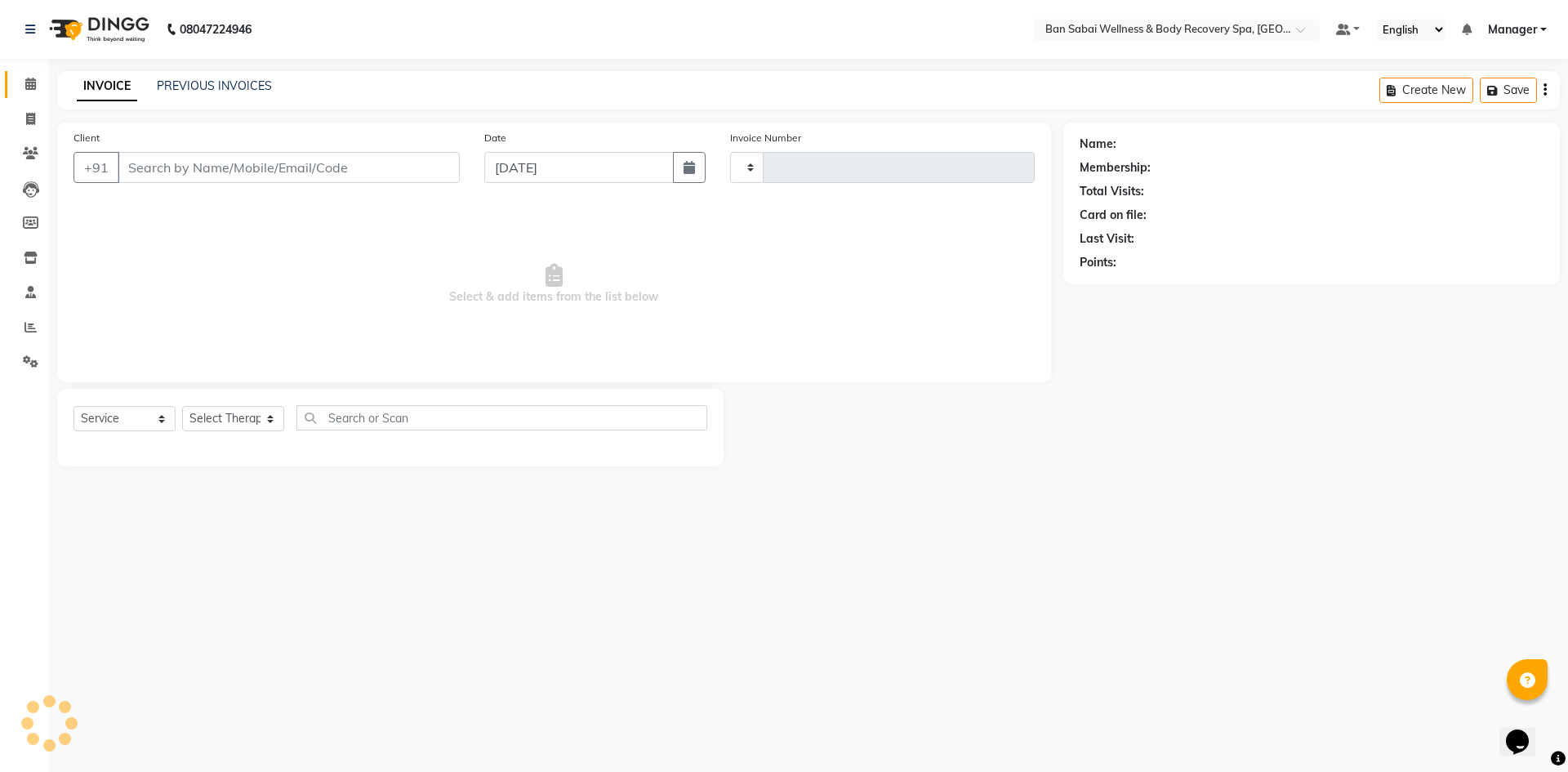
type input "0055"
select select "3"
select select "8743"
type input "9860899952"
select select "88797"
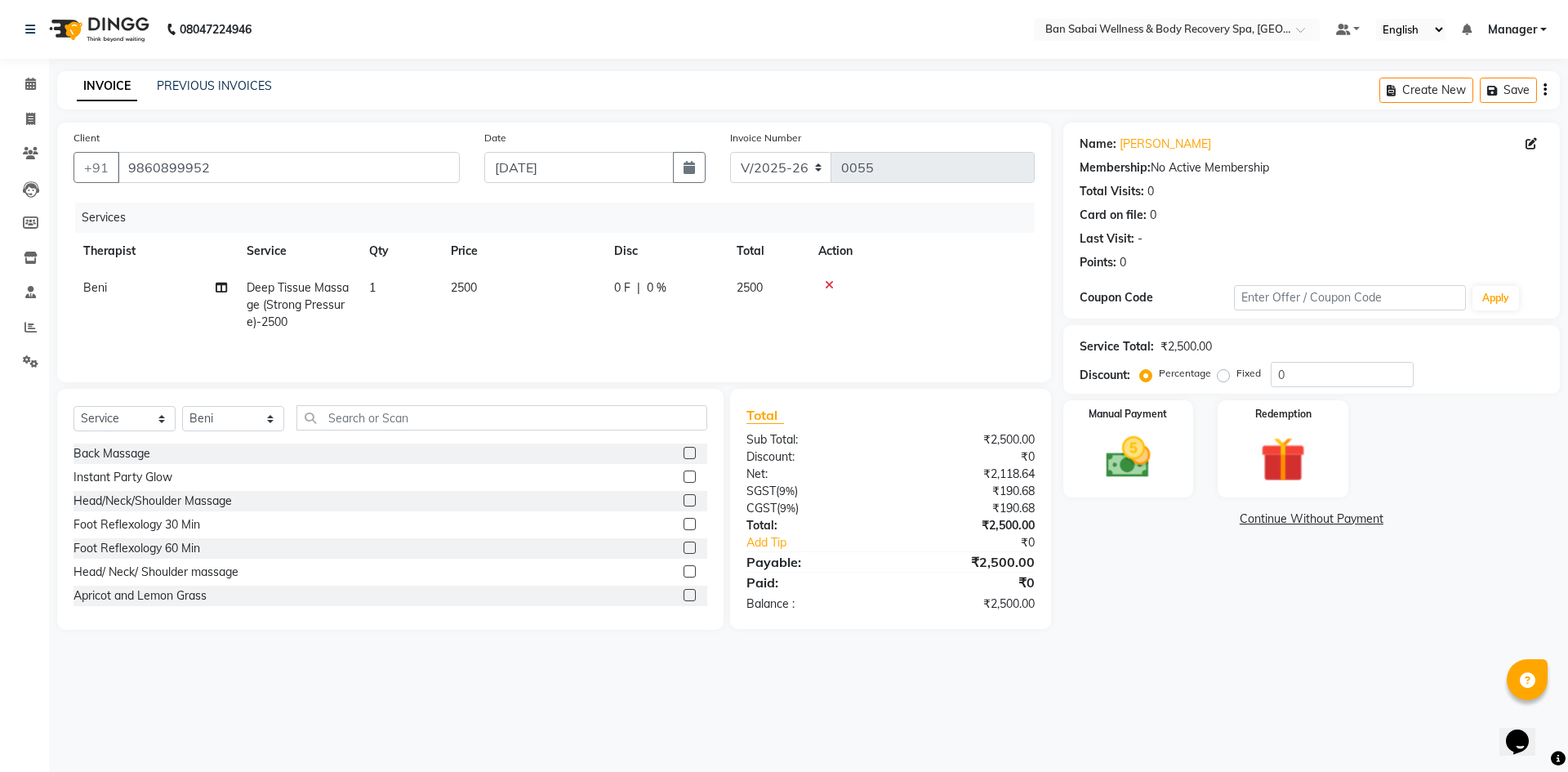
click at [457, 292] on span "2500" at bounding box center [463, 287] width 26 height 14
select select "88797"
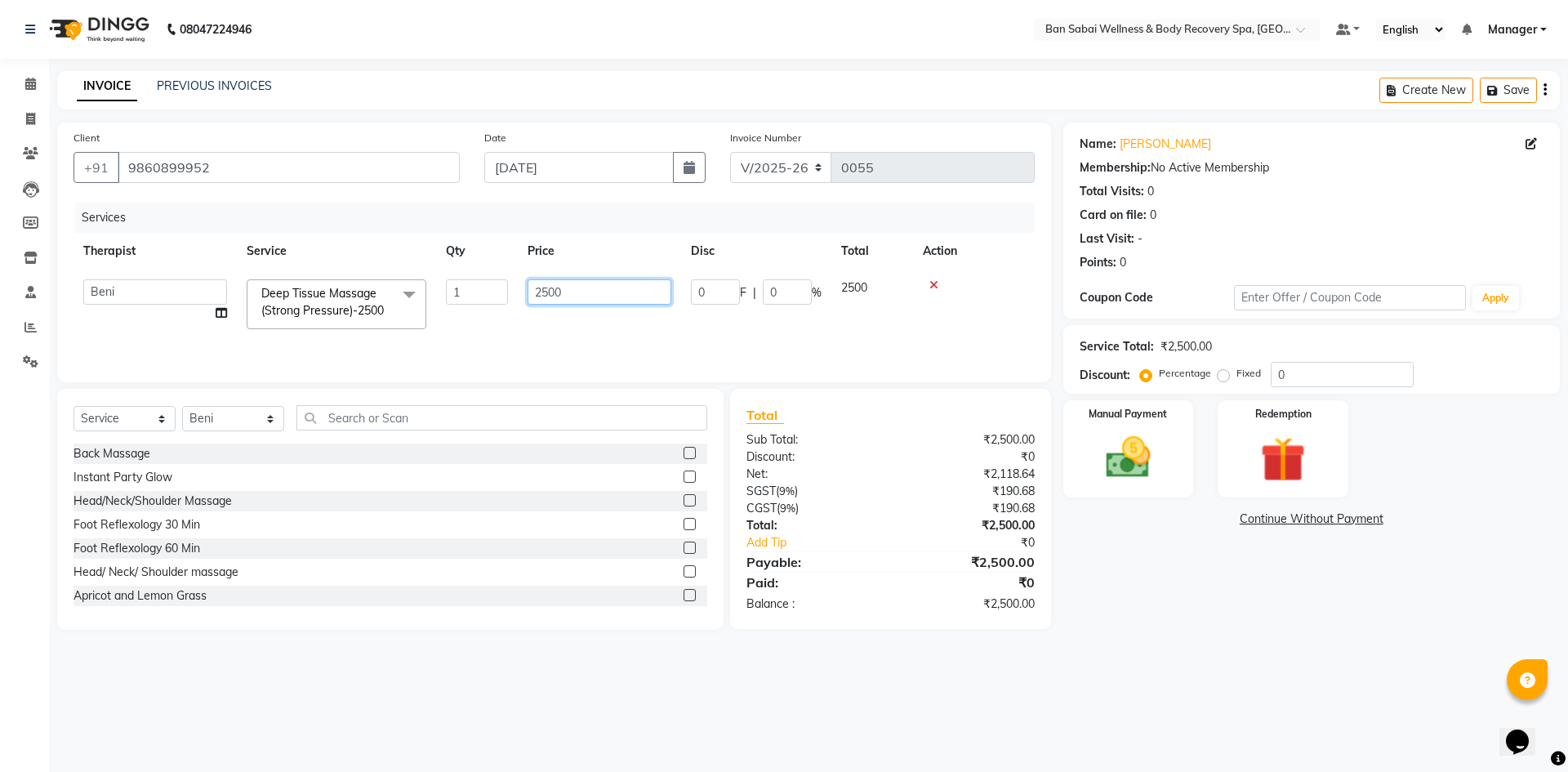
click at [547, 295] on input "2500" at bounding box center [599, 291] width 144 height 25
type input "2950"
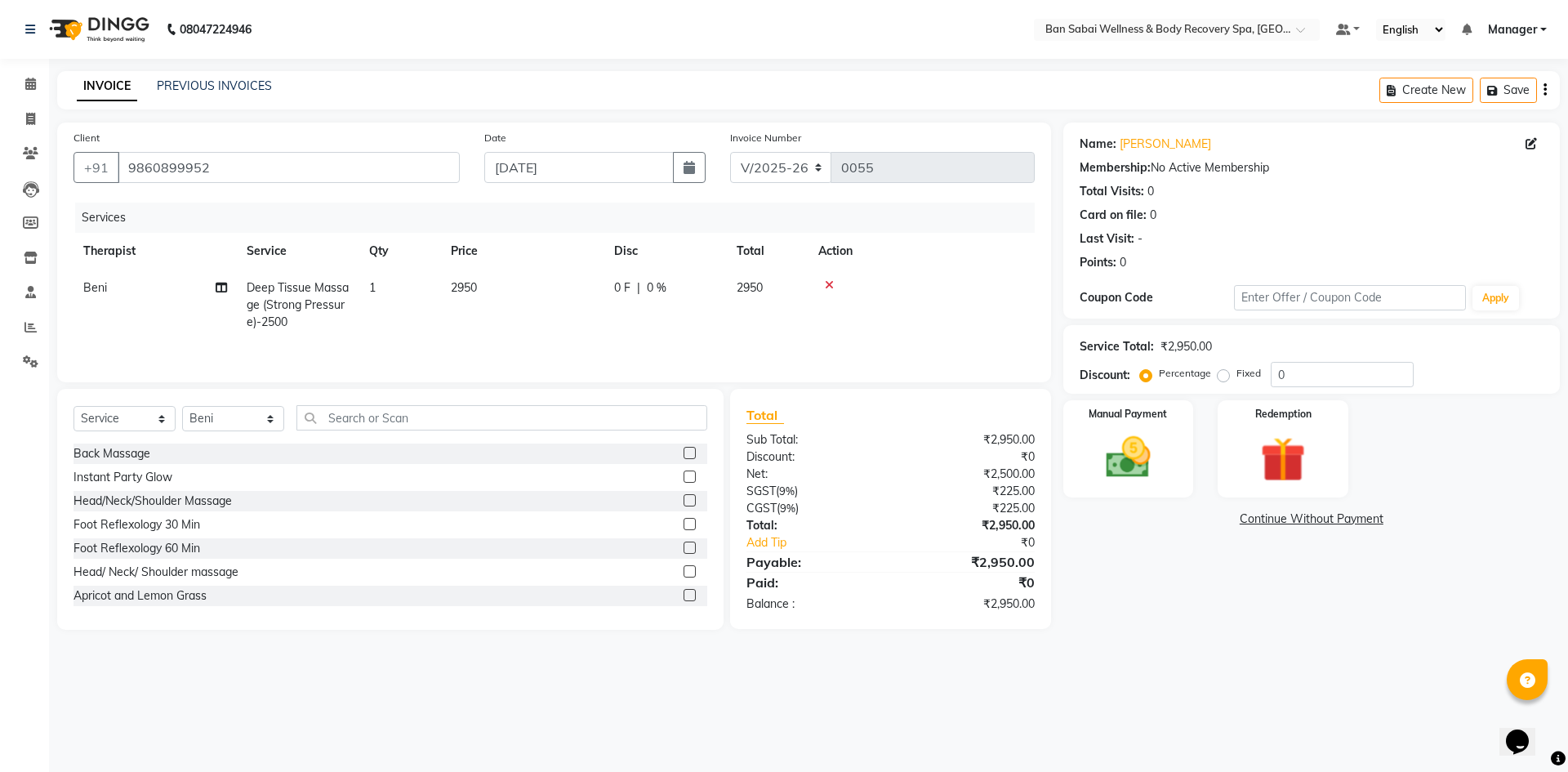
drag, startPoint x: 631, startPoint y: 322, endPoint x: 961, endPoint y: 339, distance: 330.4
click at [645, 332] on tr "Beni Deep Tissue Massage (Strong Pressure)-2500 1 2950 0 F | 0 % 2950" at bounding box center [554, 305] width 961 height 71
click at [1277, 374] on input "0" at bounding box center [1342, 374] width 143 height 25
type input "20"
click at [1008, 317] on td at bounding box center [922, 305] width 226 height 71
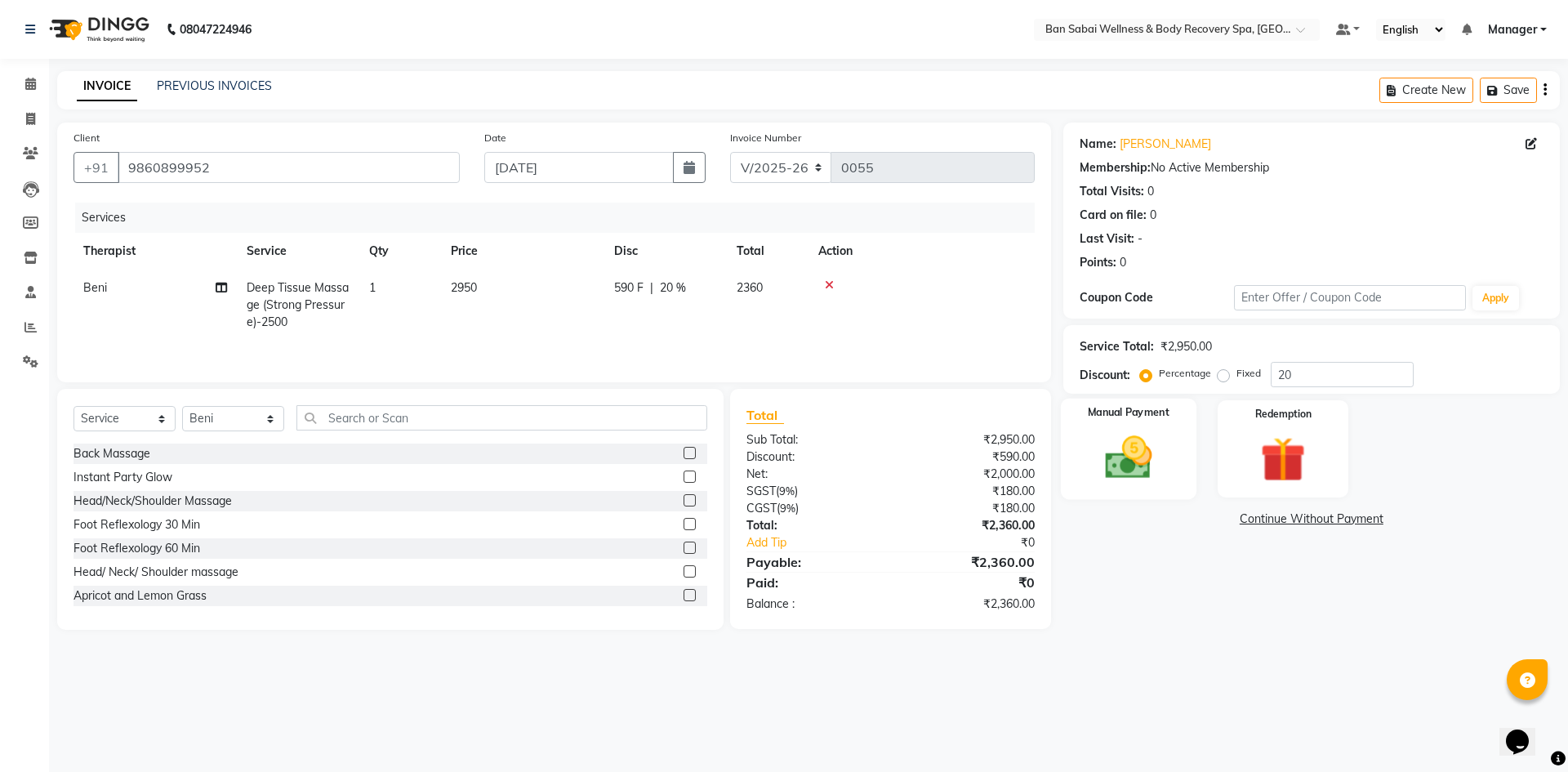
click at [1135, 434] on img at bounding box center [1128, 457] width 76 height 54
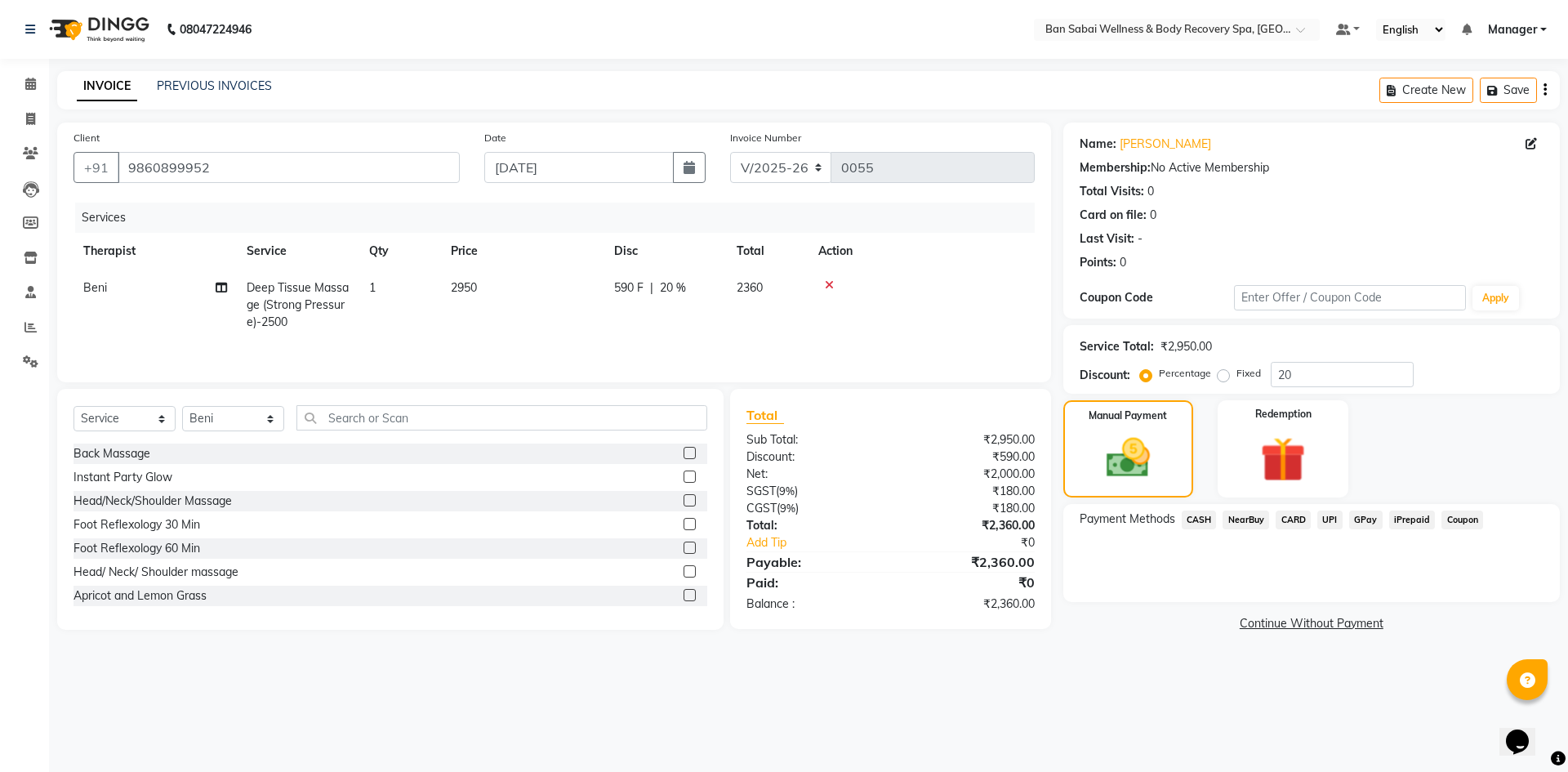
click at [1364, 521] on span "GPay" at bounding box center [1365, 519] width 34 height 18
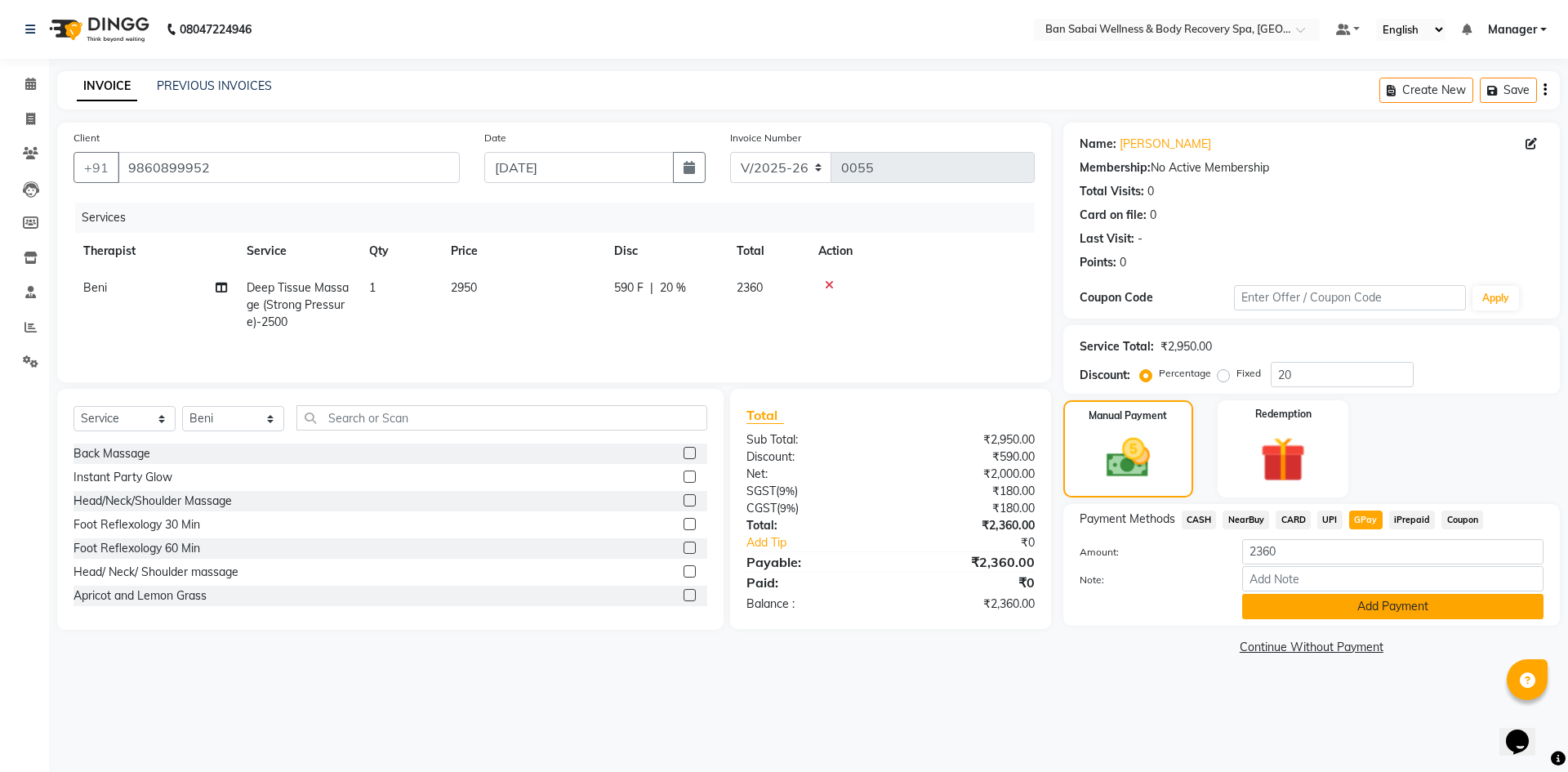
click at [1371, 610] on button "Add Payment" at bounding box center [1392, 606] width 301 height 25
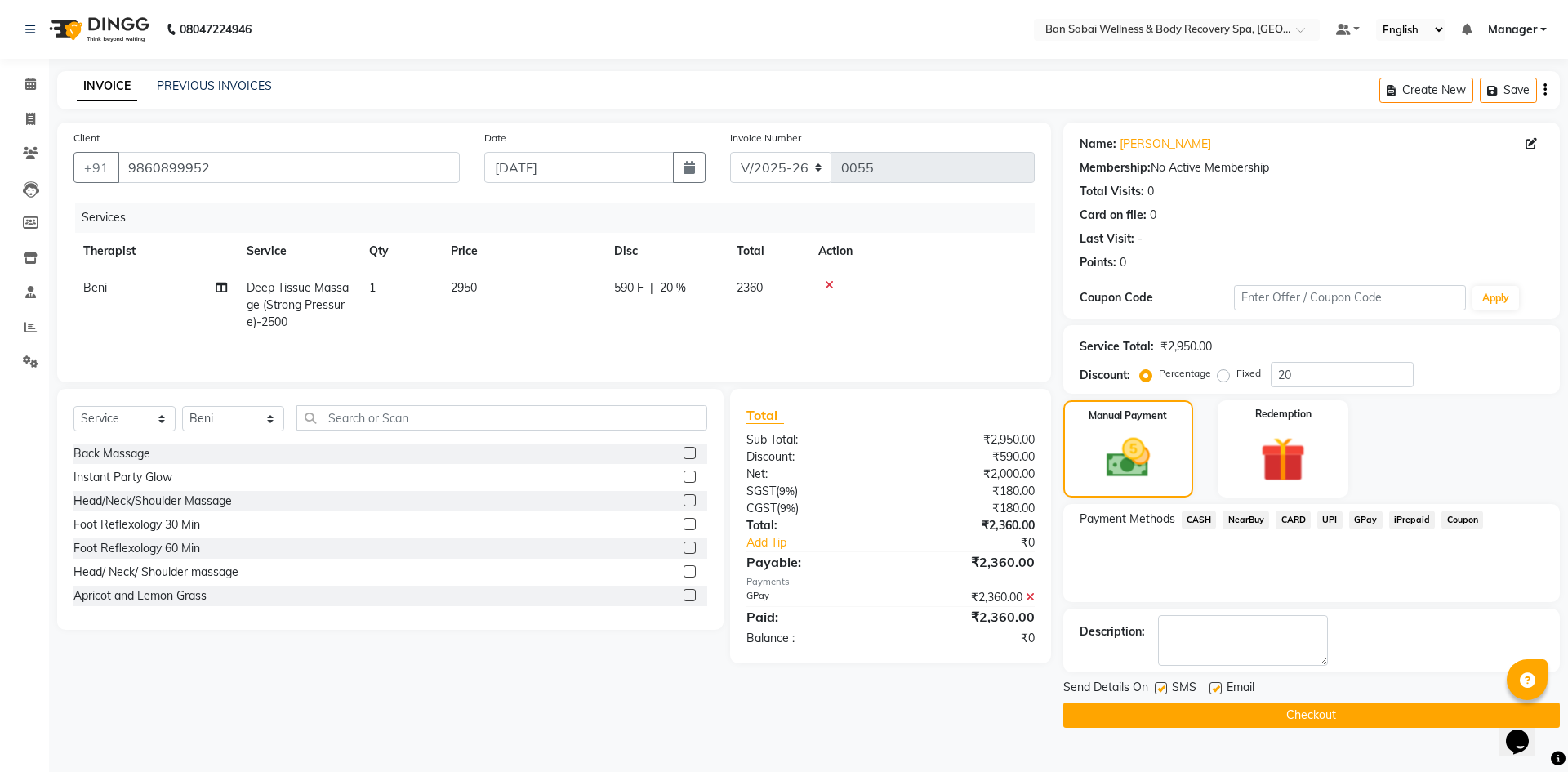
click at [1315, 716] on button "Checkout" at bounding box center [1311, 715] width 497 height 25
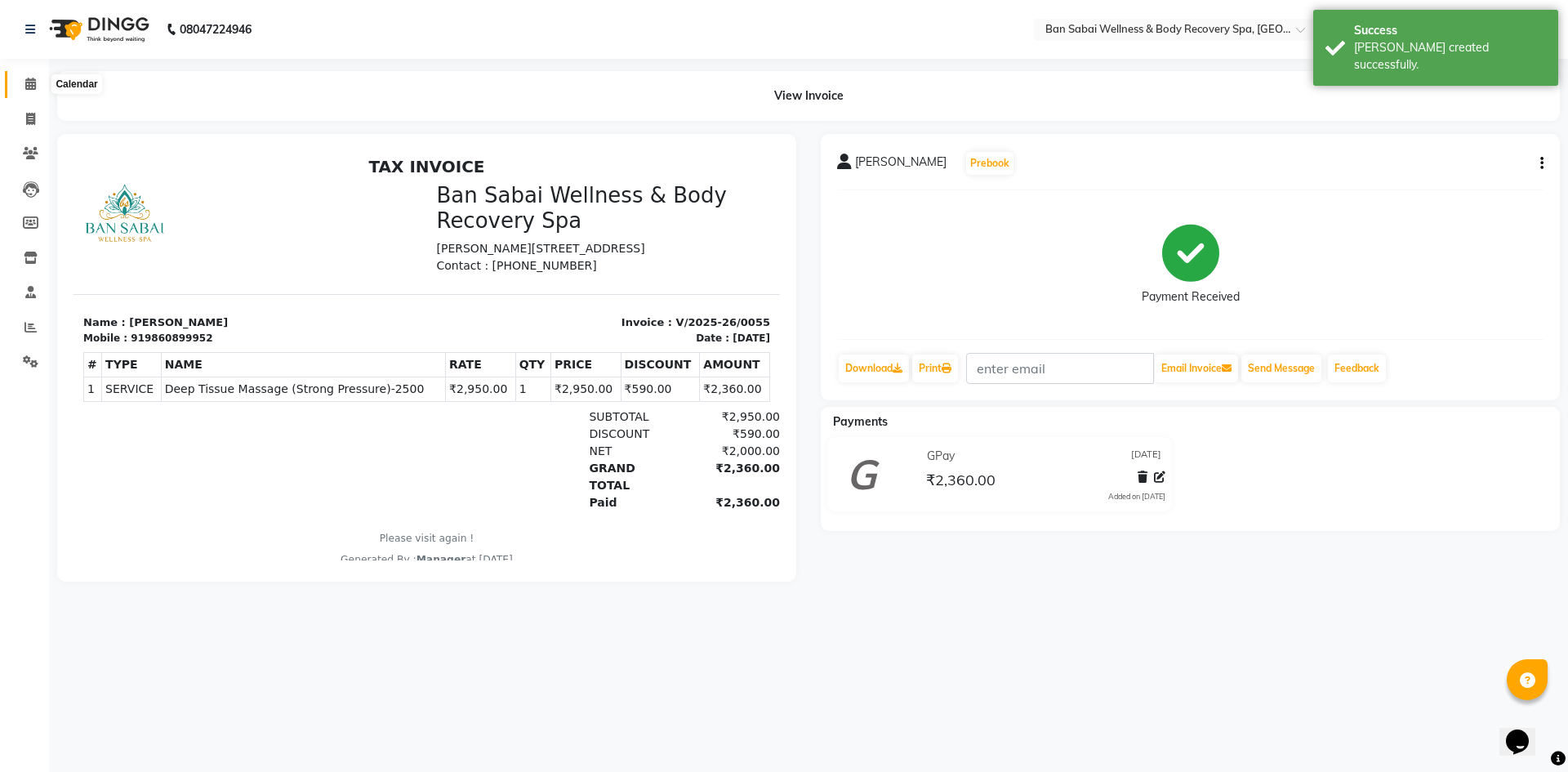
click at [25, 87] on icon at bounding box center [30, 83] width 11 height 13
